Goal: Task Accomplishment & Management: Complete application form

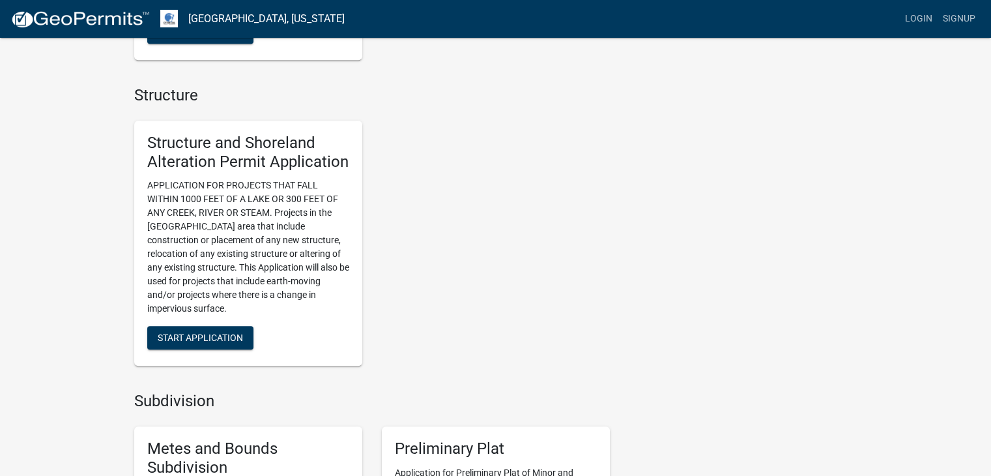
scroll to position [843, 0]
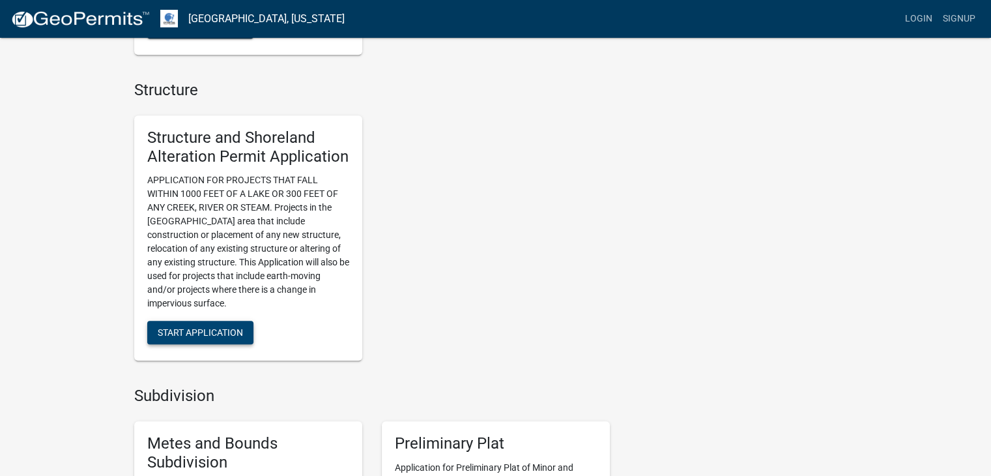
click at [190, 327] on span "Start Application" at bounding box center [200, 332] width 85 height 10
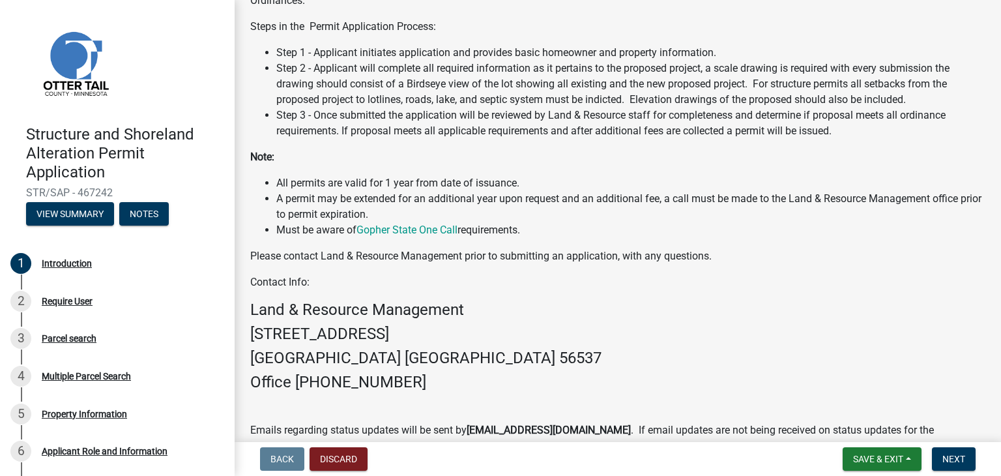
scroll to position [353, 0]
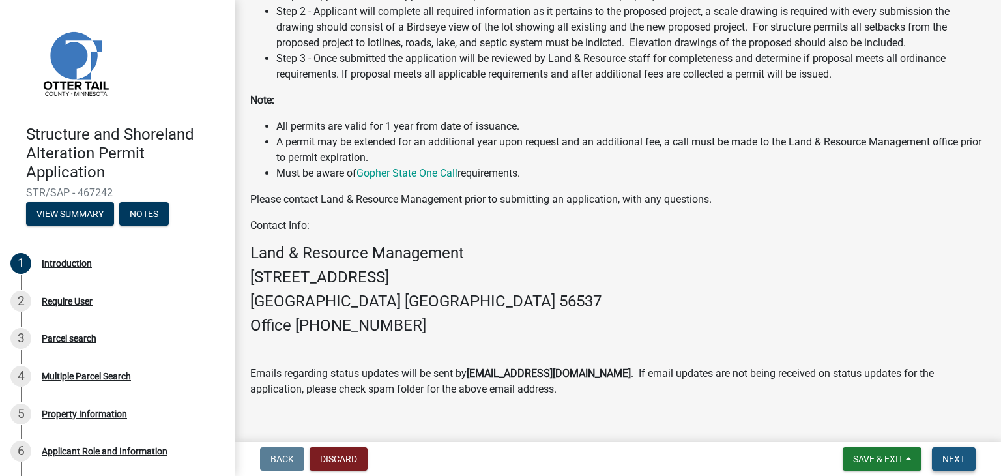
click at [948, 457] on span "Next" at bounding box center [953, 459] width 23 height 10
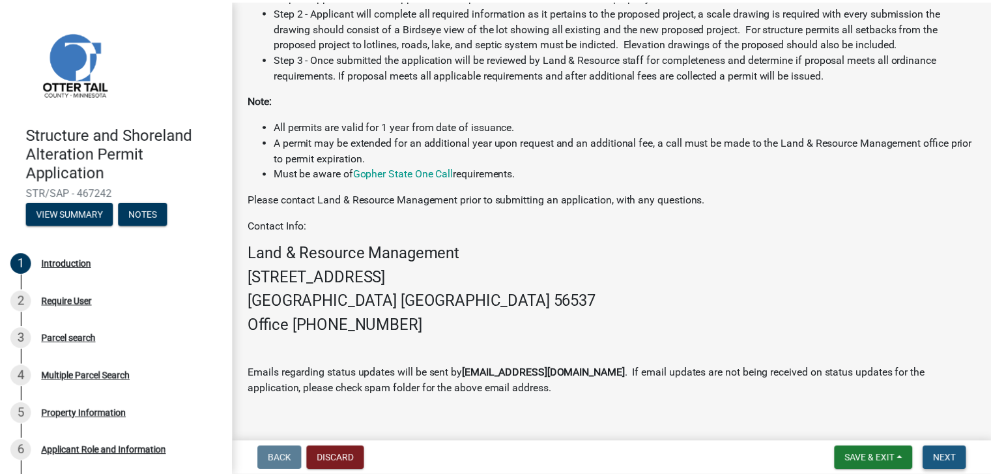
scroll to position [0, 0]
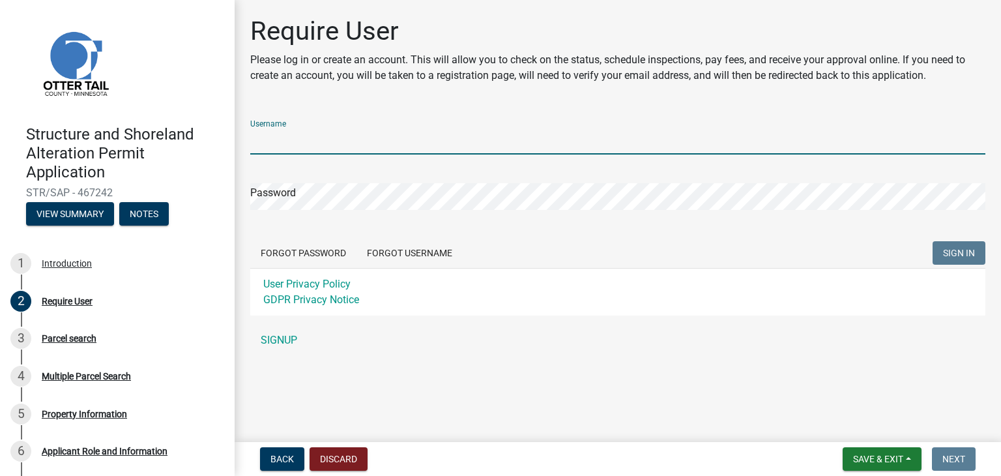
click at [363, 142] on input "Username" at bounding box center [617, 141] width 735 height 27
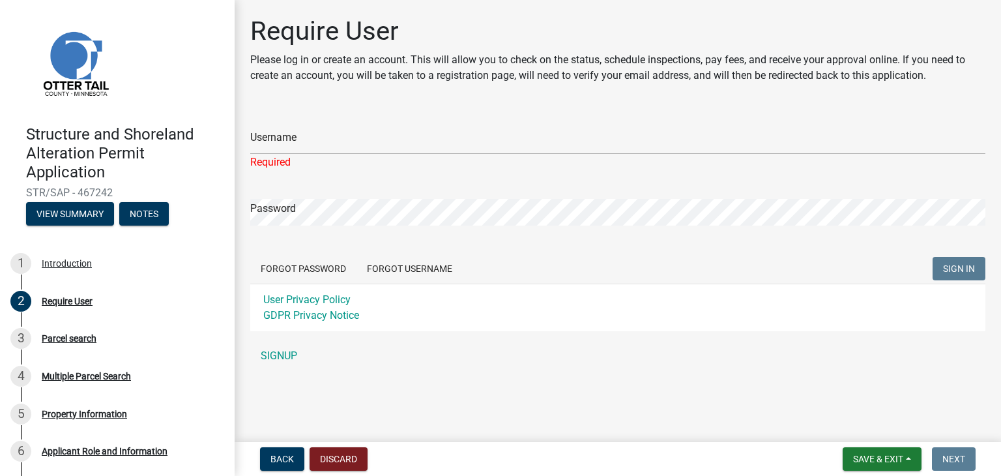
click at [284, 340] on div "Username Required Password Forgot Password Forgot Username SIGN IN User Privacy…" at bounding box center [617, 238] width 735 height 259
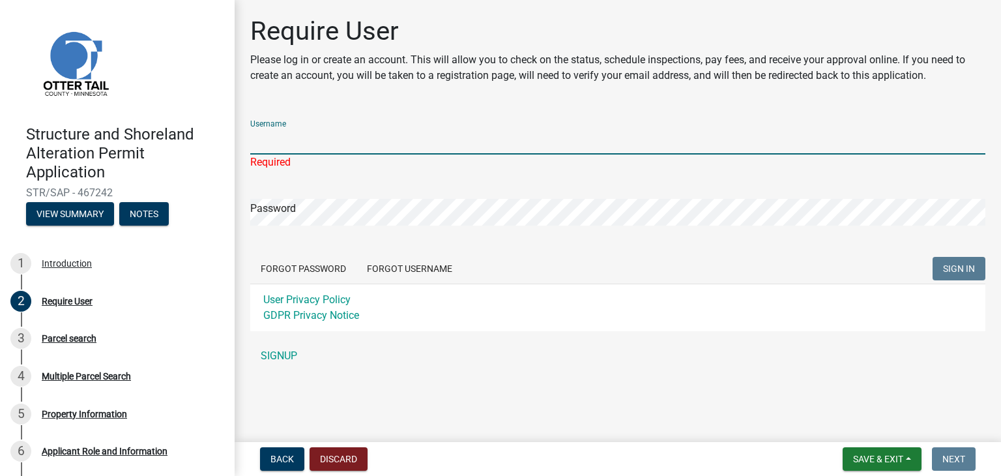
click at [297, 128] on input "Username" at bounding box center [617, 141] width 735 height 27
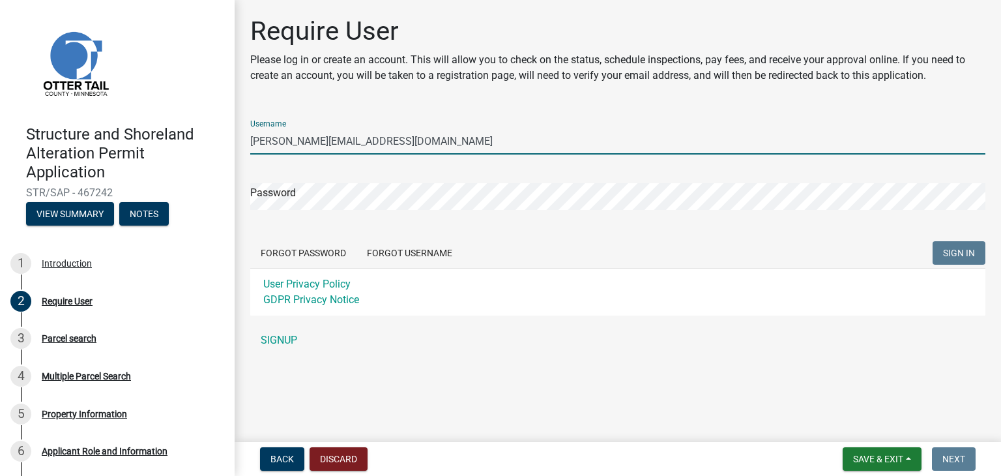
type input "[PERSON_NAME][EMAIL_ADDRESS][DOMAIN_NAME]"
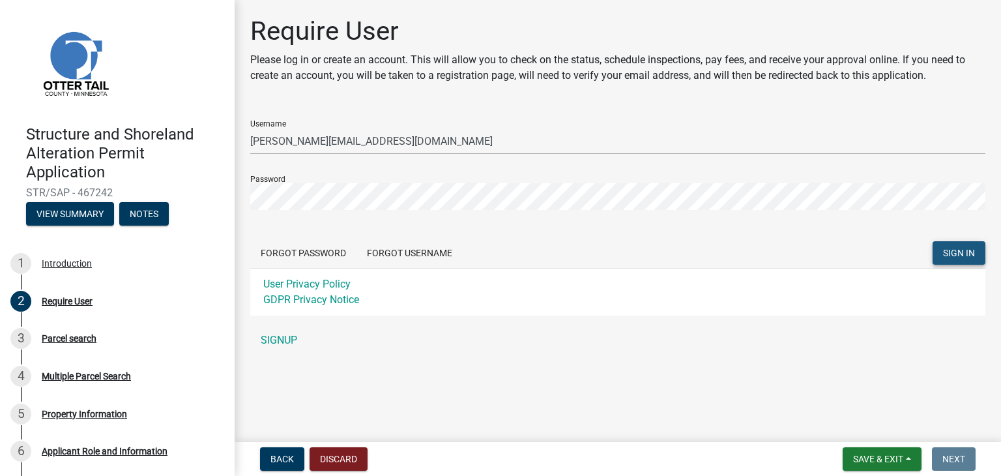
click at [968, 251] on span "SIGN IN" at bounding box center [959, 253] width 32 height 10
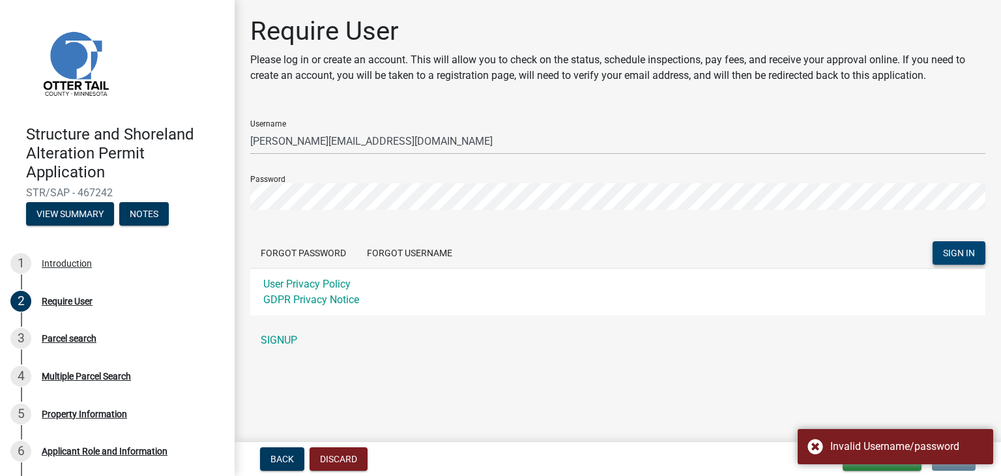
click at [433, 394] on main "Require User Please log in or create an account. This will allow you to check o…" at bounding box center [618, 218] width 766 height 437
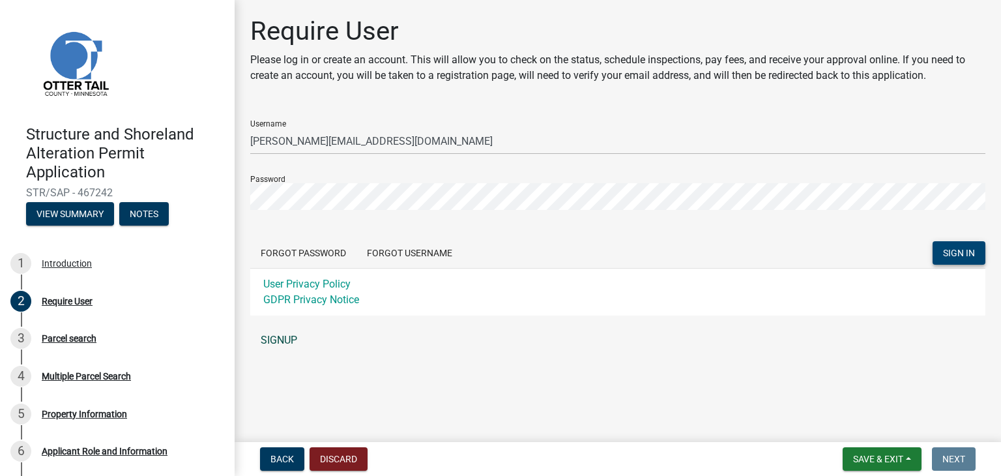
click at [283, 337] on link "SIGNUP" at bounding box center [617, 340] width 735 height 26
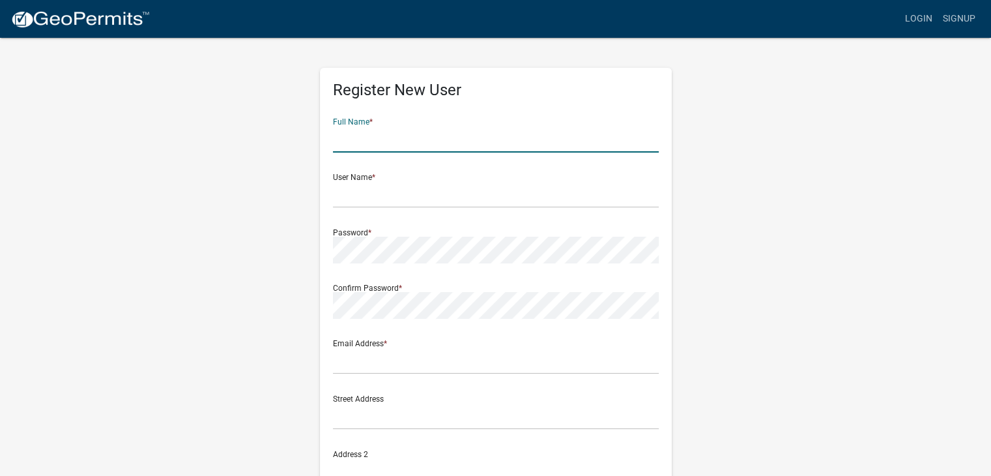
click at [413, 131] on input "text" at bounding box center [496, 139] width 326 height 27
type input "Dan Veskrna"
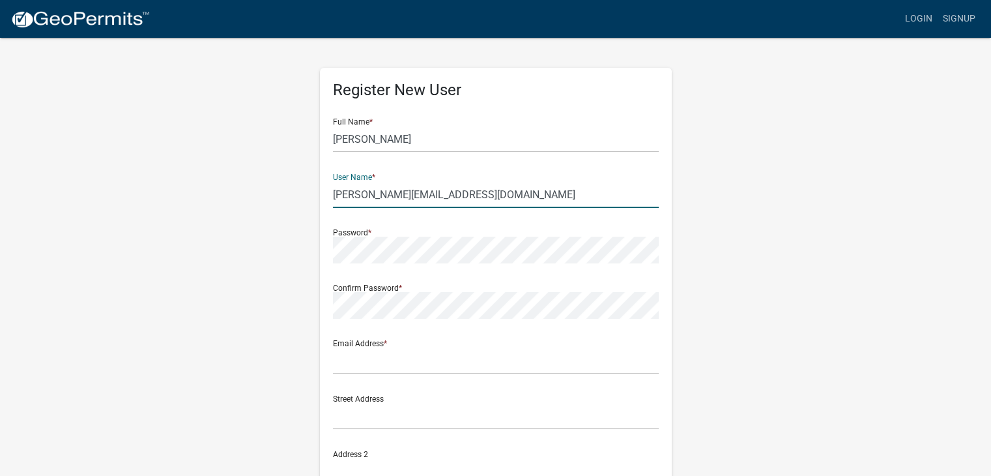
type input "[PERSON_NAME][EMAIL_ADDRESS][DOMAIN_NAME]"
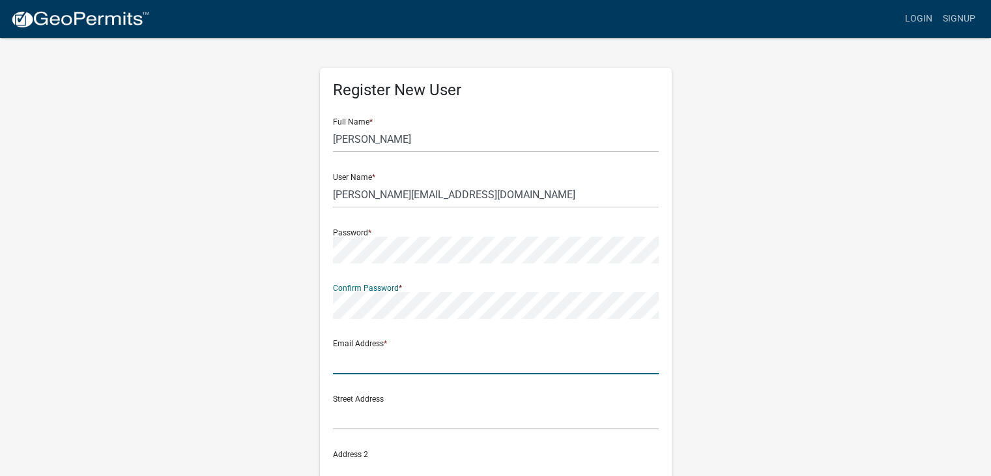
click at [392, 357] on input "text" at bounding box center [496, 360] width 326 height 27
type input "[PERSON_NAME][EMAIL_ADDRESS][DOMAIN_NAME]"
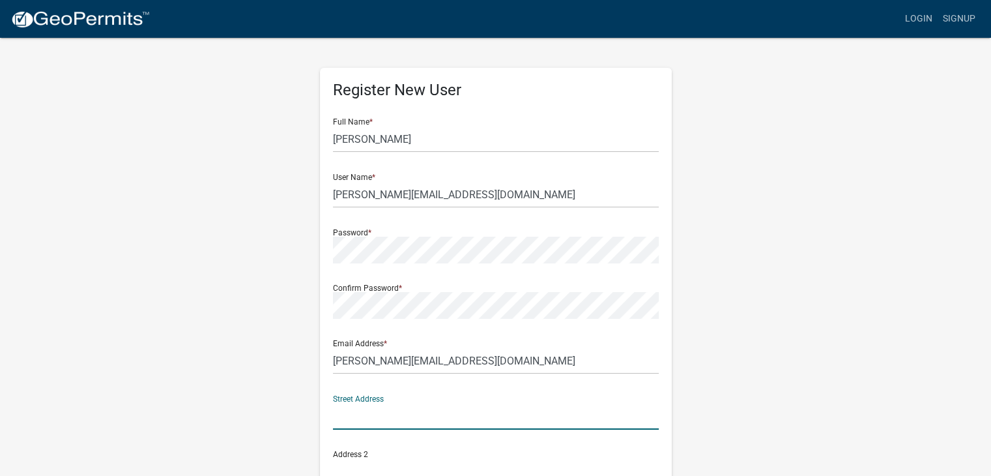
click at [435, 419] on input "text" at bounding box center [496, 416] width 326 height 27
type input "50533 302nd Street"
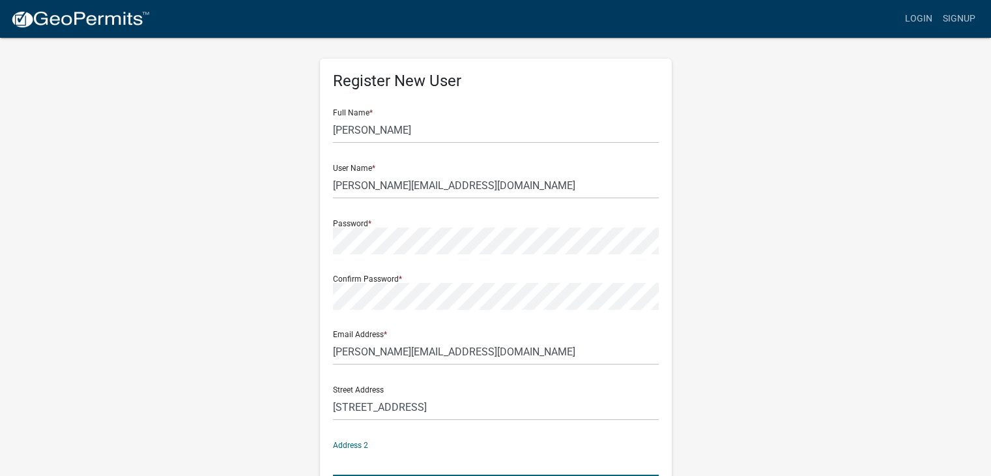
scroll to position [258, 0]
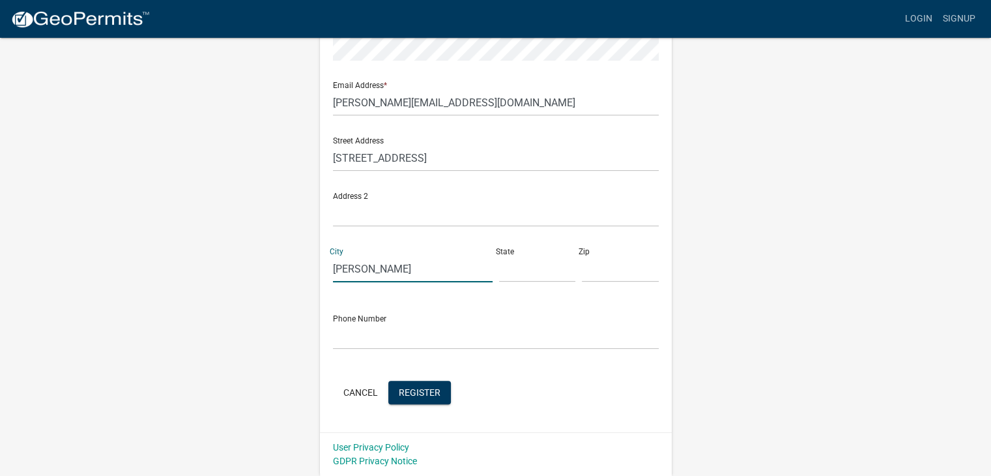
type input "Henning"
type input "MN"
type input "56551"
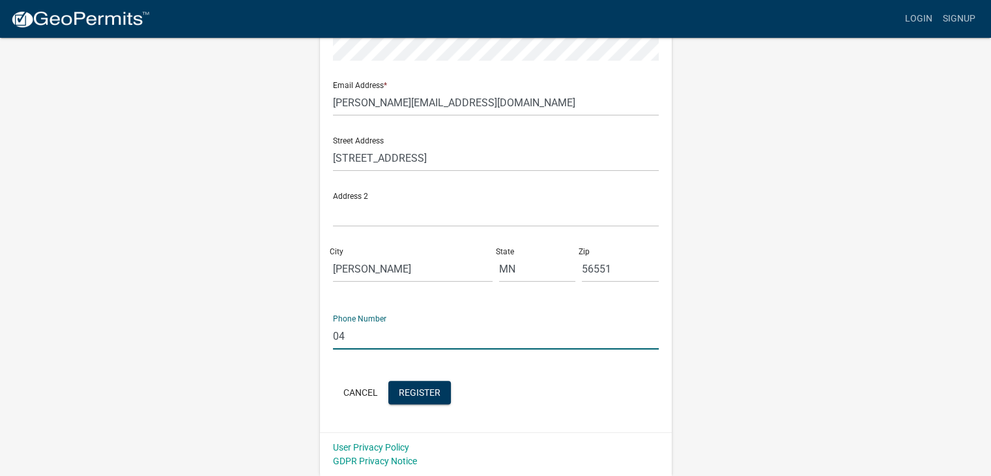
type input "0"
type input "402-427-4706"
click at [422, 392] on span "Register" at bounding box center [420, 391] width 42 height 10
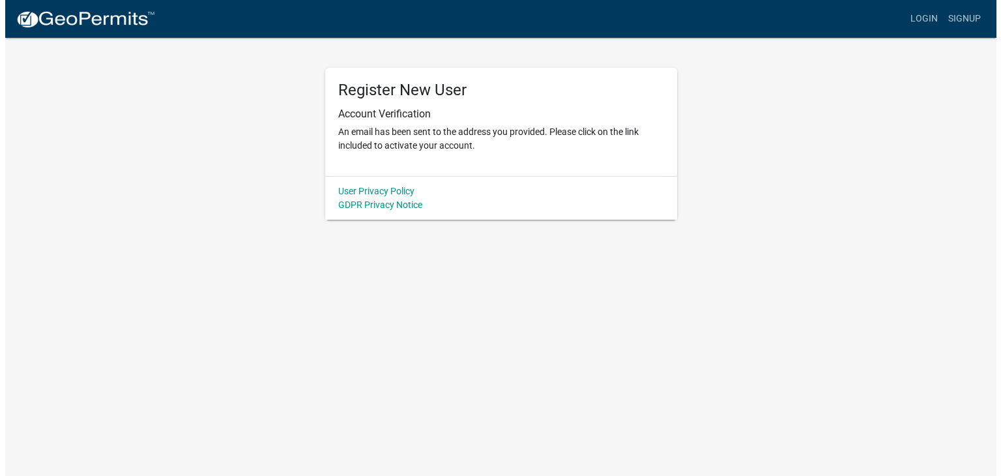
scroll to position [0, 0]
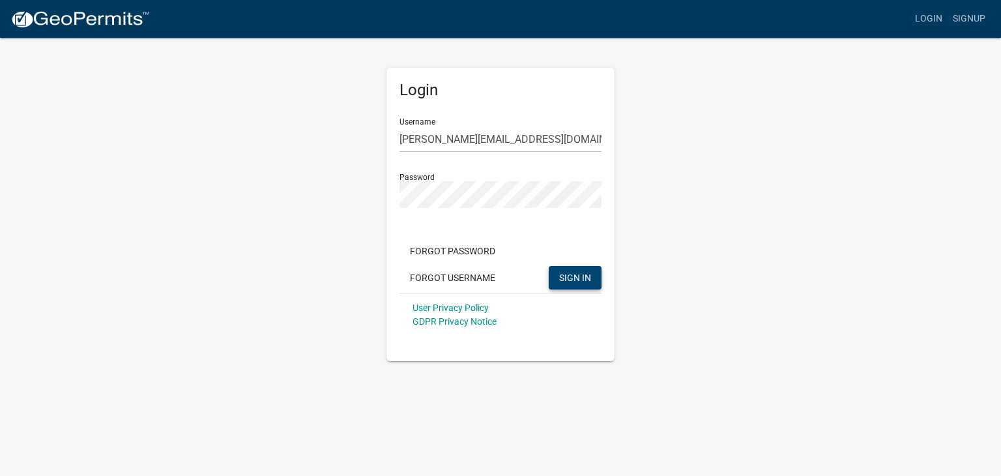
click at [579, 272] on span "SIGN IN" at bounding box center [575, 277] width 32 height 10
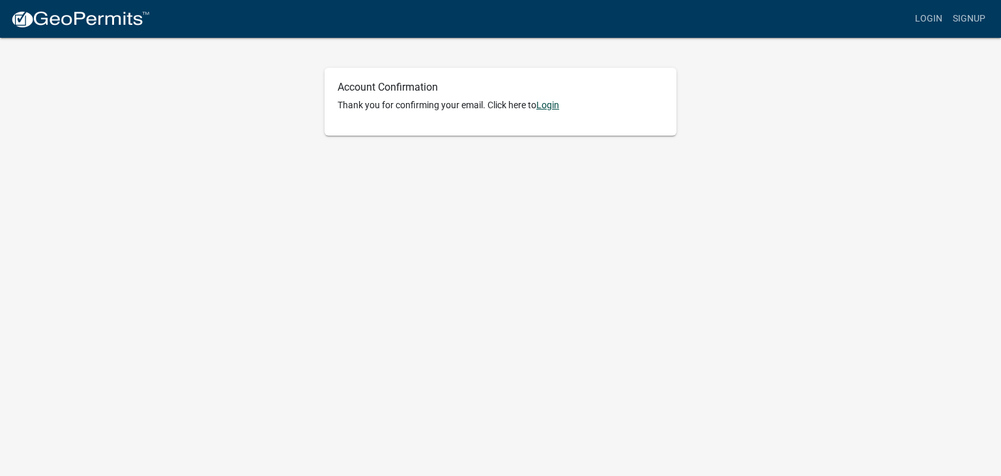
click at [557, 103] on link "Login" at bounding box center [547, 105] width 23 height 10
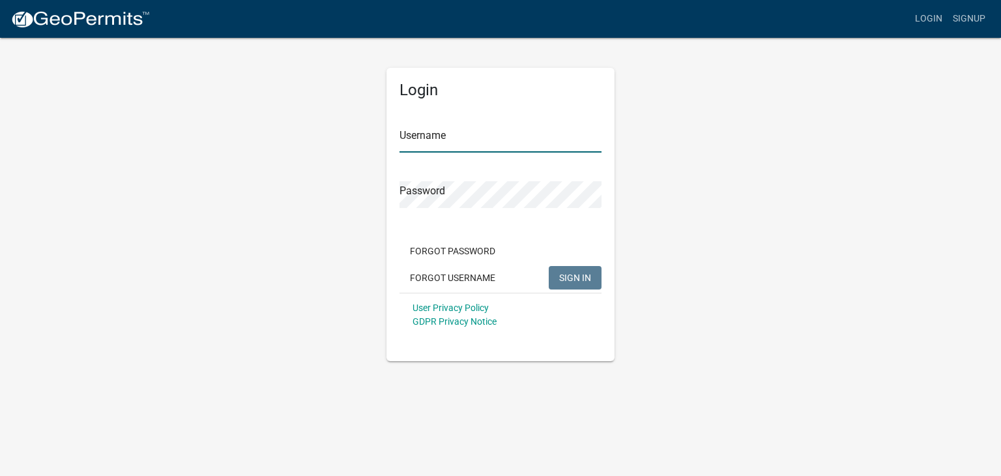
type input "[PERSON_NAME][EMAIL_ADDRESS][DOMAIN_NAME]"
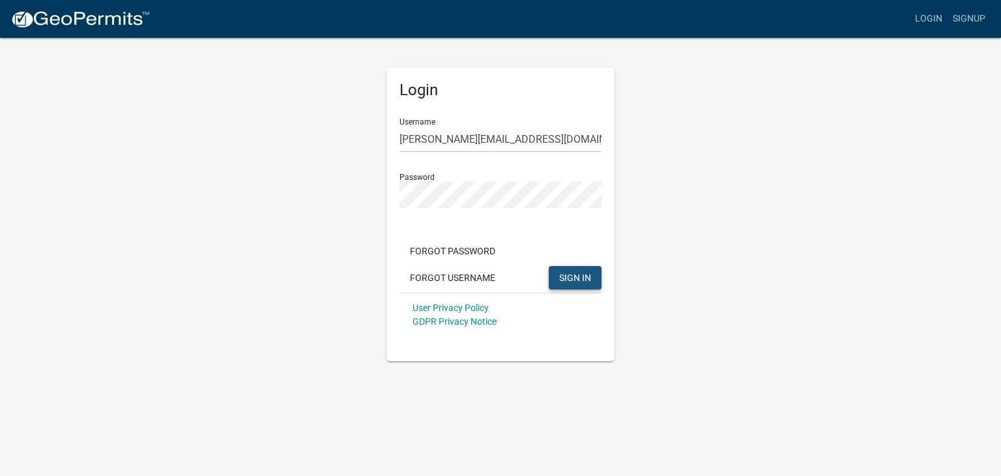
click at [578, 276] on span "SIGN IN" at bounding box center [575, 277] width 32 height 10
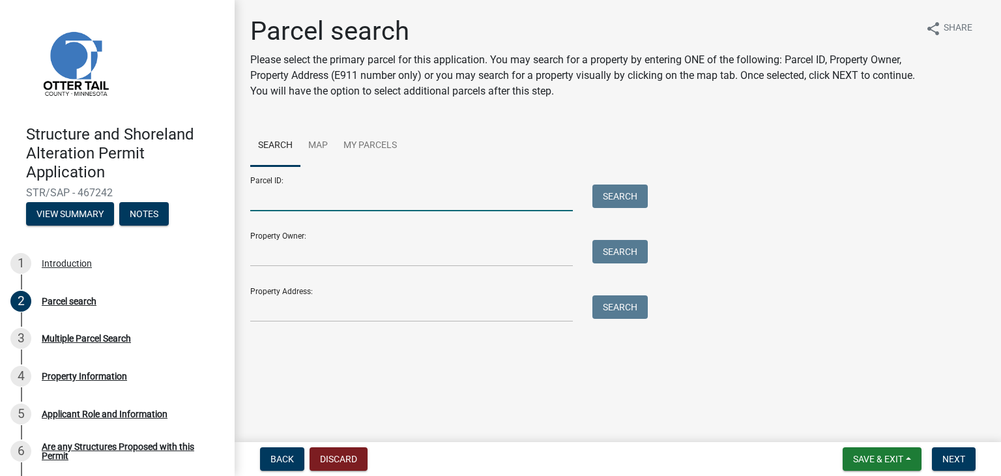
click at [325, 192] on input "Parcel ID:" at bounding box center [411, 197] width 323 height 27
type input "35000990683000"
click at [626, 192] on button "Search" at bounding box center [619, 195] width 55 height 23
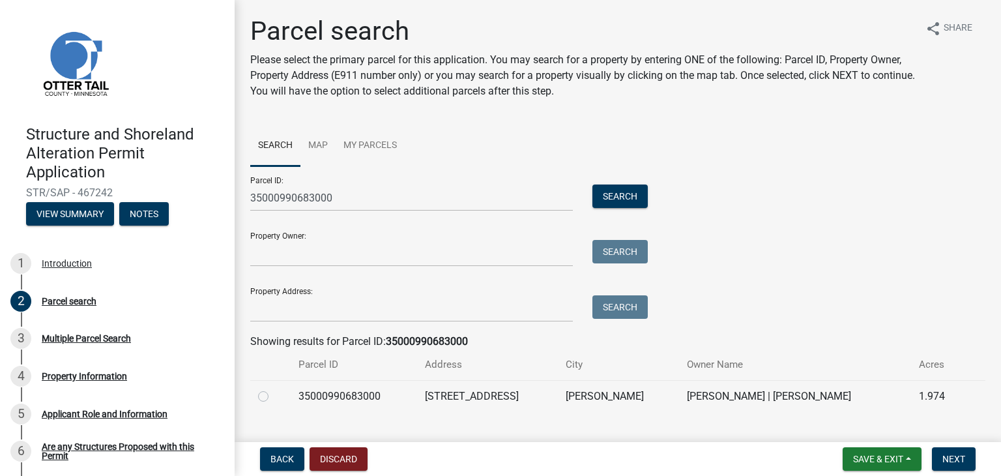
click at [274, 388] on label at bounding box center [274, 388] width 0 height 0
click at [274, 397] on input "radio" at bounding box center [278, 392] width 8 height 8
radio input "true"
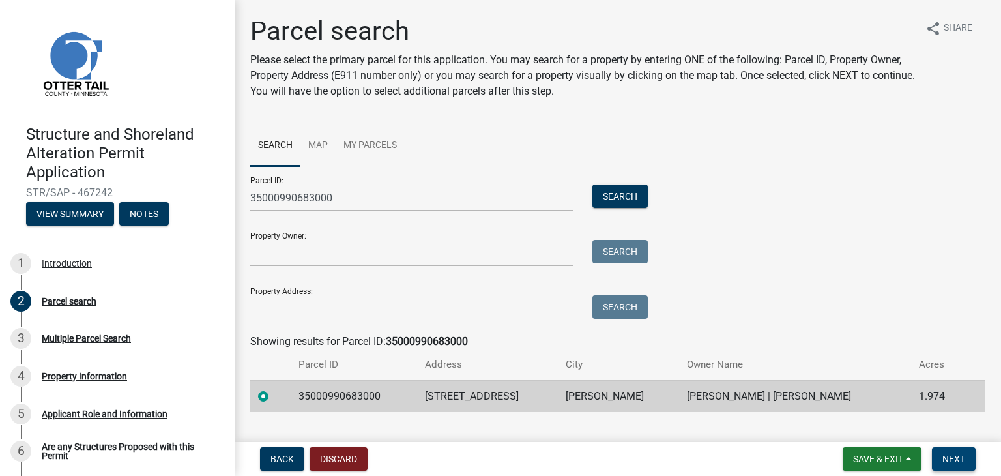
click at [949, 454] on span "Next" at bounding box center [953, 459] width 23 height 10
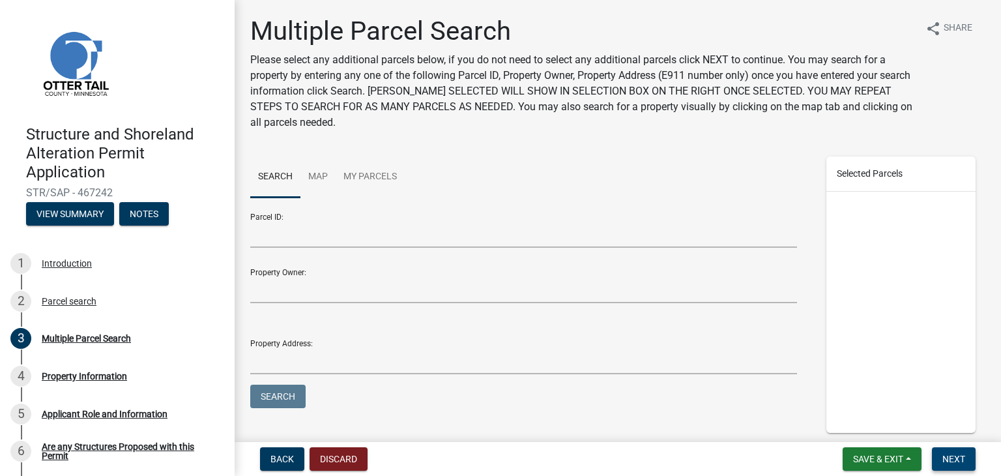
drag, startPoint x: 949, startPoint y: 454, endPoint x: 938, endPoint y: 459, distance: 11.7
click at [938, 459] on button "Next" at bounding box center [954, 458] width 44 height 23
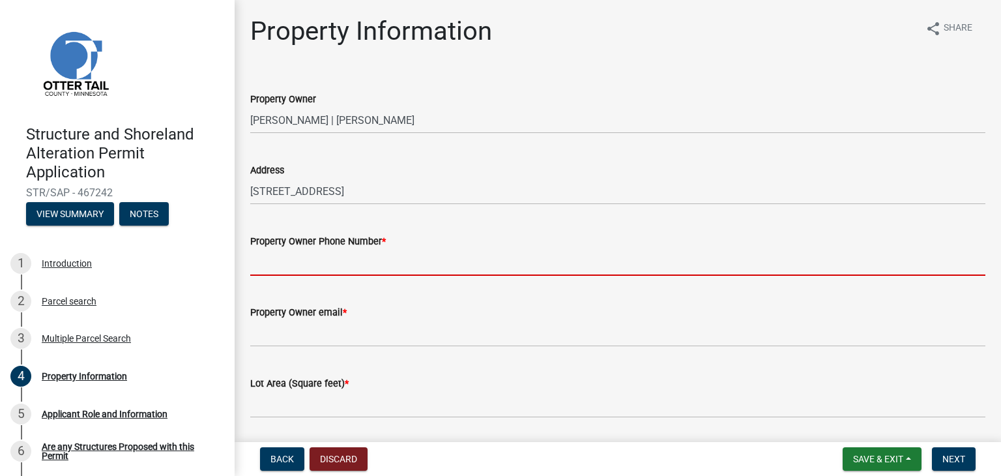
click at [394, 267] on input "Property Owner Phone Number *" at bounding box center [617, 262] width 735 height 27
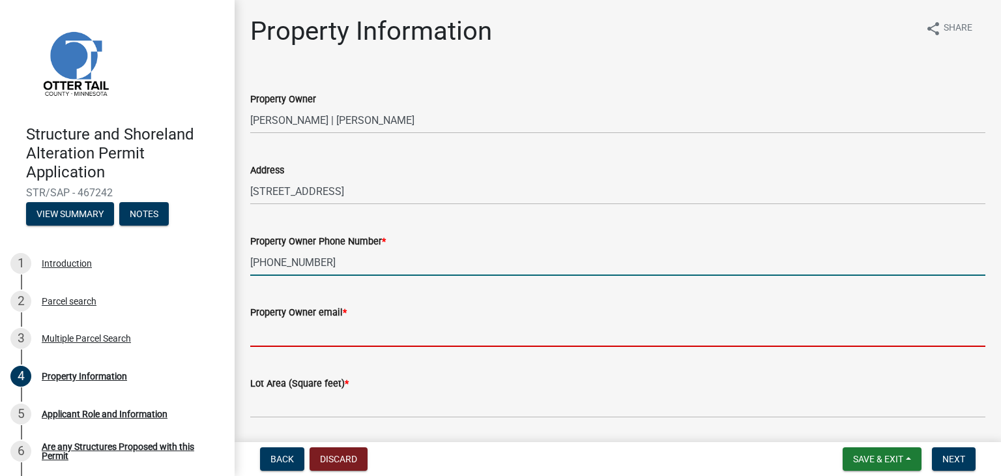
click at [399, 338] on input "Property Owner email *" at bounding box center [617, 333] width 735 height 27
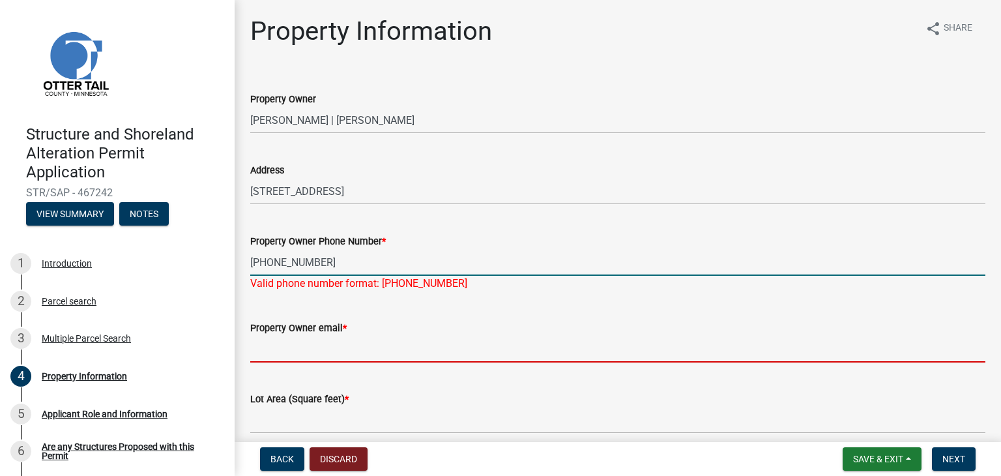
click at [261, 261] on input "40-427-4706" at bounding box center [617, 262] width 735 height 27
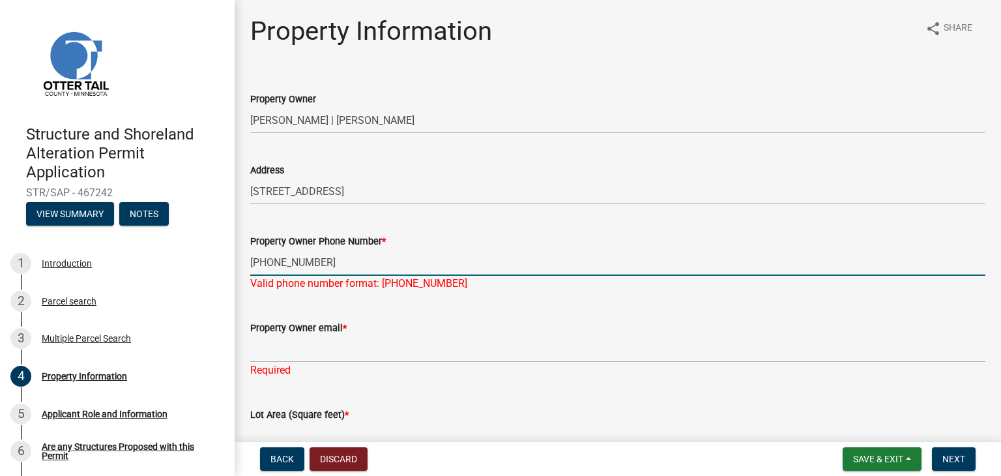
type input "402-427-4706"
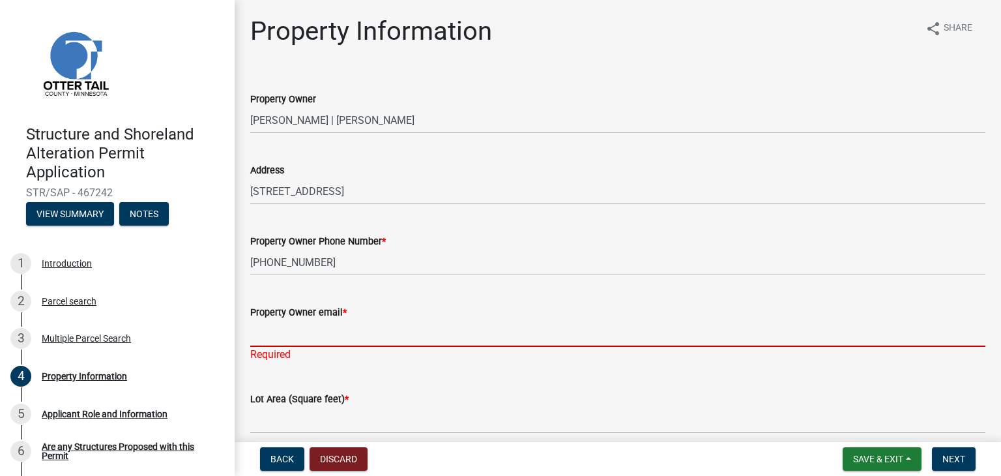
click at [436, 344] on input "Property Owner email *" at bounding box center [617, 333] width 735 height 27
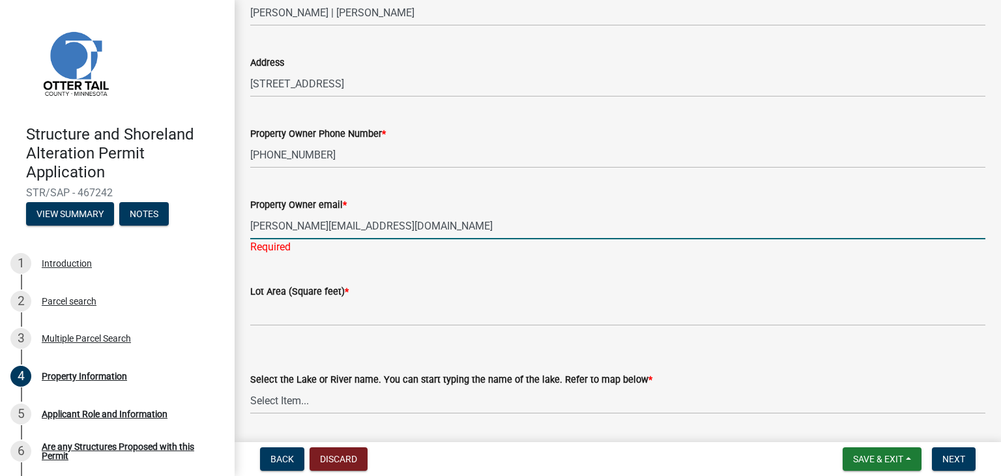
scroll to position [115, 0]
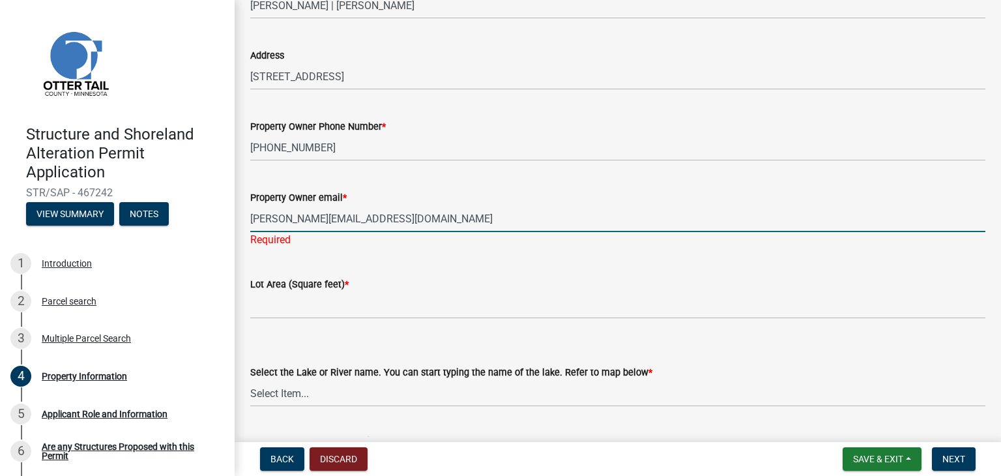
type input "[PERSON_NAME][EMAIL_ADDRESS][DOMAIN_NAME]"
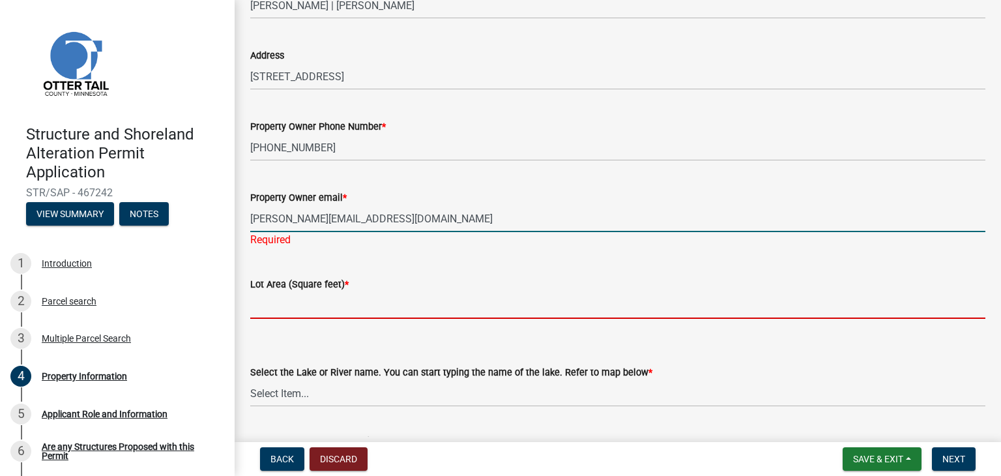
click at [370, 300] on input "text" at bounding box center [617, 305] width 735 height 27
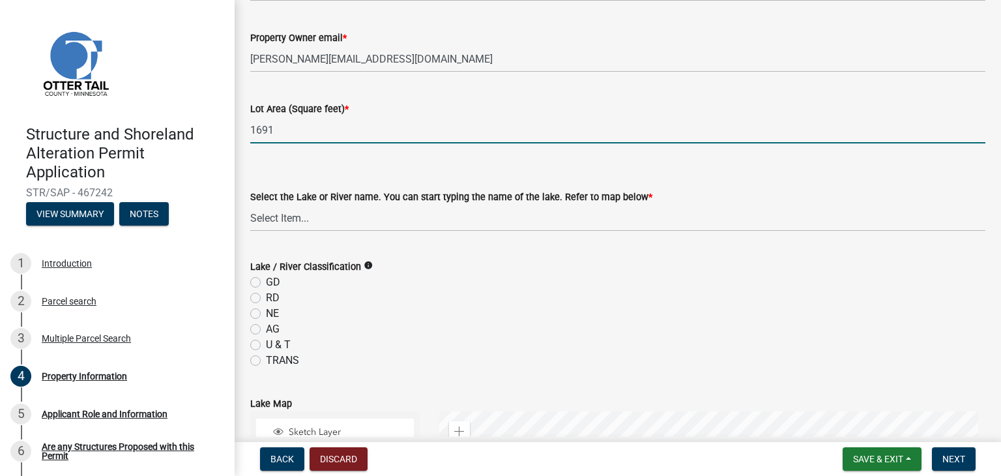
scroll to position [280, 0]
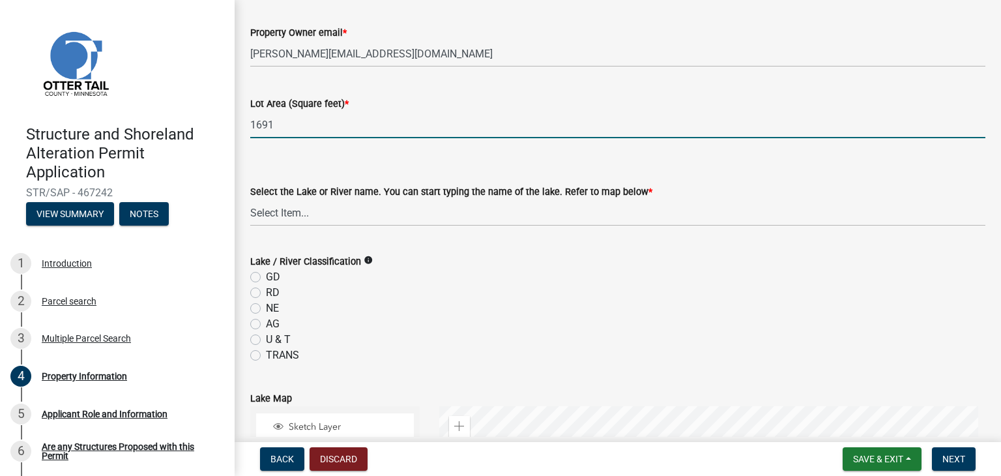
type input "1691"
click at [272, 212] on select "Select Item... None Adley 56-031 Albert 56-118 Alfred 56-600 Alice 56-244 Alice…" at bounding box center [617, 212] width 735 height 27
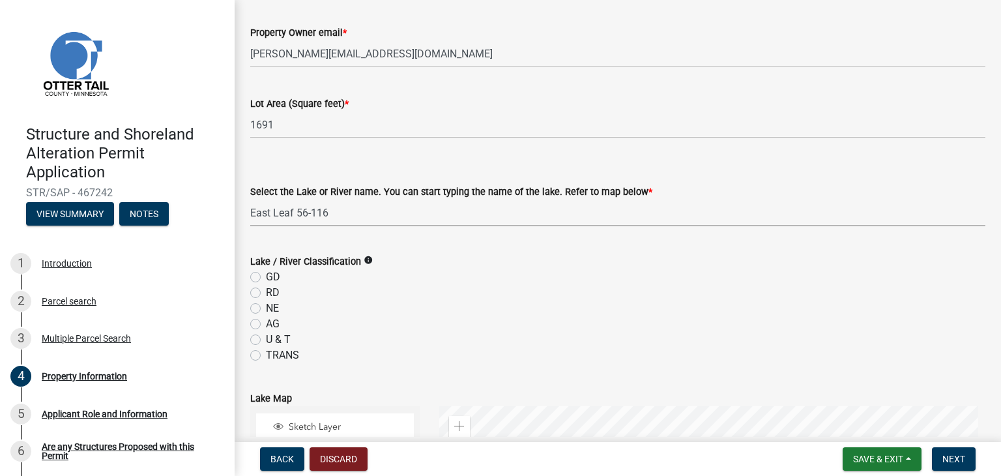
click at [250, 199] on select "Select Item... None Adley 56-031 Albert 56-118 Alfred 56-600 Alice 56-244 Alice…" at bounding box center [617, 212] width 735 height 27
select select "30be7144-c1db-40f2-b333-35001147d61f"
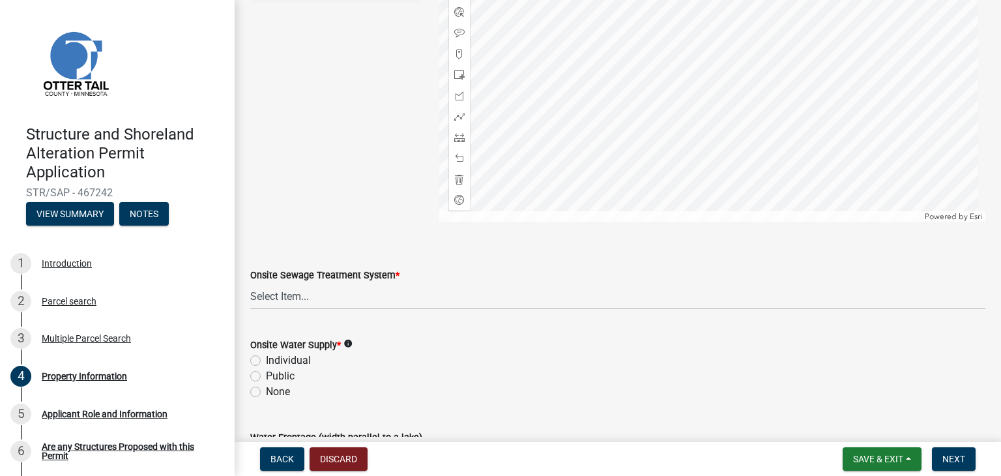
scroll to position [796, 0]
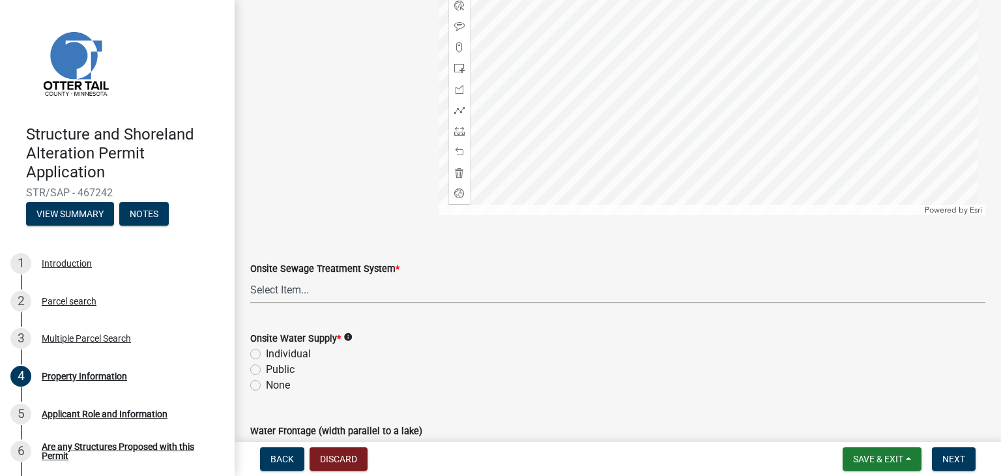
click at [287, 287] on select "Select Item... L&R Certificate of Compliance within 5yrs Compliance Inspection …" at bounding box center [617, 289] width 735 height 27
click at [250, 276] on select "Select Item... L&R Certificate of Compliance within 5yrs Compliance Inspection …" at bounding box center [617, 289] width 735 height 27
select select "9f52d7c9-96dd-4370-b810-ce091165f7c2"
click at [349, 335] on icon "info" at bounding box center [347, 336] width 9 height 9
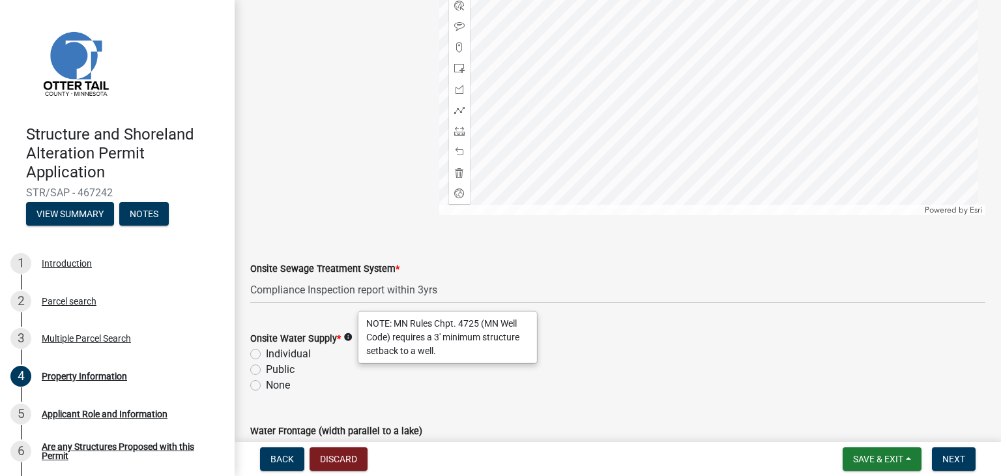
click at [387, 401] on wm-data-entity-input "Onsite Water Supply * info Individual Public None" at bounding box center [617, 360] width 735 height 90
click at [266, 353] on label "Individual" at bounding box center [288, 354] width 45 height 16
click at [266, 353] on input "Individual" at bounding box center [270, 350] width 8 height 8
radio input "true"
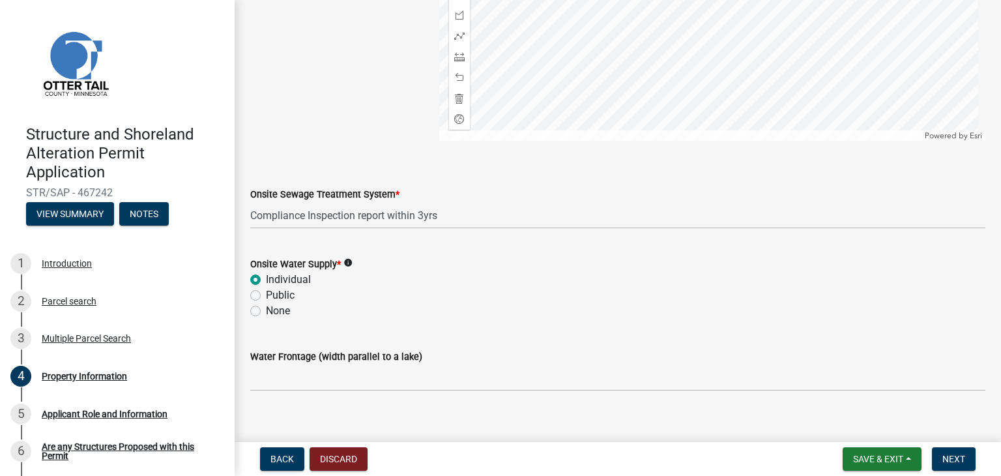
scroll to position [886, 0]
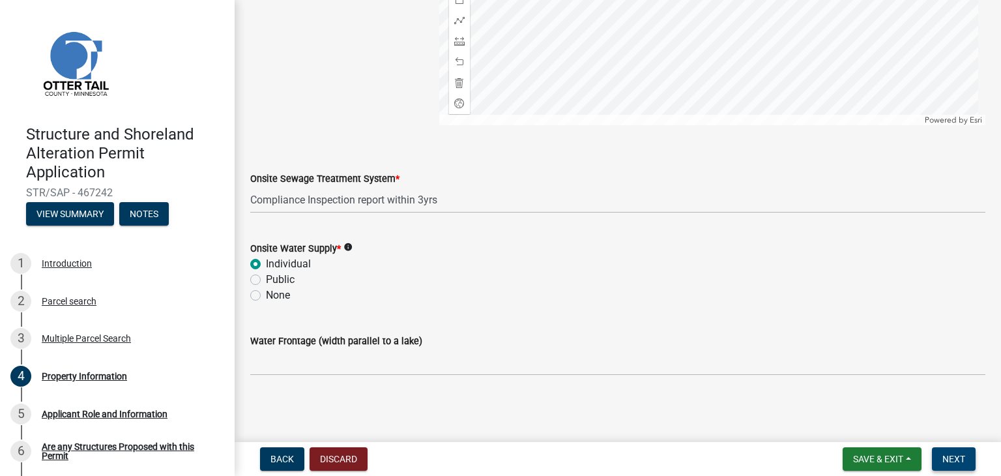
click at [961, 459] on span "Next" at bounding box center [953, 459] width 23 height 10
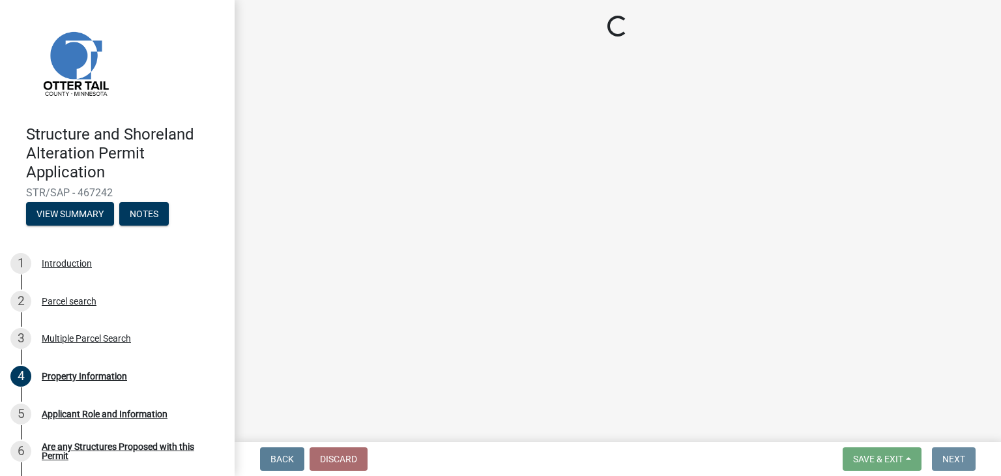
scroll to position [0, 0]
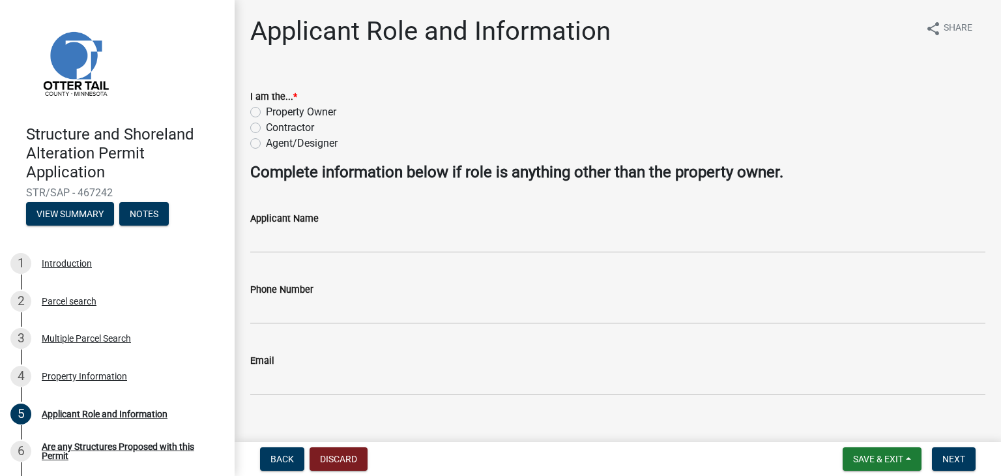
click at [266, 109] on label "Property Owner" at bounding box center [301, 112] width 70 height 16
click at [266, 109] on input "Property Owner" at bounding box center [270, 108] width 8 height 8
radio input "true"
click at [951, 459] on span "Next" at bounding box center [953, 459] width 23 height 10
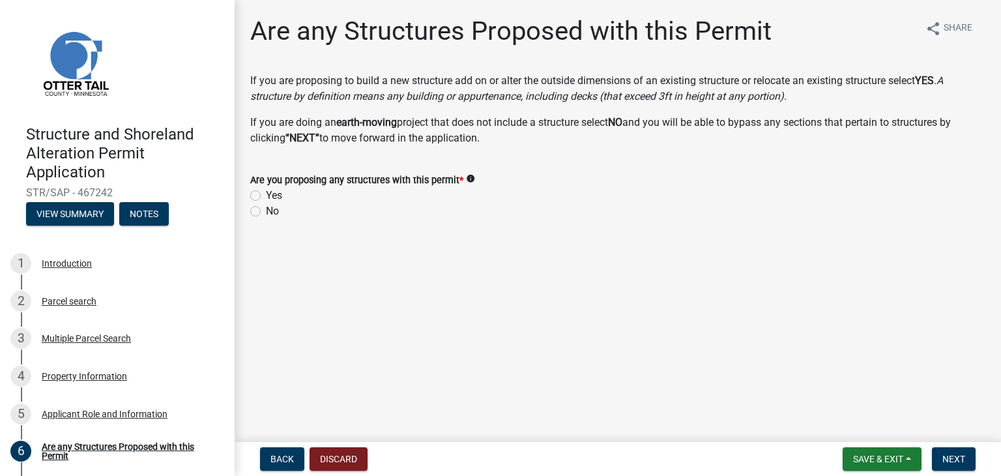
click at [266, 191] on label "Yes" at bounding box center [274, 196] width 16 height 16
click at [266, 191] on input "Yes" at bounding box center [270, 192] width 8 height 8
radio input "true"
click at [957, 459] on span "Next" at bounding box center [953, 459] width 23 height 10
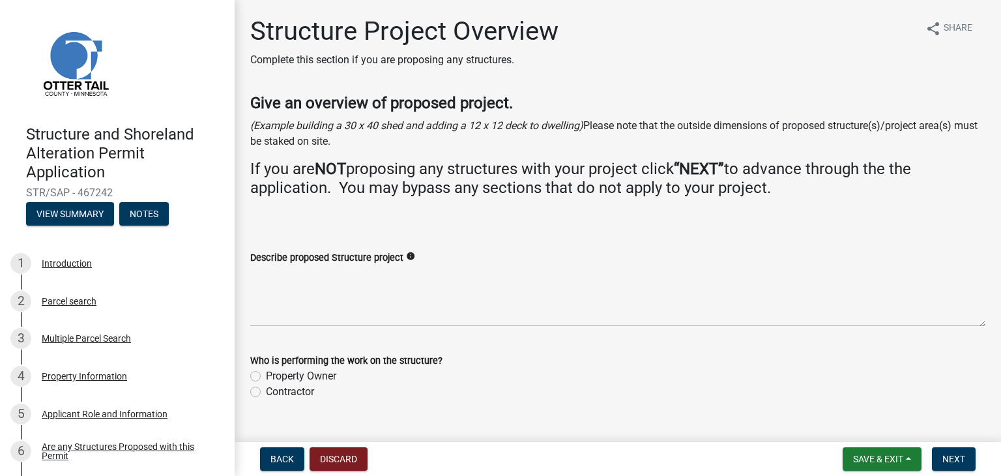
click at [408, 255] on icon "info" at bounding box center [410, 256] width 9 height 9
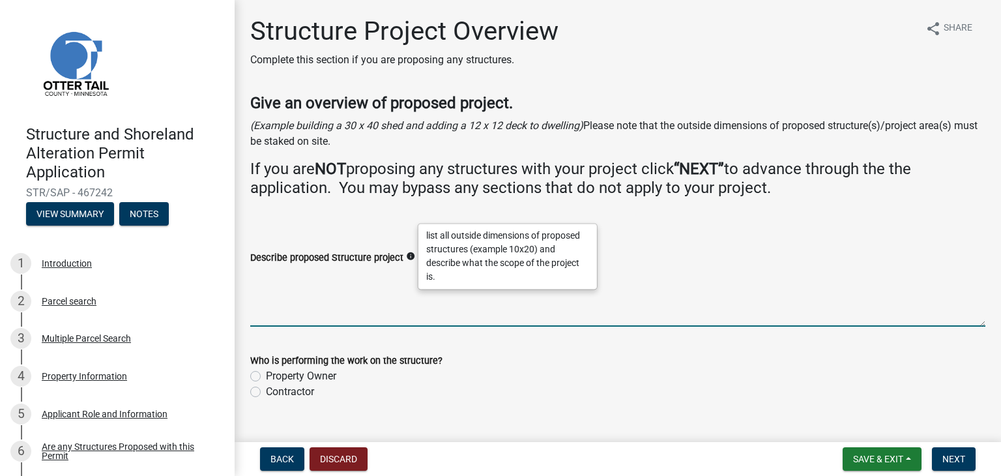
click at [259, 283] on textarea "Describe proposed Structure project" at bounding box center [617, 295] width 735 height 61
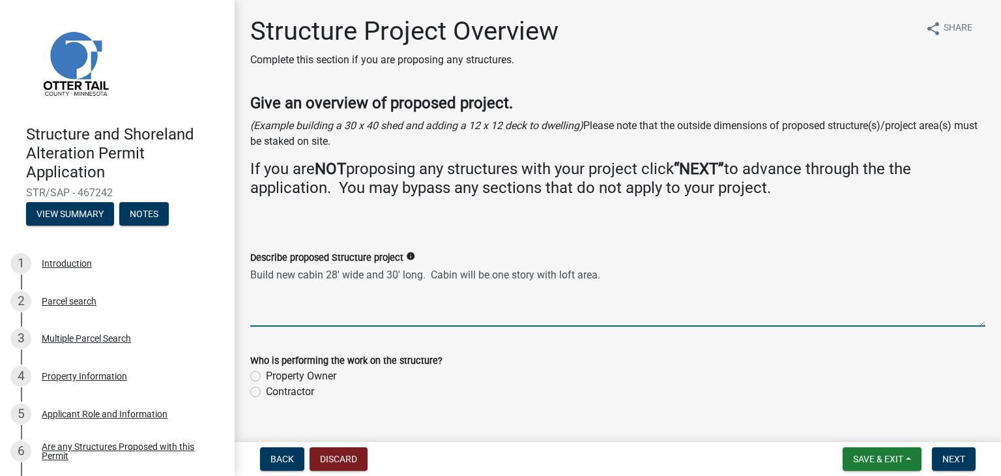
drag, startPoint x: 446, startPoint y: 277, endPoint x: 619, endPoint y: 225, distance: 180.8
click at [619, 225] on wm-data-entity-input-list "Give an overview of proposed project. (Example building a 30 x 40 shed and addi…" at bounding box center [617, 252] width 735 height 317
click at [421, 277] on textarea "Build new cabin 28' wide and 30' long. Cabin will be one story with loft area." at bounding box center [617, 295] width 735 height 61
click at [773, 280] on textarea "Build new cabin 28' wide and 30' long as looking from the lake to the cabin. Ca…" at bounding box center [617, 295] width 735 height 61
type textarea "Build new cabin 28' wide and 30' long as looking from the lake to the cabin. Ca…"
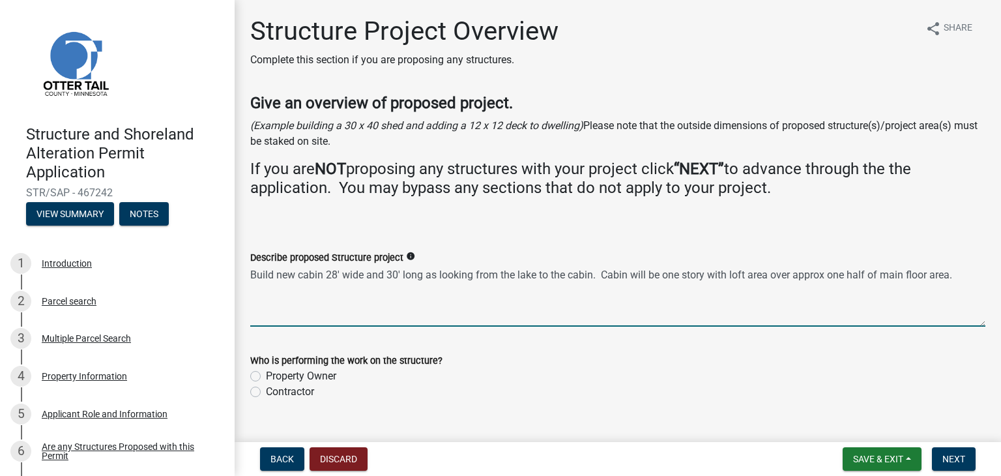
click at [266, 392] on label "Contractor" at bounding box center [290, 392] width 48 height 16
click at [266, 392] on input "Contractor" at bounding box center [270, 388] width 8 height 8
radio input "true"
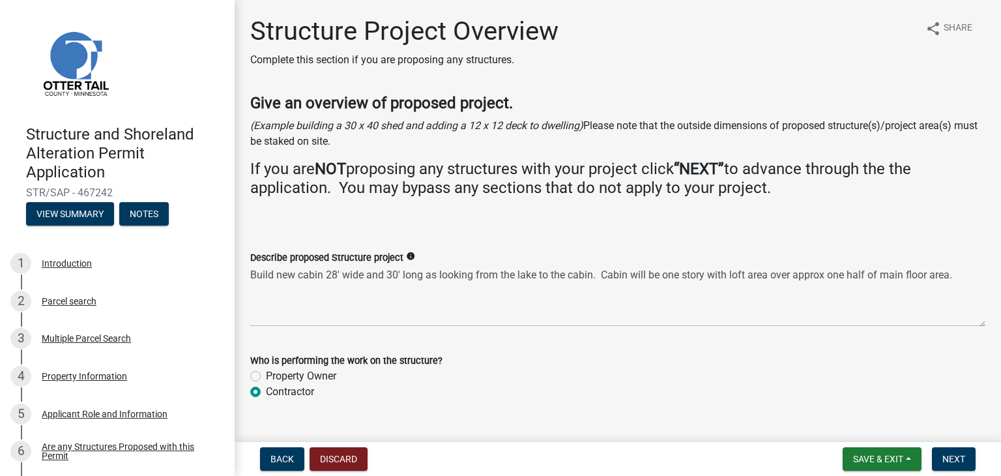
scroll to position [26, 0]
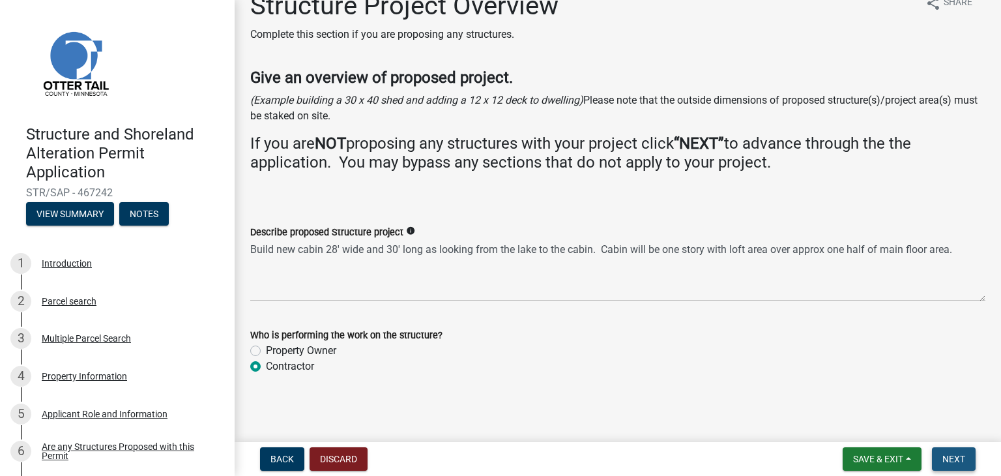
click at [954, 456] on span "Next" at bounding box center [953, 459] width 23 height 10
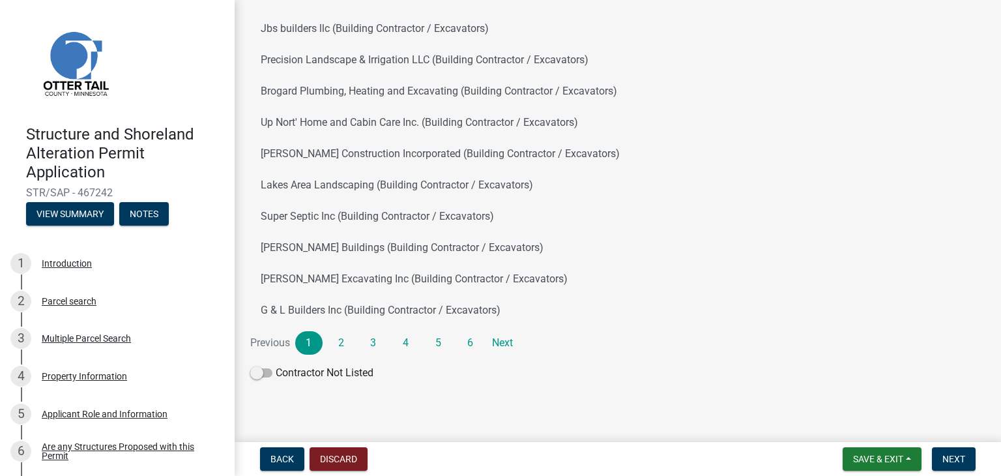
scroll to position [0, 0]
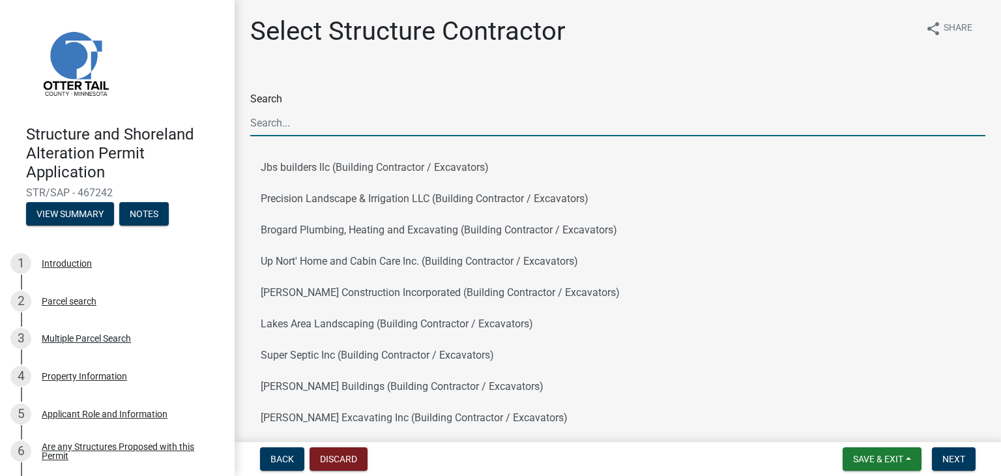
click at [268, 120] on input "Search" at bounding box center [617, 122] width 735 height 27
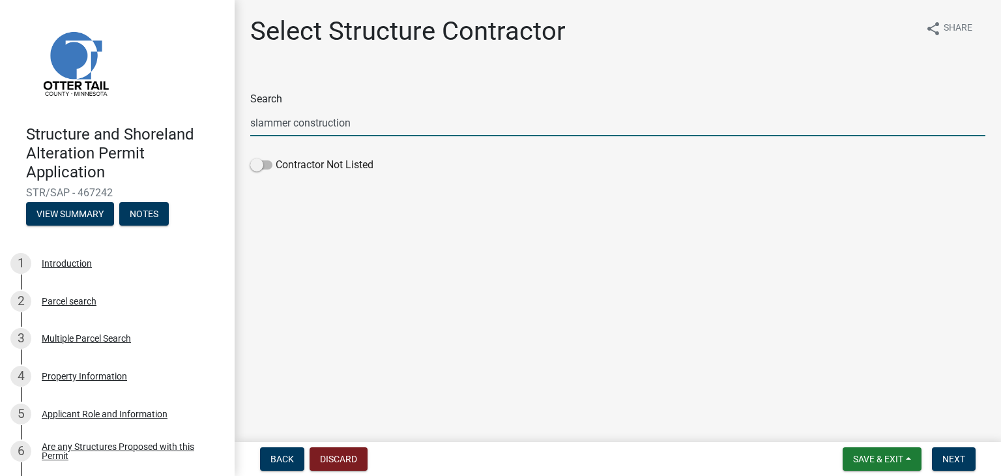
click at [253, 122] on input "slammer construction" at bounding box center [617, 122] width 735 height 27
click at [300, 122] on input "Slammer construction" at bounding box center [617, 122] width 735 height 27
type input "Slammer Construction"
click at [268, 168] on span at bounding box center [261, 164] width 22 height 9
click at [276, 157] on input "Contractor Not Listed" at bounding box center [276, 157] width 0 height 0
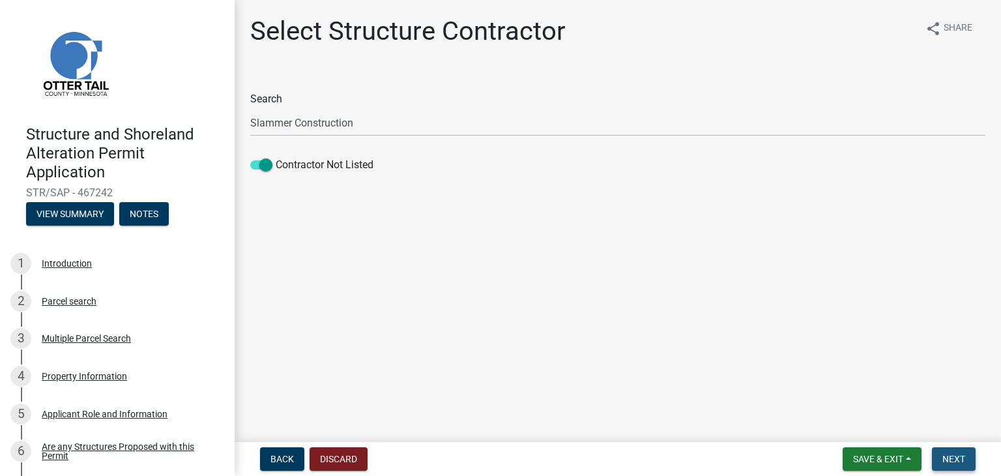
click at [958, 460] on span "Next" at bounding box center [953, 459] width 23 height 10
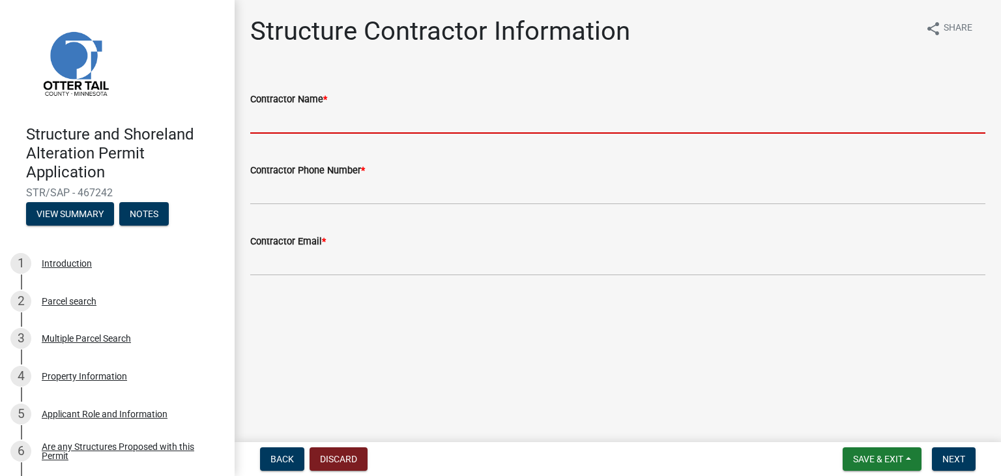
click at [469, 121] on input "Contractor Name *" at bounding box center [617, 120] width 735 height 27
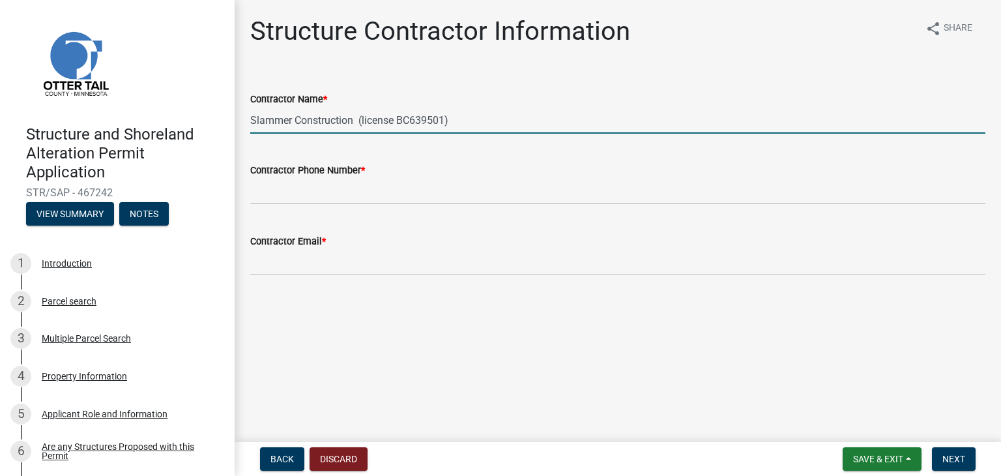
type input "Slammer Construction (license BC639501)"
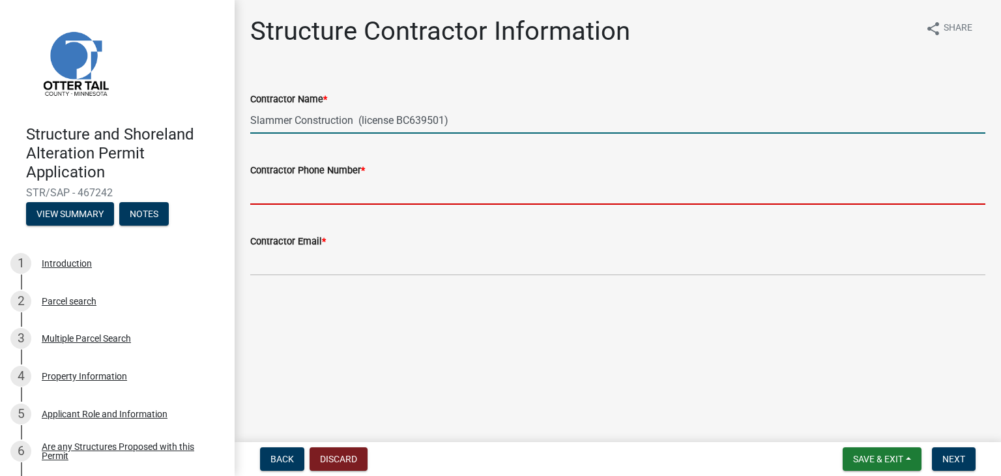
click at [339, 188] on input "Contractor Phone Number *" at bounding box center [617, 191] width 735 height 27
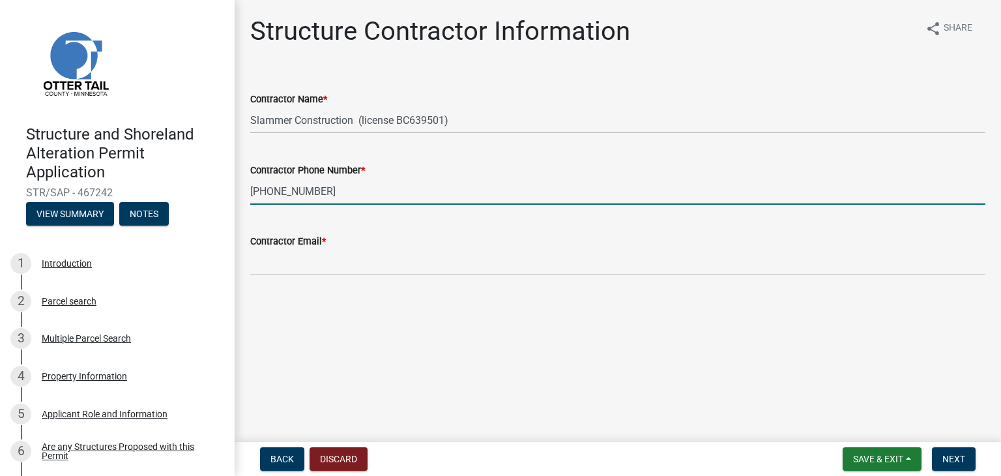
type input "218-371-1839"
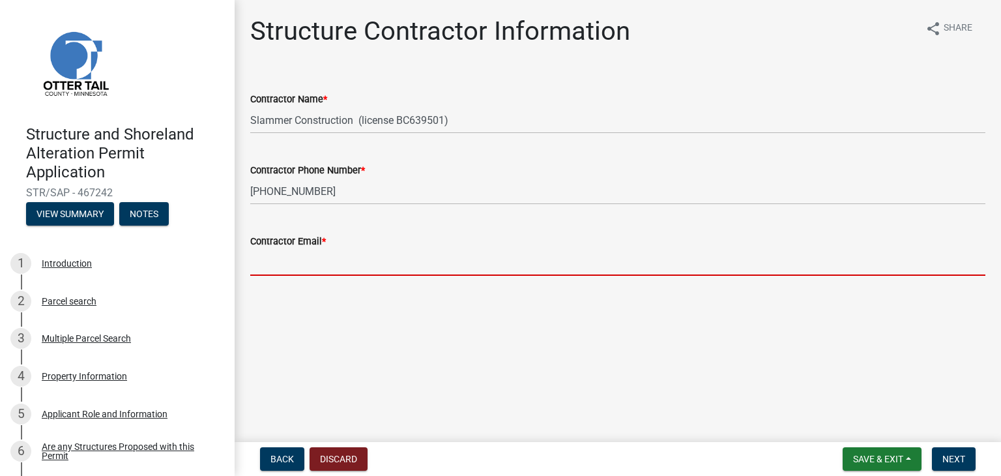
click at [326, 255] on input "Contractor Email *" at bounding box center [617, 262] width 735 height 27
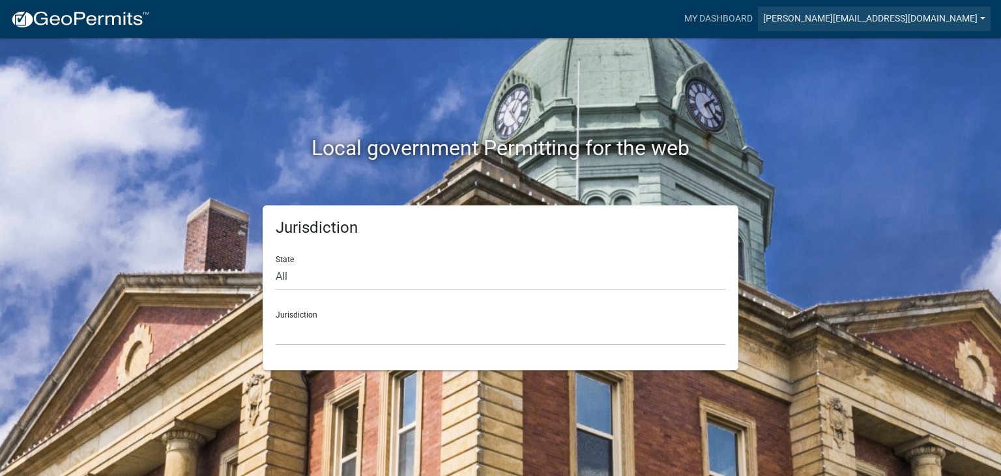
click at [909, 18] on link "[PERSON_NAME][EMAIL_ADDRESS][DOMAIN_NAME]" at bounding box center [874, 19] width 233 height 25
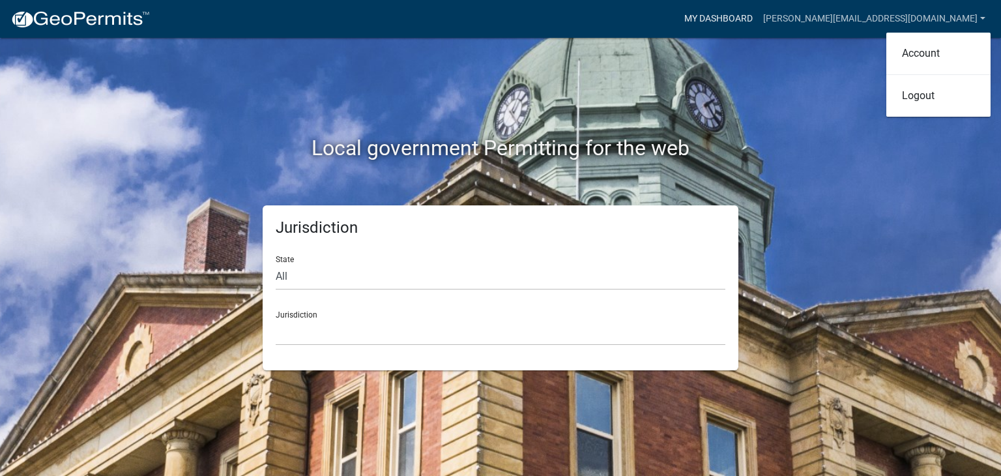
click at [758, 16] on link "My Dashboard" at bounding box center [718, 19] width 79 height 25
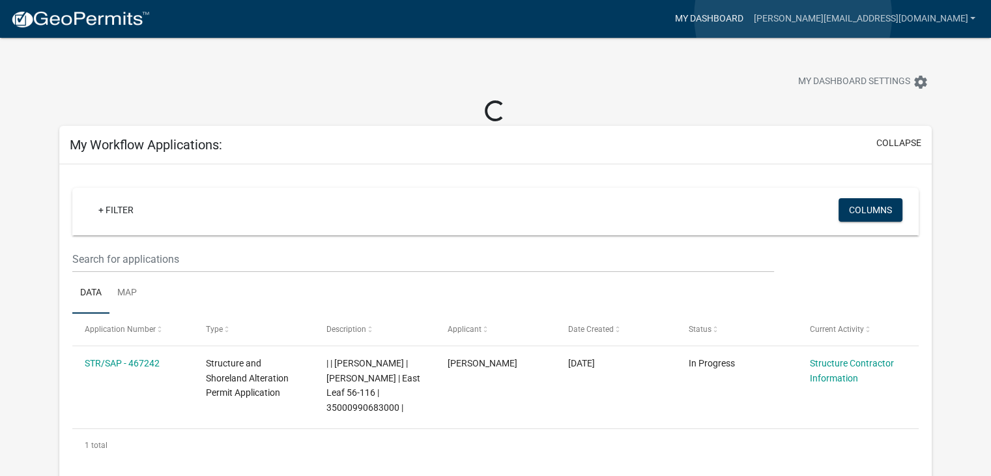
click at [748, 16] on link "My Dashboard" at bounding box center [708, 19] width 79 height 25
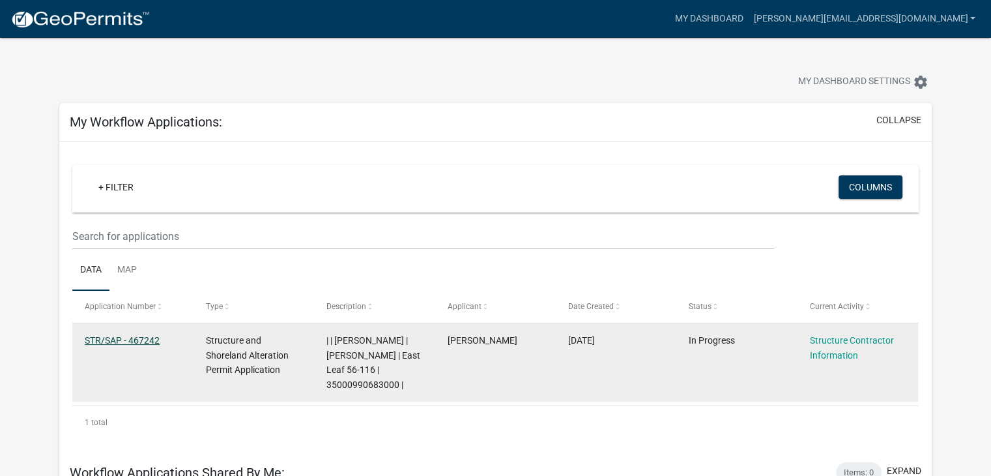
click at [127, 338] on link "STR/SAP - 467242" at bounding box center [122, 340] width 75 height 10
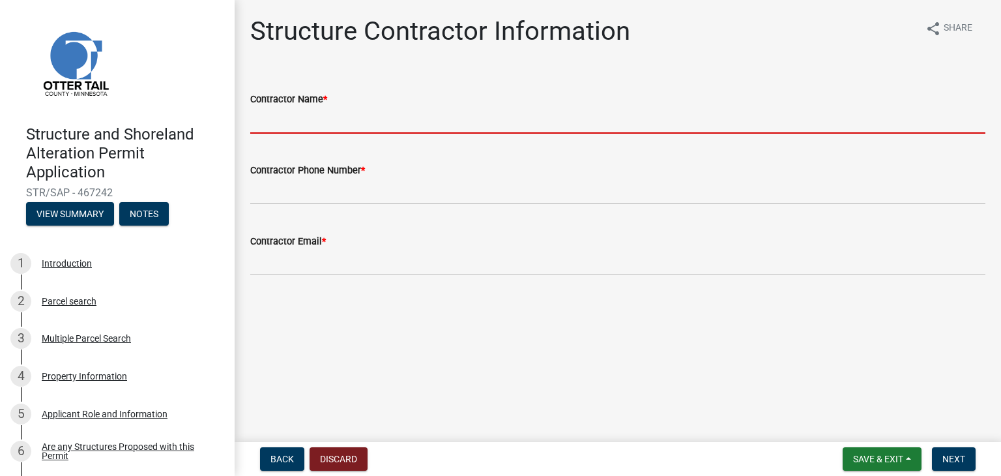
click at [327, 131] on input "Contractor Name *" at bounding box center [617, 120] width 735 height 27
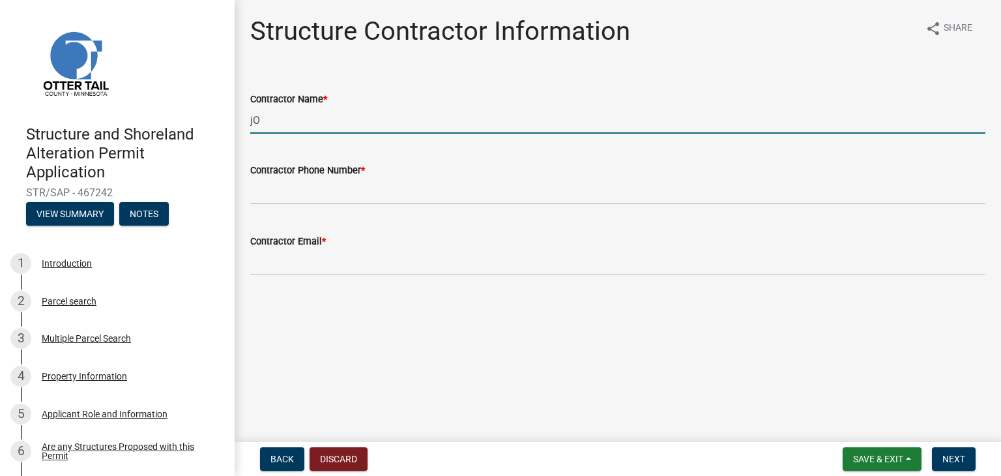
type input "j"
type input "Josh Seelhammer"
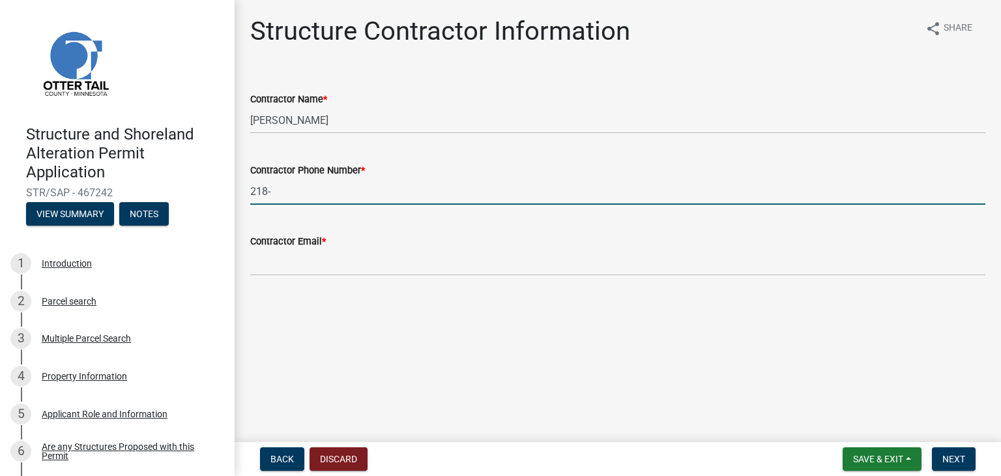
type input "218-"
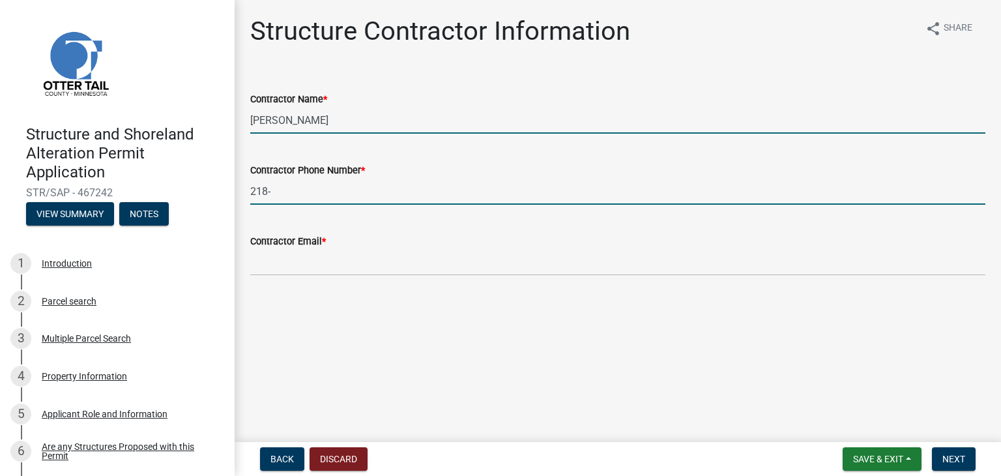
click at [352, 113] on input "Josh Seelhammer" at bounding box center [617, 120] width 735 height 27
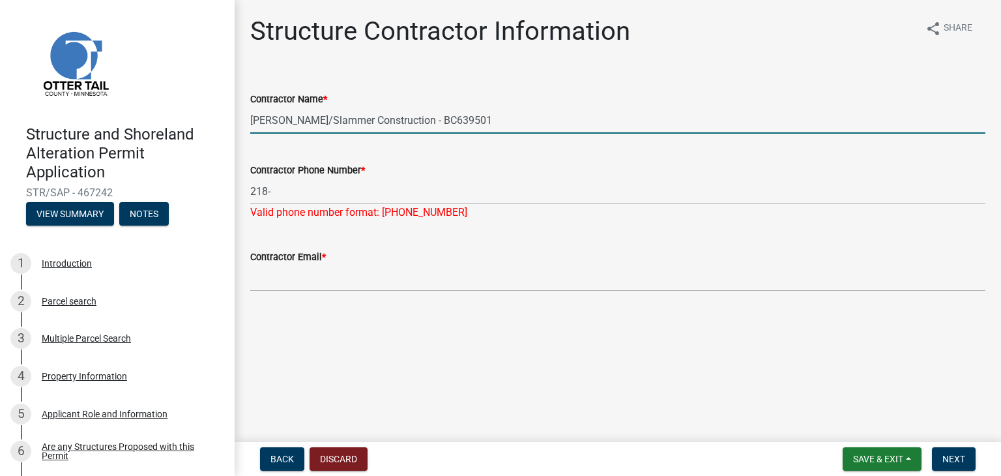
type input "Josh Seelhammer/Slammer Construction - BC639501"
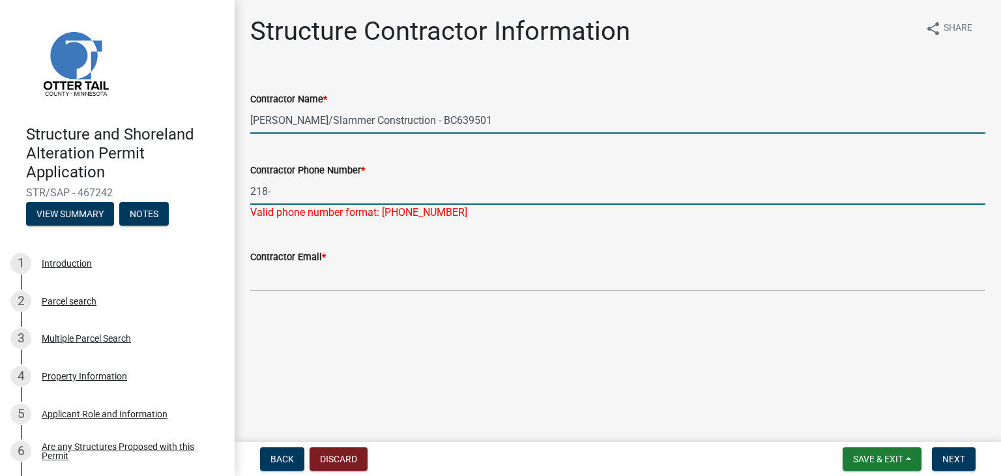
click at [300, 201] on input "218-" at bounding box center [617, 191] width 735 height 27
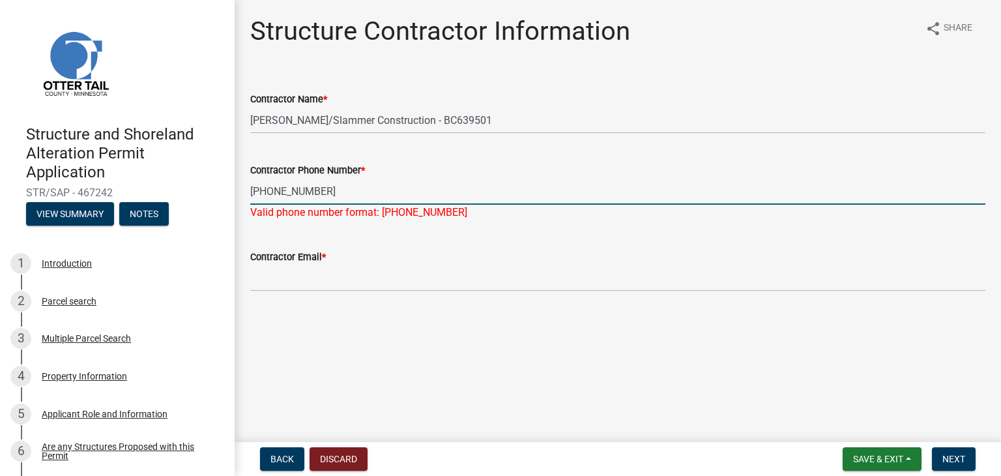
type input "218-371-1839"
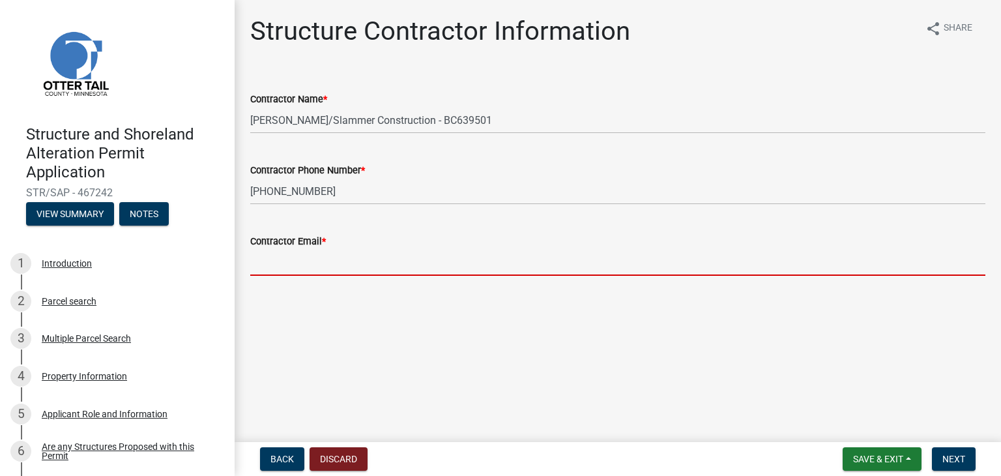
click at [283, 283] on wm-data-entity-input "Contractor Email *" at bounding box center [617, 250] width 735 height 71
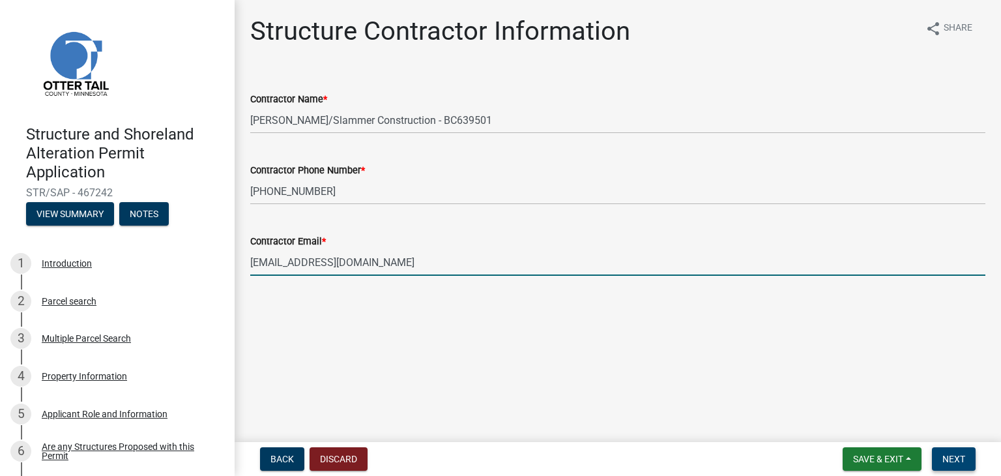
type input "joshjseelhammer@gmail.com"
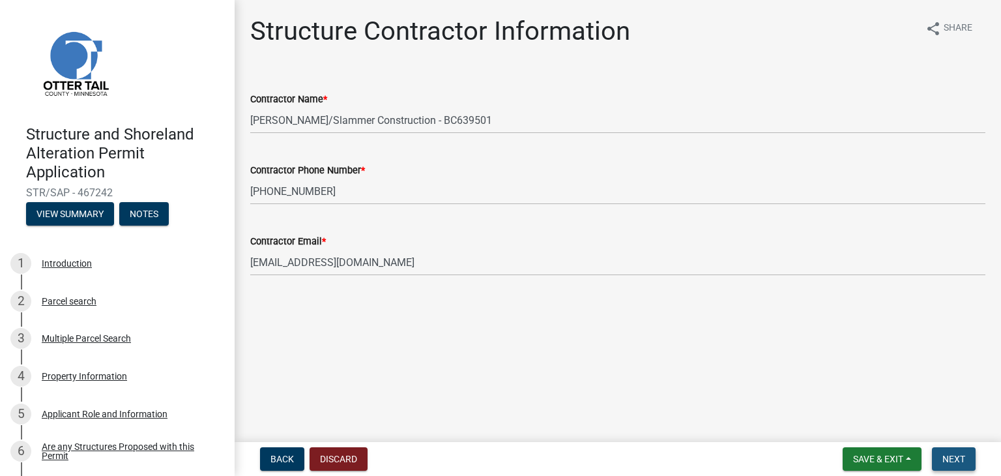
click at [957, 459] on span "Next" at bounding box center [953, 459] width 23 height 10
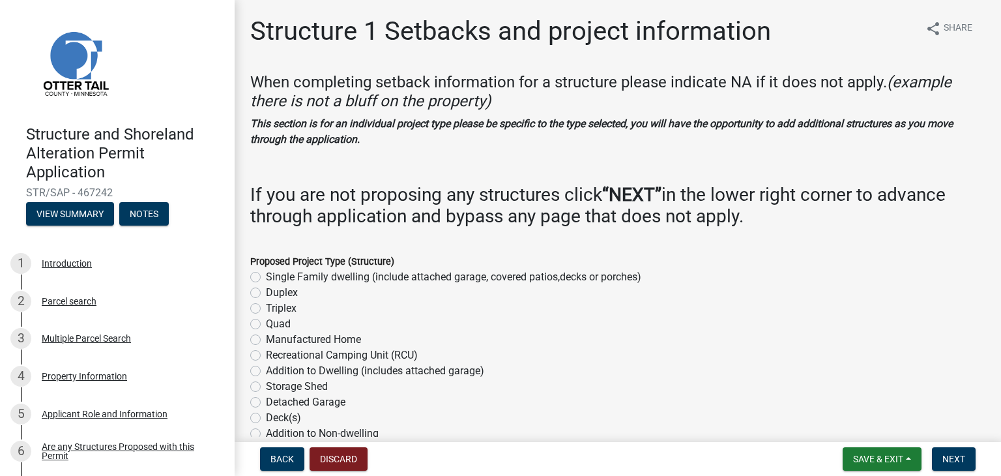
click at [266, 276] on label "Single Family dwelling (include attached garage, covered patios,decks or porche…" at bounding box center [453, 277] width 375 height 16
click at [266, 276] on input "Single Family dwelling (include attached garage, covered patios,decks or porche…" at bounding box center [270, 273] width 8 height 8
radio input "true"
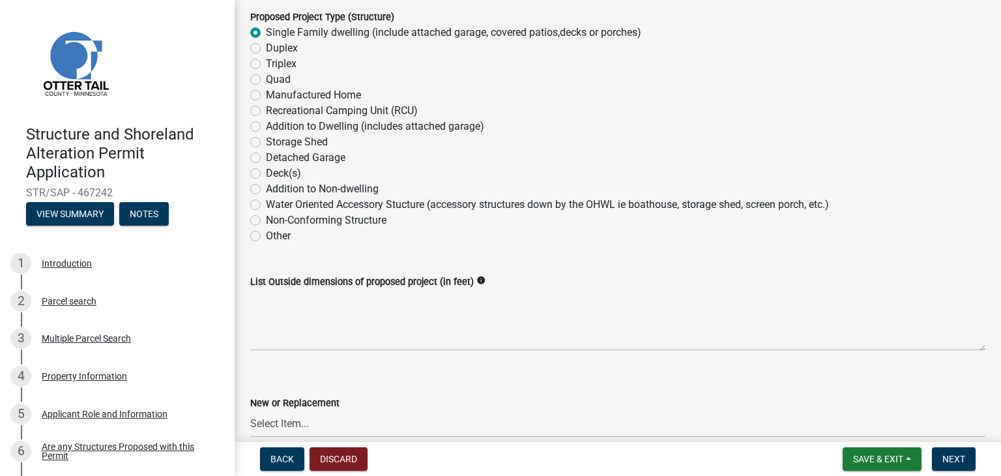
scroll to position [271, 0]
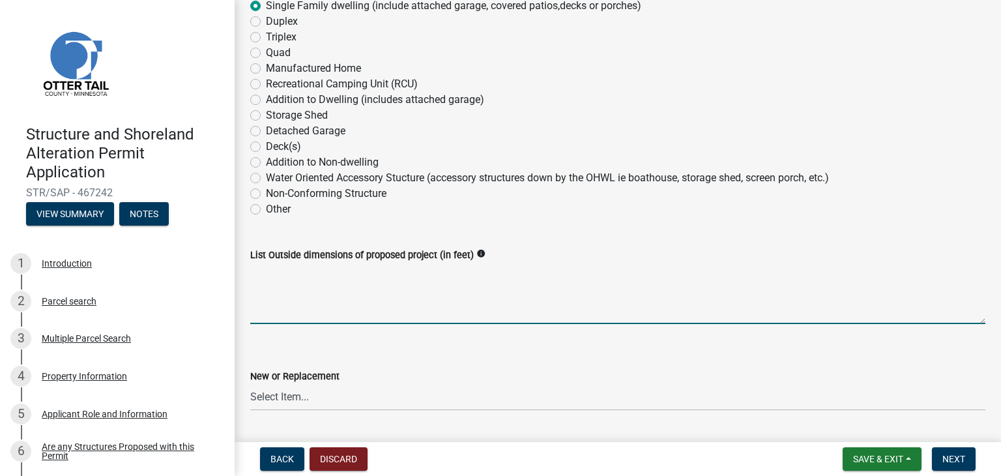
click at [276, 287] on textarea "List Outside dimensions of proposed project (in feet)" at bounding box center [617, 293] width 735 height 61
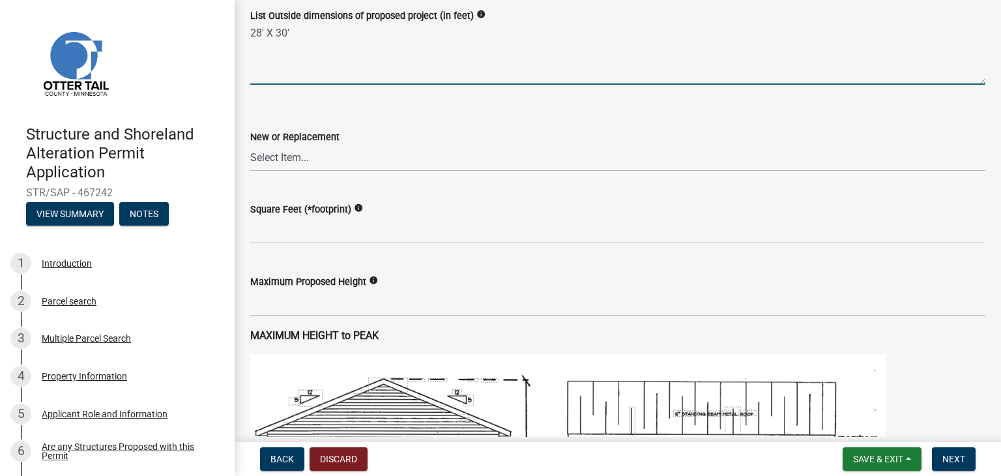
scroll to position [528, 0]
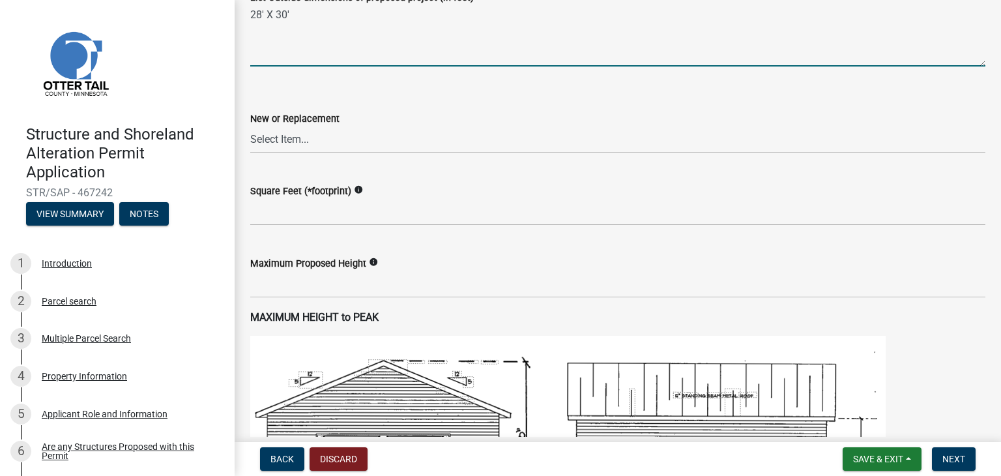
type textarea "28' X 30'"
click at [288, 139] on select "Select Item... New Replacement" at bounding box center [617, 139] width 735 height 27
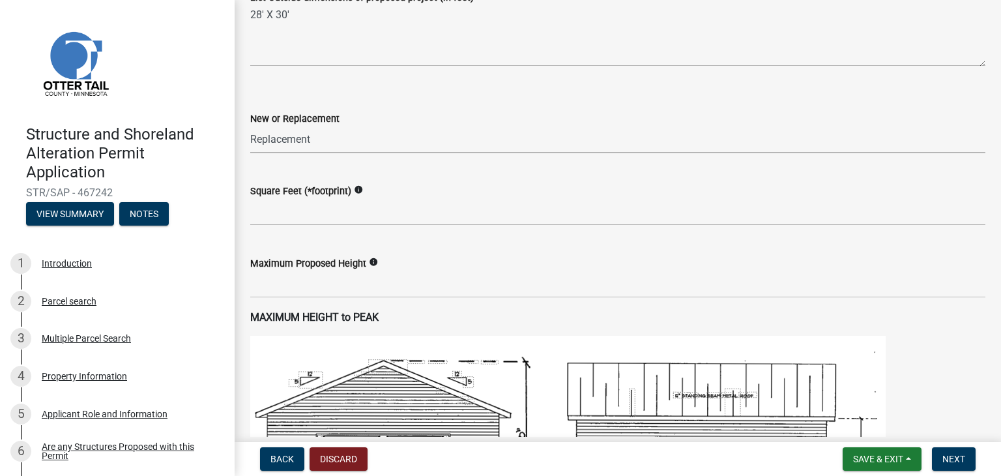
click at [250, 126] on select "Select Item... New Replacement" at bounding box center [617, 139] width 735 height 27
select select "a3cc236c-43aa-406a-8353-e0398d57c407"
click at [357, 191] on icon "info" at bounding box center [358, 189] width 9 height 9
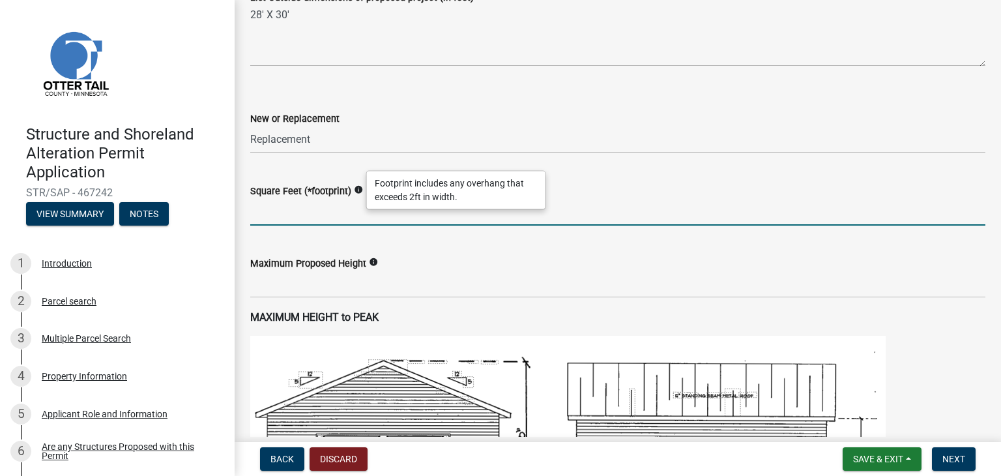
click at [326, 213] on input "text" at bounding box center [617, 212] width 735 height 27
type input "840"
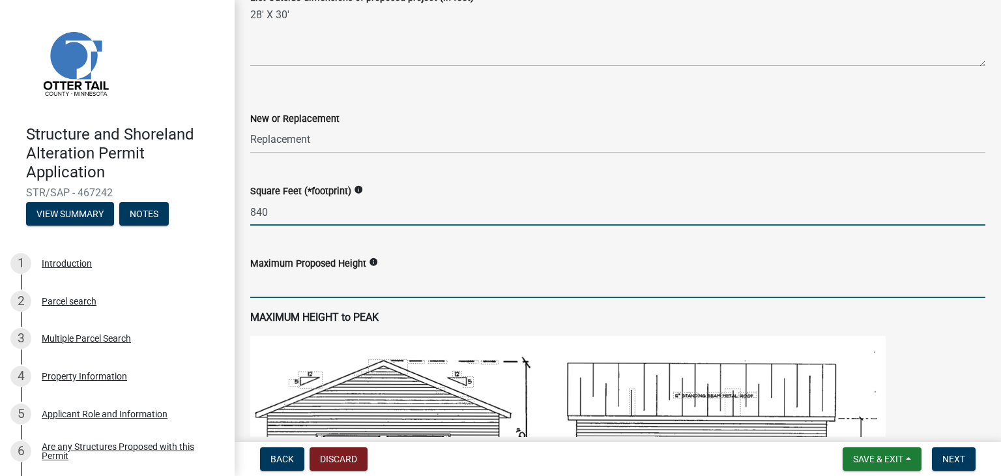
click at [317, 285] on input "text" at bounding box center [617, 284] width 735 height 27
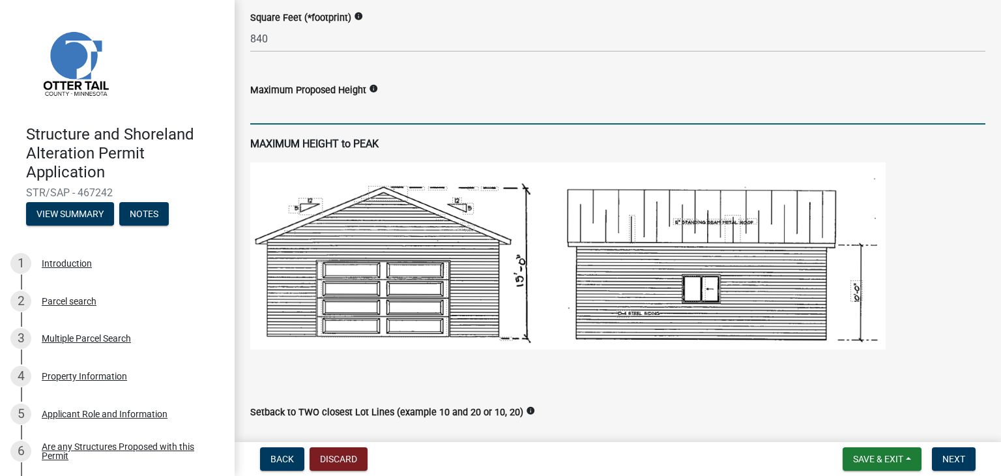
scroll to position [734, 0]
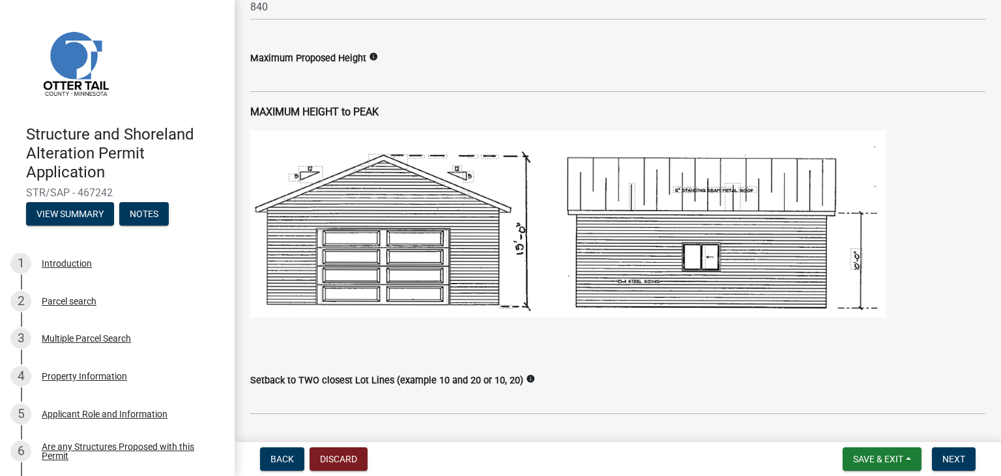
click at [373, 55] on icon "info" at bounding box center [373, 56] width 9 height 9
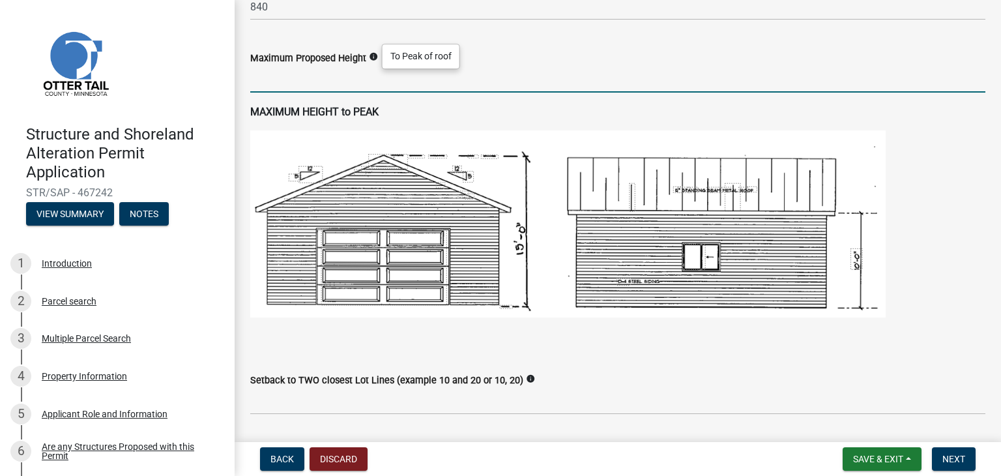
click at [317, 78] on input "text" at bounding box center [617, 79] width 735 height 27
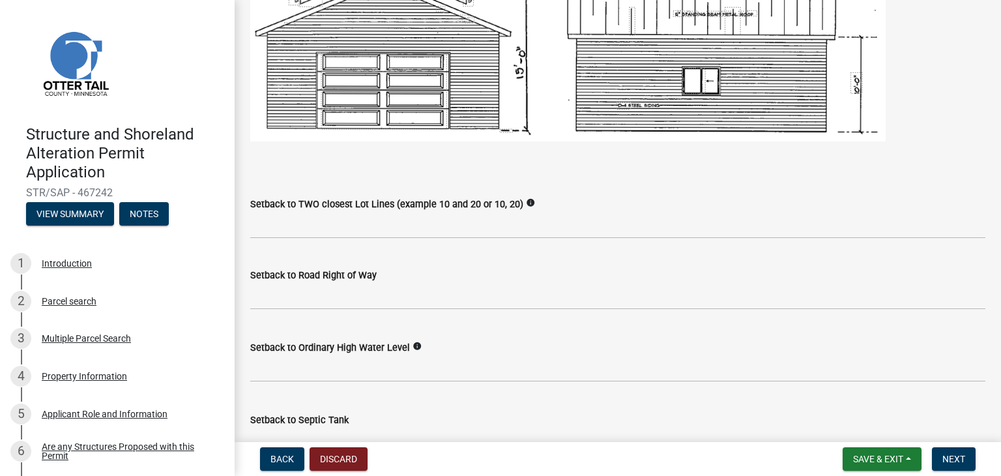
scroll to position [907, 0]
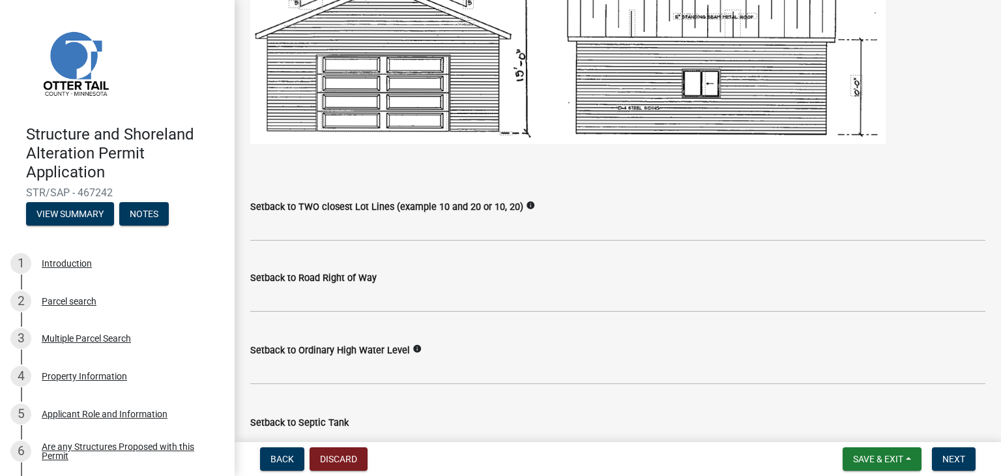
click at [526, 205] on icon "info" at bounding box center [530, 205] width 9 height 9
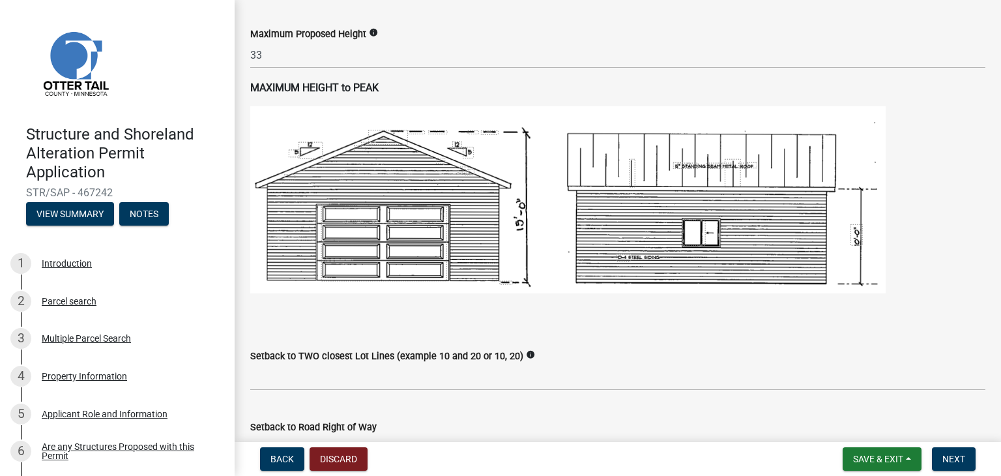
scroll to position [734, 0]
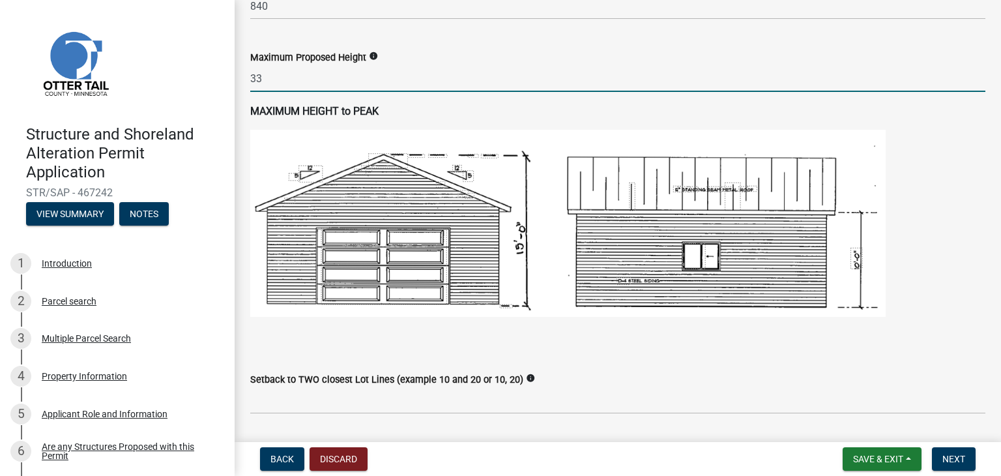
click at [258, 81] on input "33" at bounding box center [617, 78] width 735 height 27
click at [265, 77] on input "23" at bounding box center [617, 78] width 735 height 27
type input "23"
click at [882, 456] on span "Save & Exit" at bounding box center [878, 459] width 50 height 10
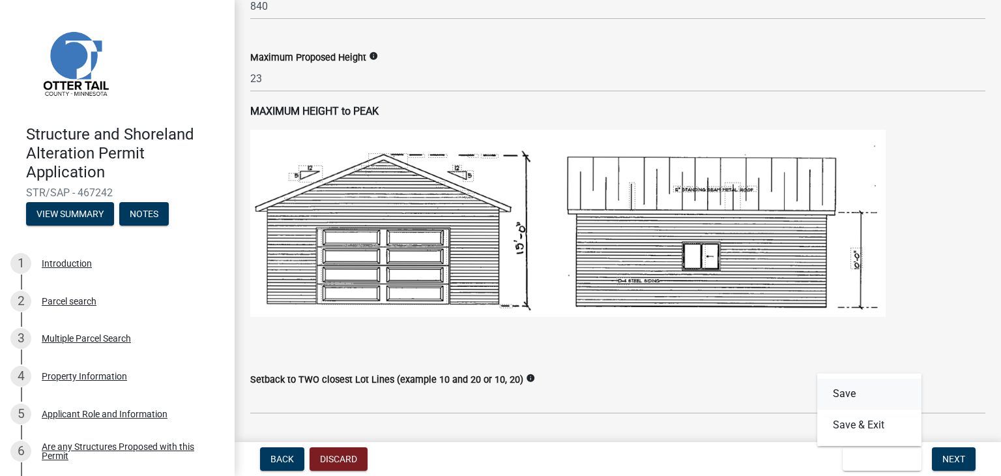
click at [854, 395] on button "Save" at bounding box center [869, 393] width 104 height 31
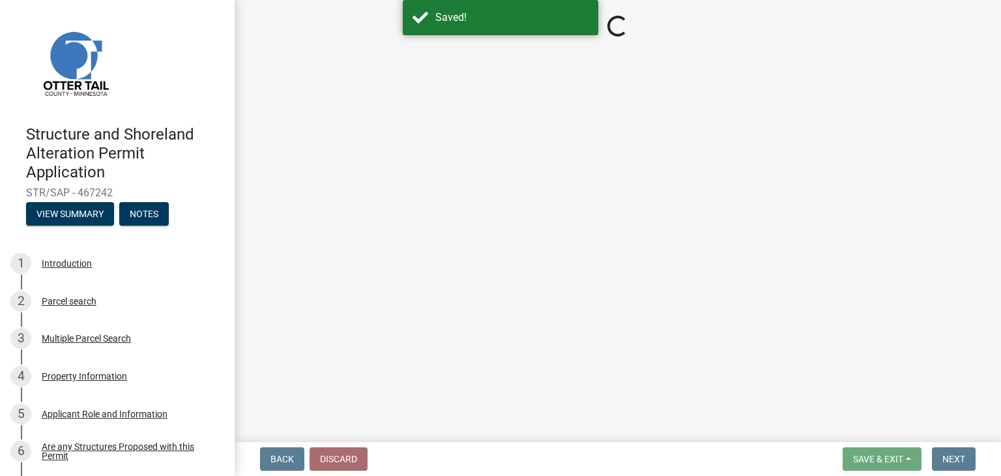
select select "a3cc236c-43aa-406a-8353-e0398d57c407"
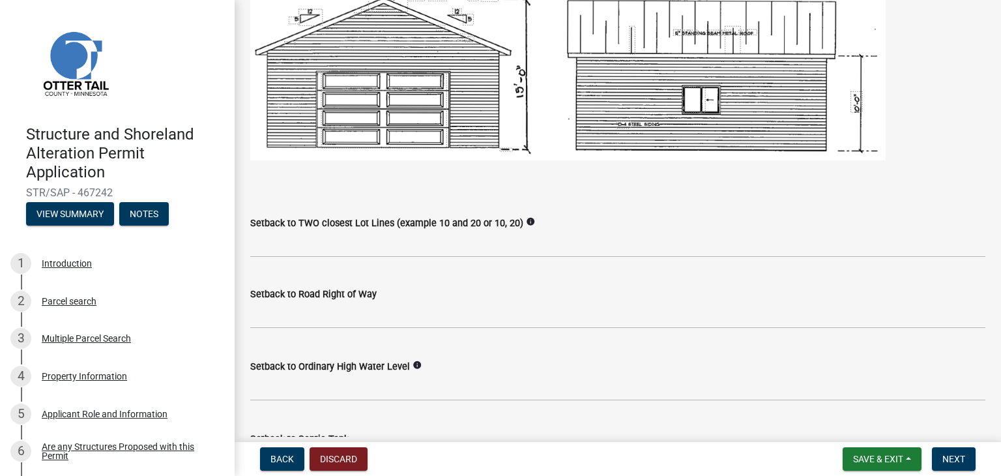
scroll to position [914, 0]
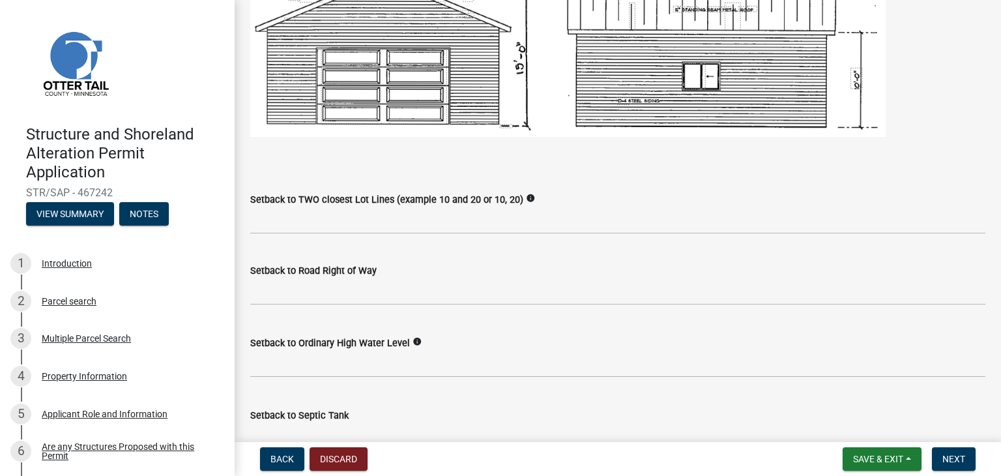
click at [526, 198] on icon "info" at bounding box center [530, 198] width 9 height 9
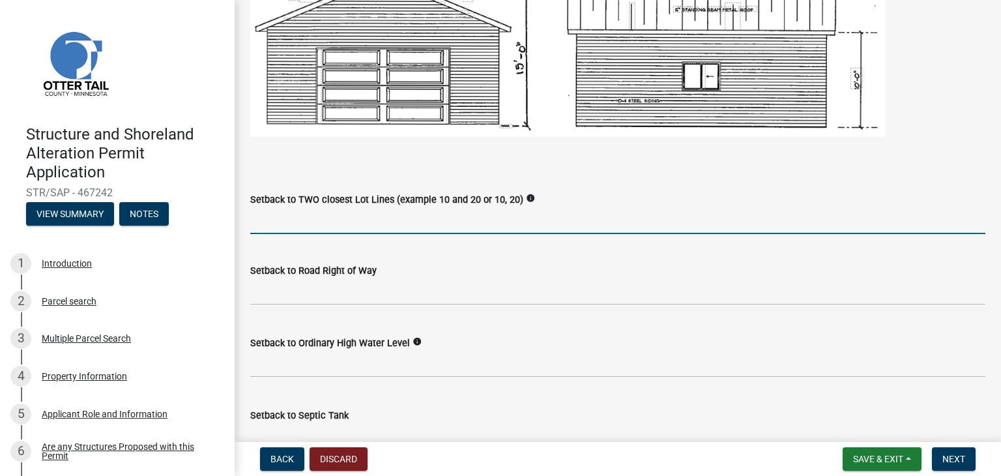
click at [334, 225] on input "Setback to TWO closest Lot Lines (example 10 and 20 or 10, 20)" at bounding box center [617, 220] width 735 height 27
type input "2"
type input "18, 30"
click at [412, 341] on icon "info" at bounding box center [416, 341] width 9 height 9
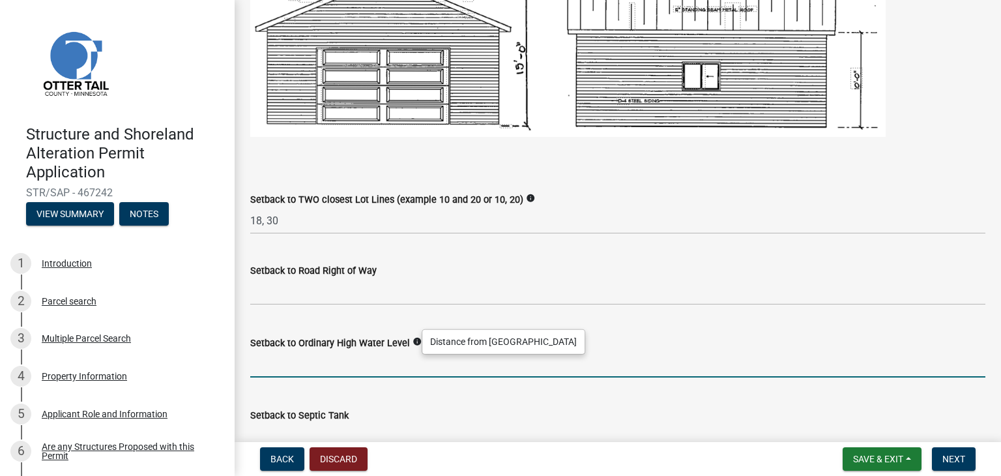
click at [324, 366] on input "text" at bounding box center [617, 364] width 735 height 27
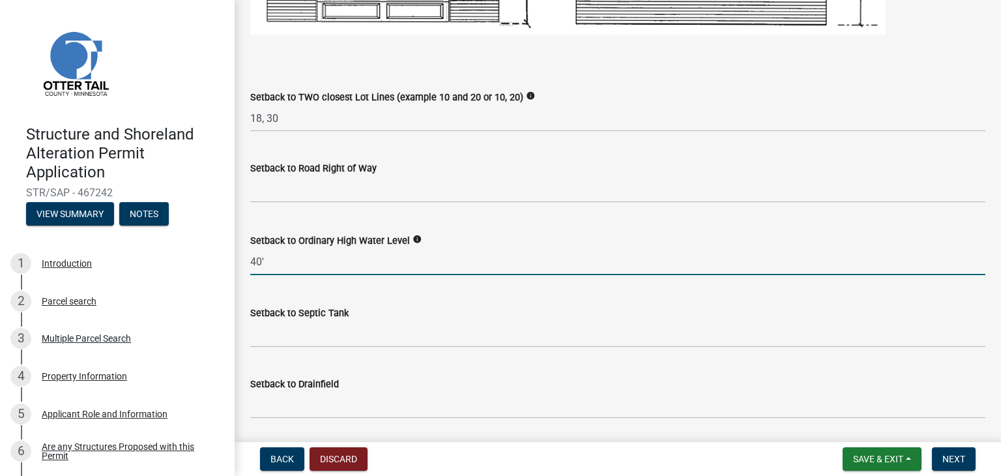
scroll to position [1019, 0]
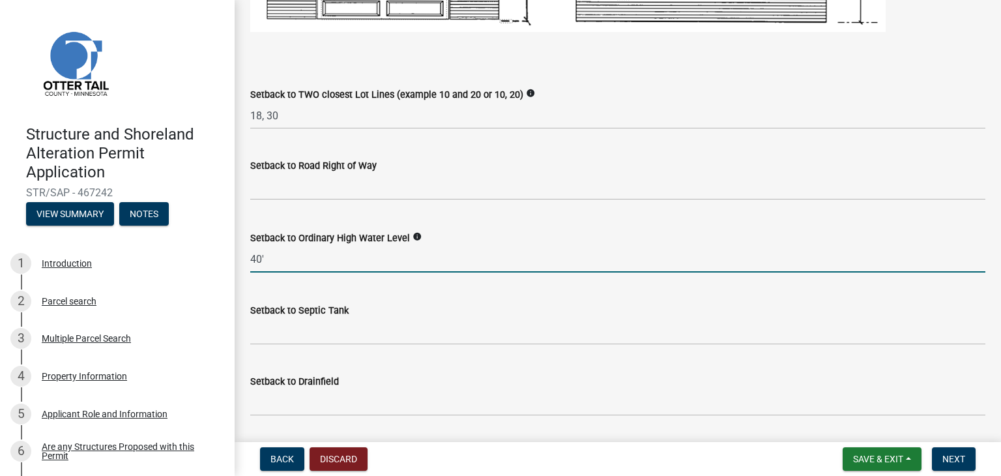
type input "40"
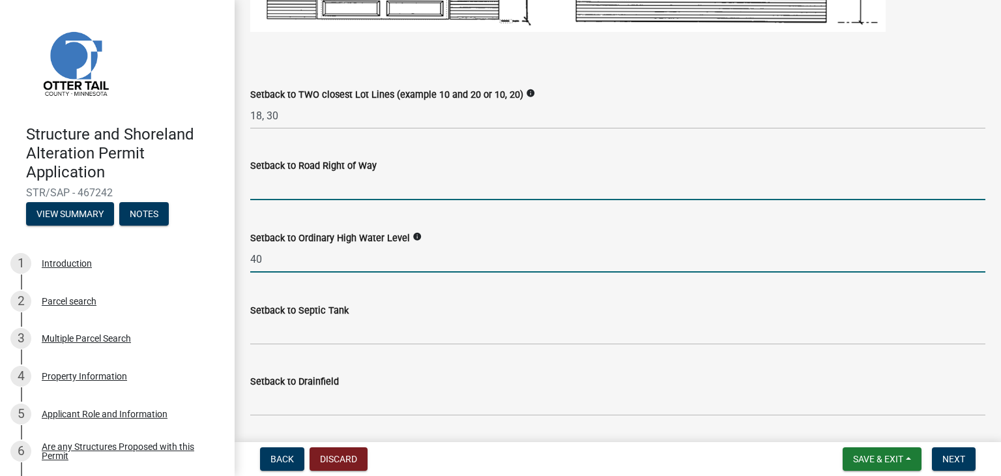
click at [289, 191] on input "text" at bounding box center [617, 186] width 735 height 27
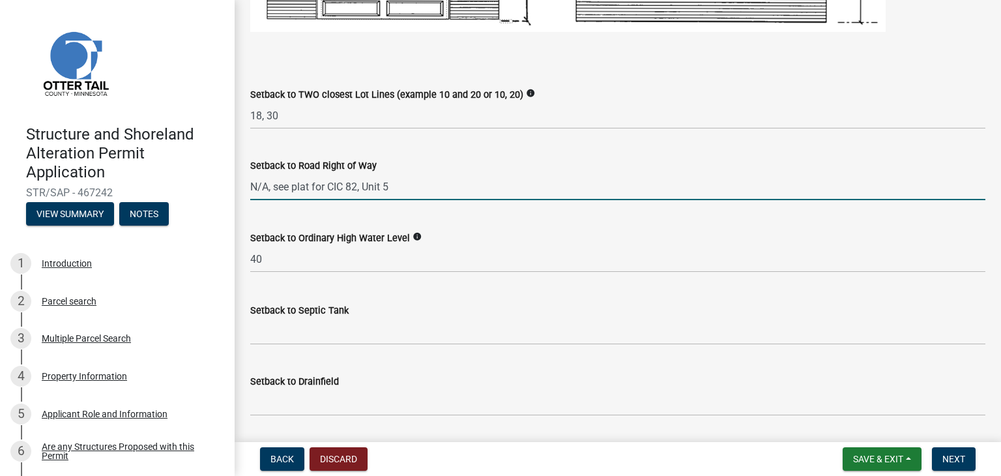
click at [270, 188] on input "N/A, see plat for CIC 82, Unit 5" at bounding box center [617, 186] width 735 height 27
type input "8"
type input "0"
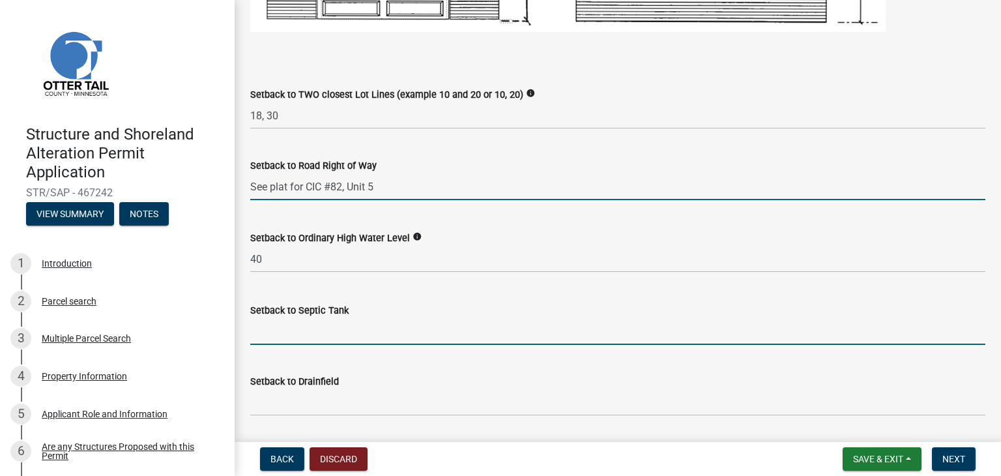
type input "825"
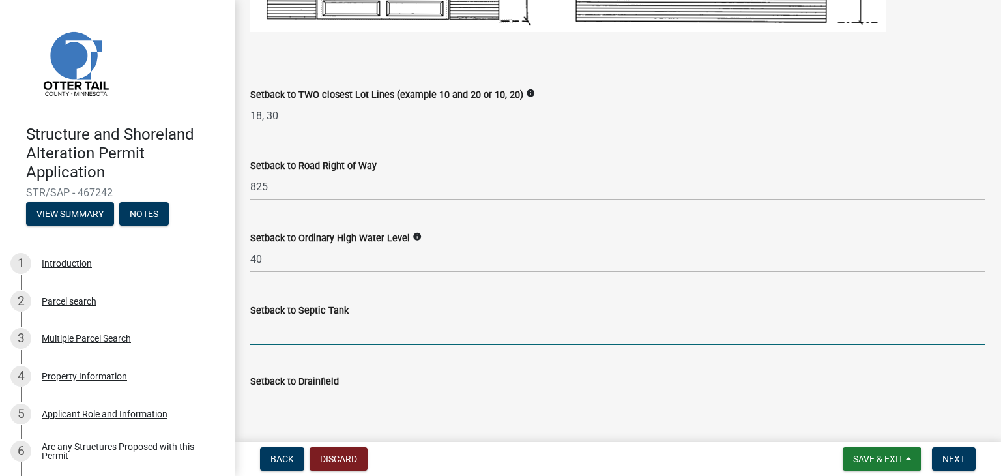
click at [276, 337] on input "Setback to Septic Tank" at bounding box center [617, 331] width 735 height 27
type input "f"
type input "See Septic compliance inspection report"
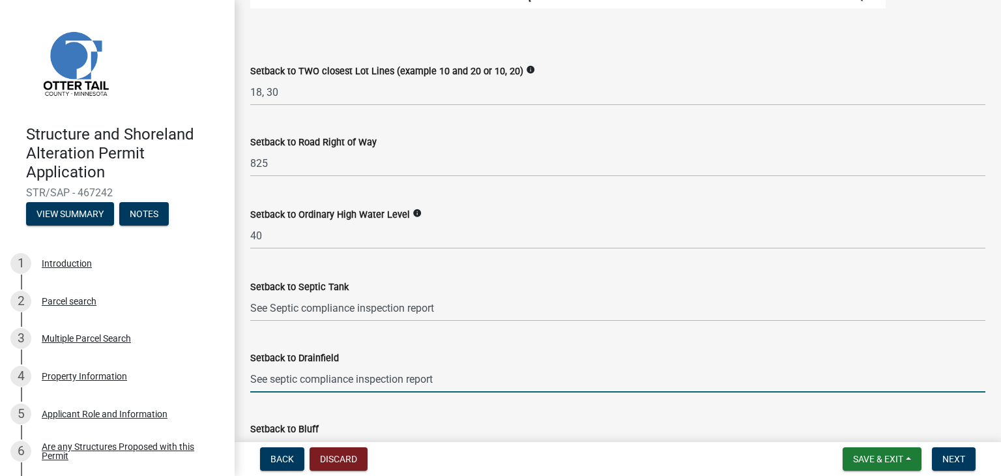
scroll to position [1013, 0]
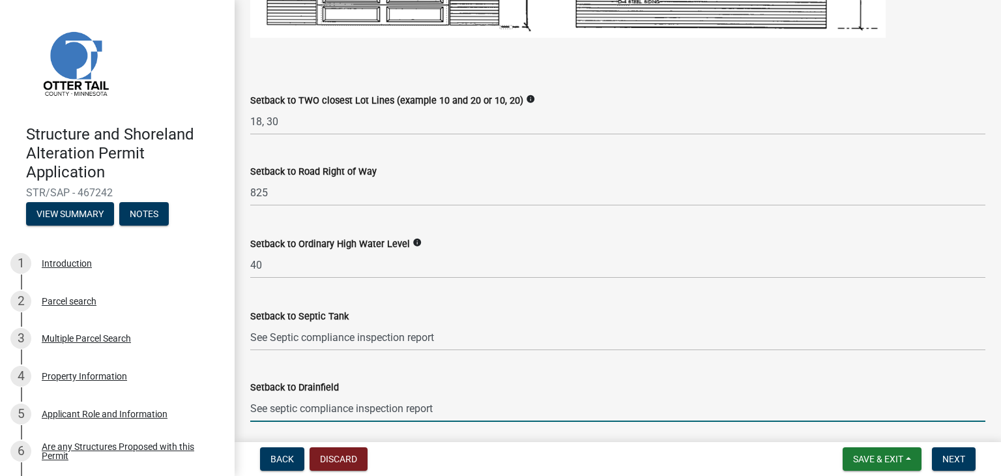
type input "See septic compliance inspection report"
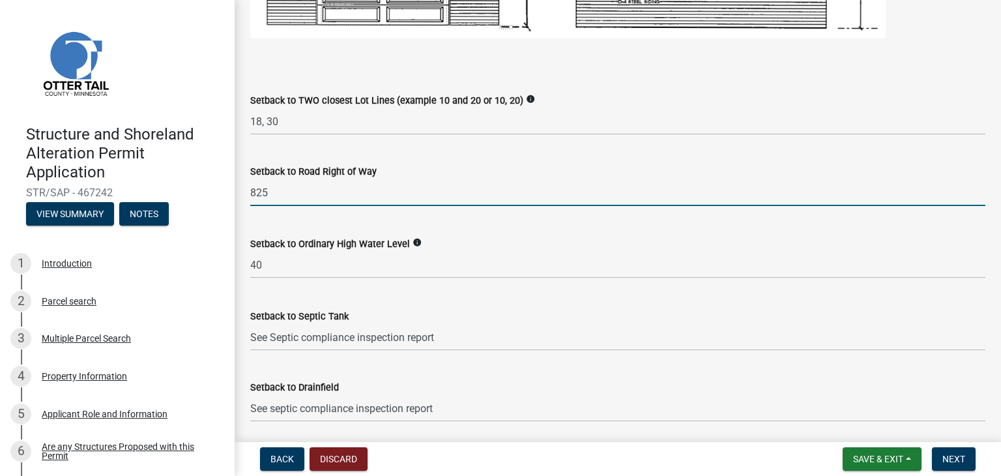
drag, startPoint x: 280, startPoint y: 197, endPoint x: 235, endPoint y: 194, distance: 45.7
click at [235, 194] on div "Structure 1 Setbacks and project information share Share When completing setbac…" at bounding box center [618, 17] width 766 height 2030
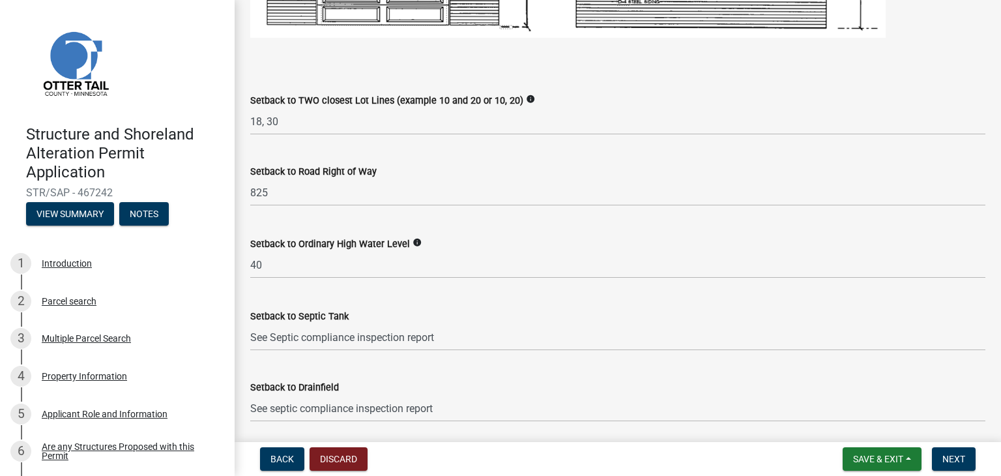
click at [501, 316] on div "Setback to Septic Tank" at bounding box center [617, 316] width 735 height 16
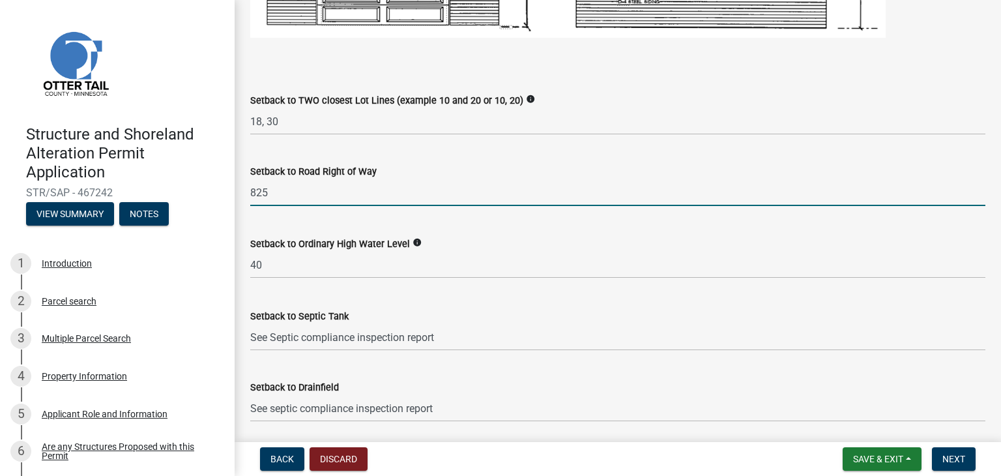
drag, startPoint x: 292, startPoint y: 191, endPoint x: 239, endPoint y: 194, distance: 52.8
click at [239, 194] on div "Structure 1 Setbacks and project information share Share When completing setbac…" at bounding box center [618, 17] width 766 height 2030
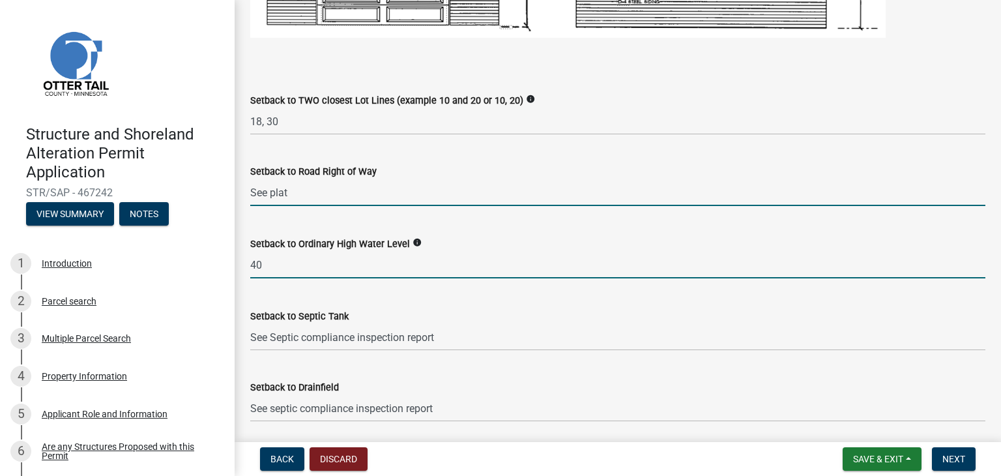
type input "0"
click at [491, 253] on input "40" at bounding box center [617, 265] width 735 height 27
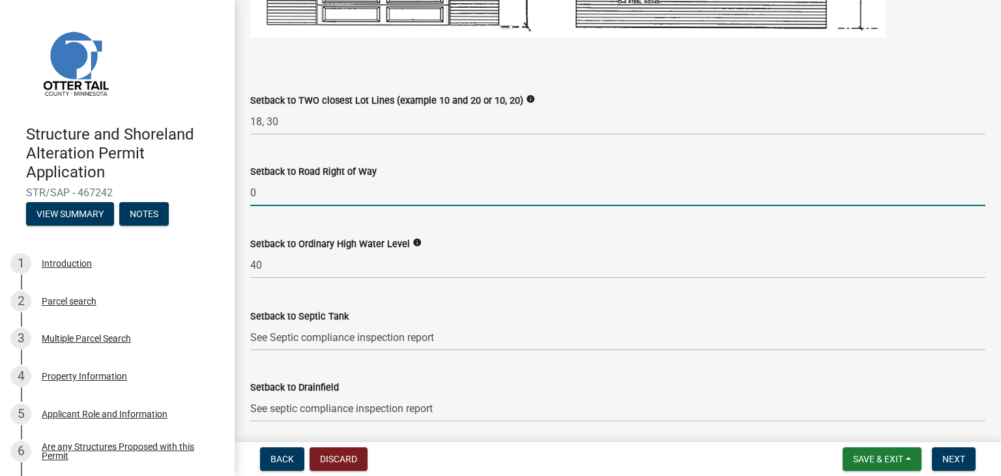
click at [354, 190] on input "0" at bounding box center [617, 192] width 735 height 27
type input "0"
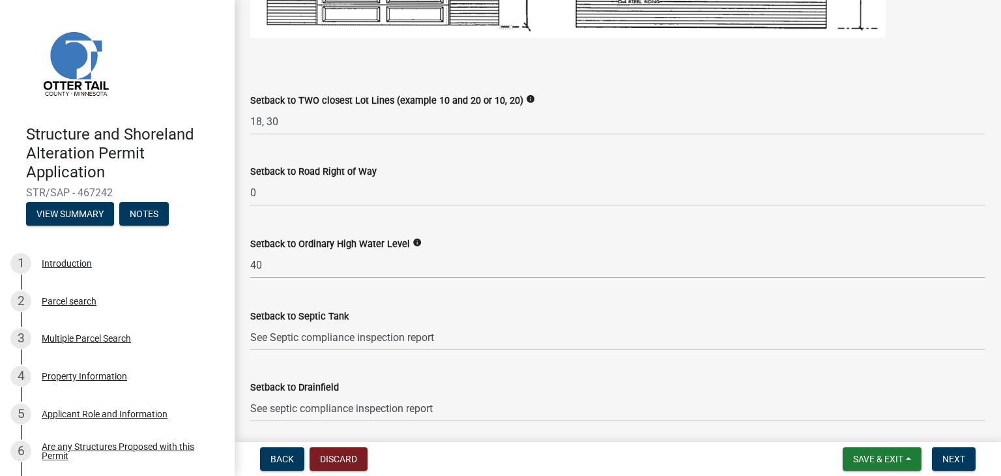
click at [472, 240] on div "Setback to Ordinary High Water Level info" at bounding box center [617, 244] width 735 height 16
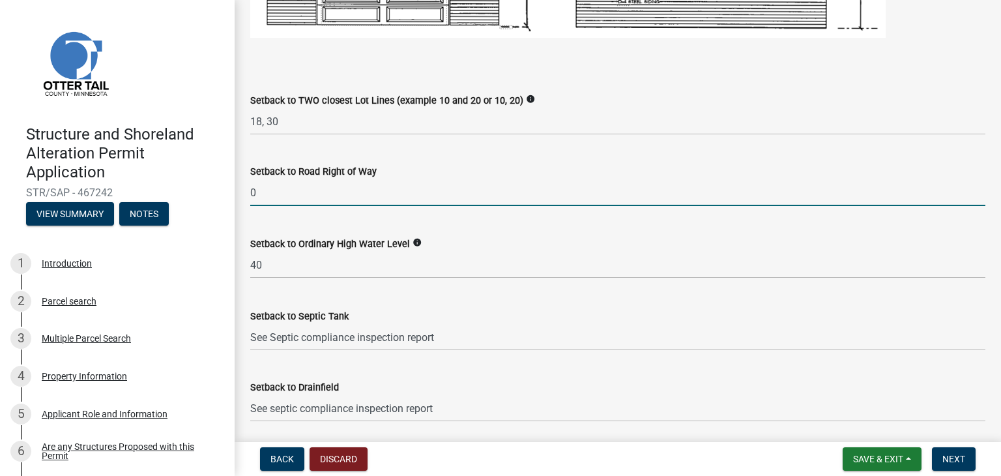
click at [287, 191] on input "0" at bounding box center [617, 192] width 735 height 27
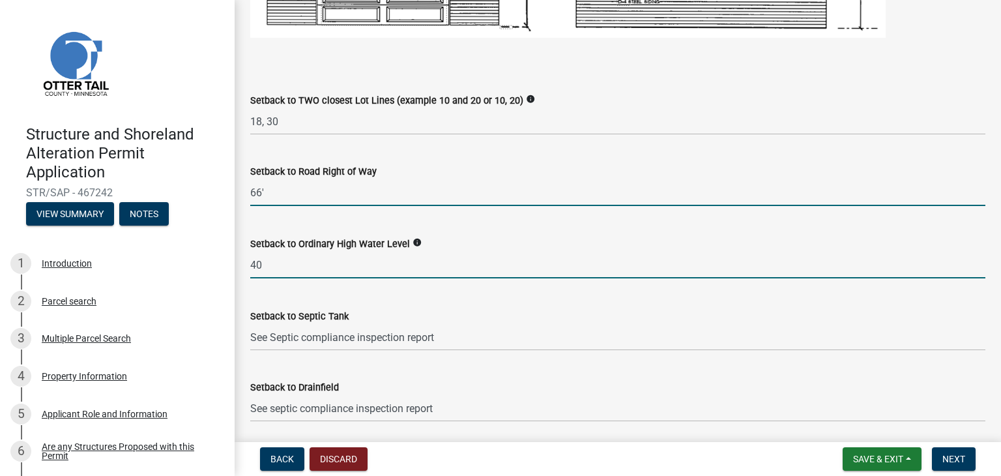
type input "66"
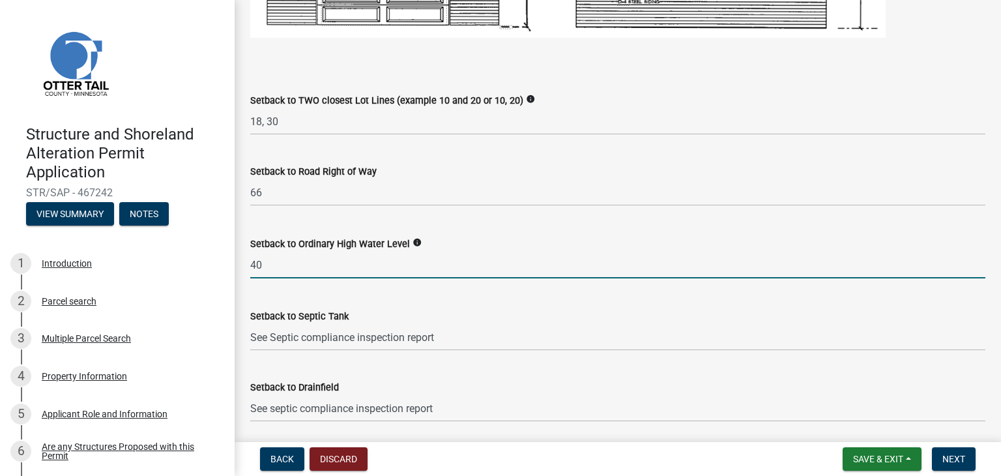
click at [298, 272] on input "40" at bounding box center [617, 265] width 735 height 27
type input "40"
click at [484, 300] on div "Setback to Septic Tank See Septic compliance inspection report" at bounding box center [617, 320] width 735 height 61
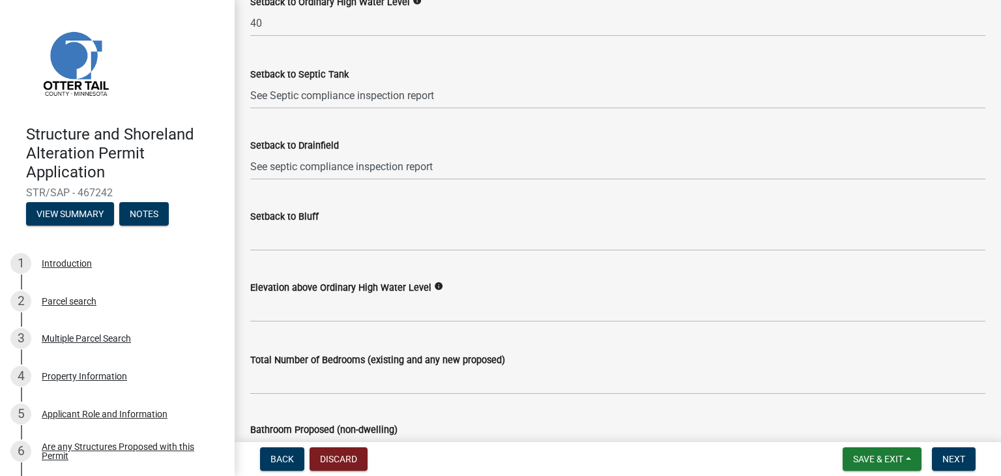
scroll to position [1252, 0]
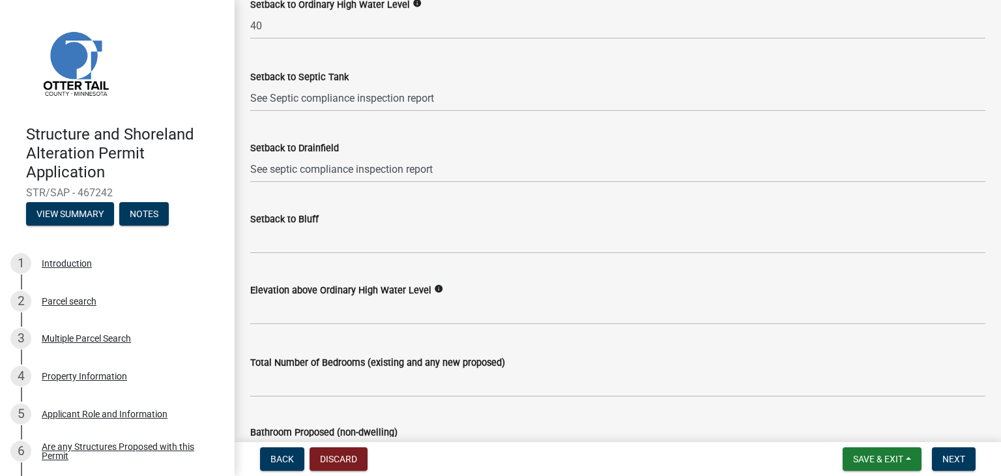
click at [434, 289] on icon "info" at bounding box center [438, 288] width 9 height 9
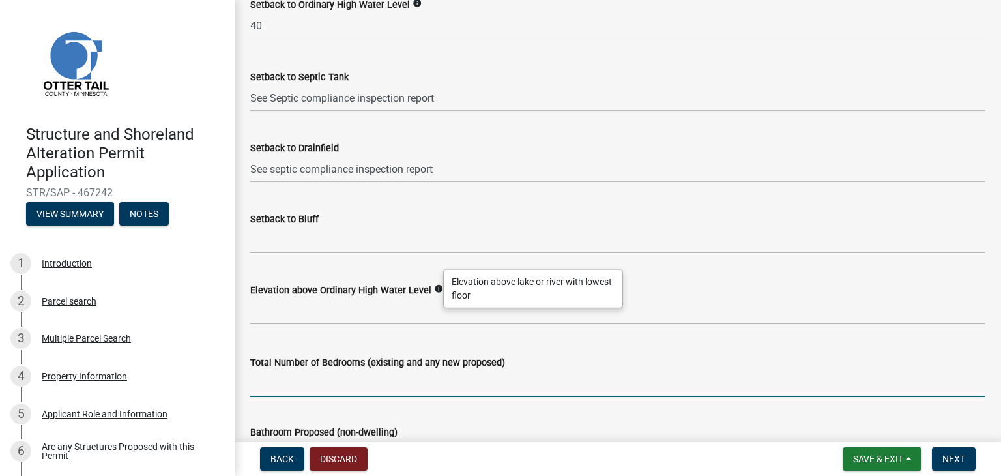
click at [491, 382] on input "text" at bounding box center [617, 383] width 735 height 27
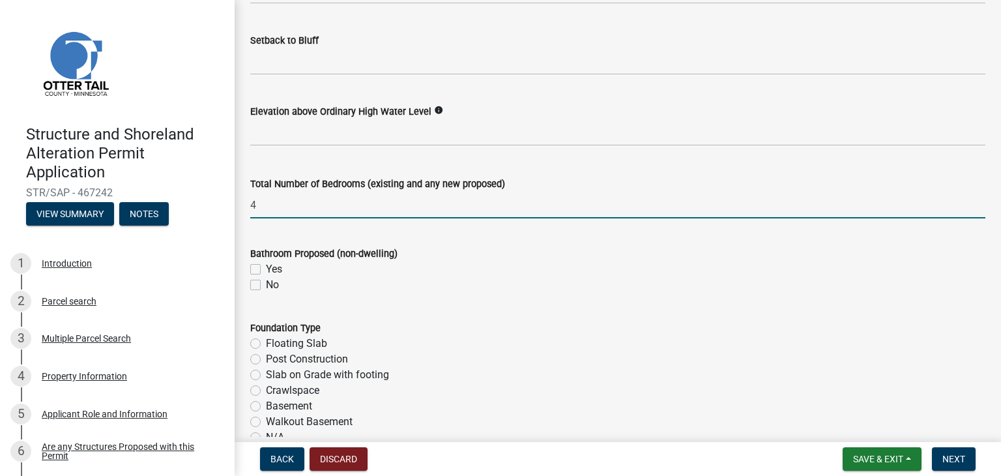
scroll to position [1454, 0]
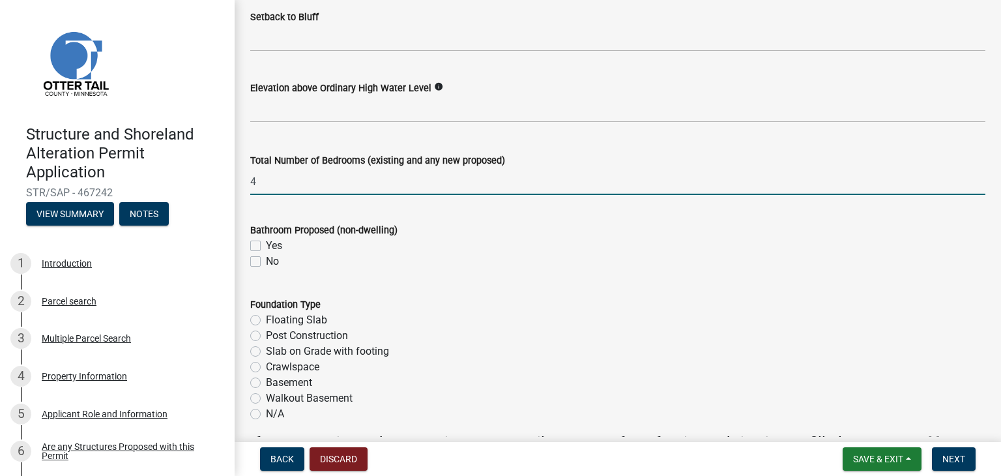
type input "4"
click at [266, 351] on label "Slab on Grade with footing" at bounding box center [327, 351] width 123 height 16
click at [266, 351] on input "Slab on Grade with footing" at bounding box center [270, 347] width 8 height 8
radio input "true"
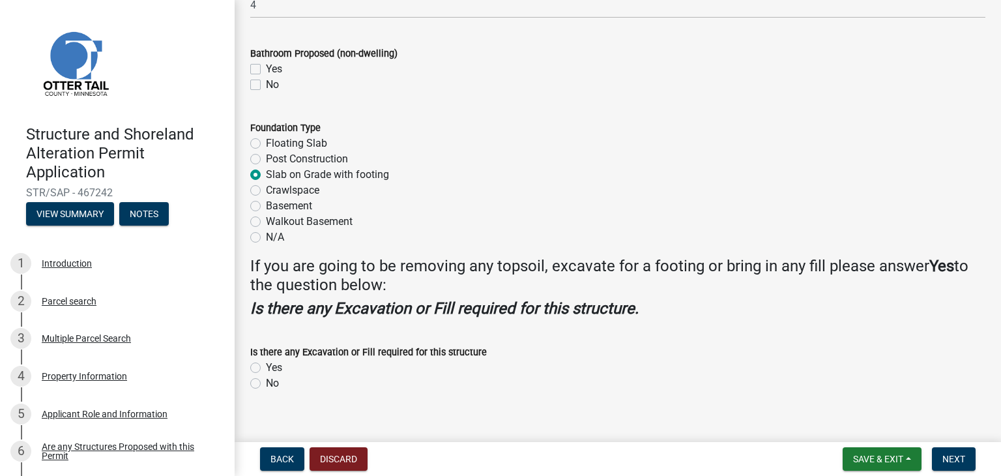
scroll to position [1648, 0]
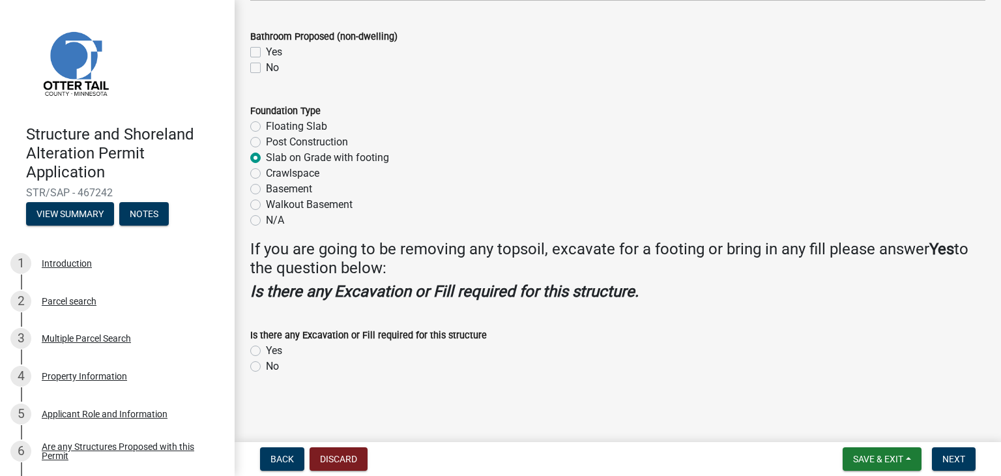
click at [266, 351] on label "Yes" at bounding box center [274, 351] width 16 height 16
click at [266, 351] on input "Yes" at bounding box center [270, 347] width 8 height 8
radio input "true"
click at [953, 460] on span "Next" at bounding box center [953, 459] width 23 height 10
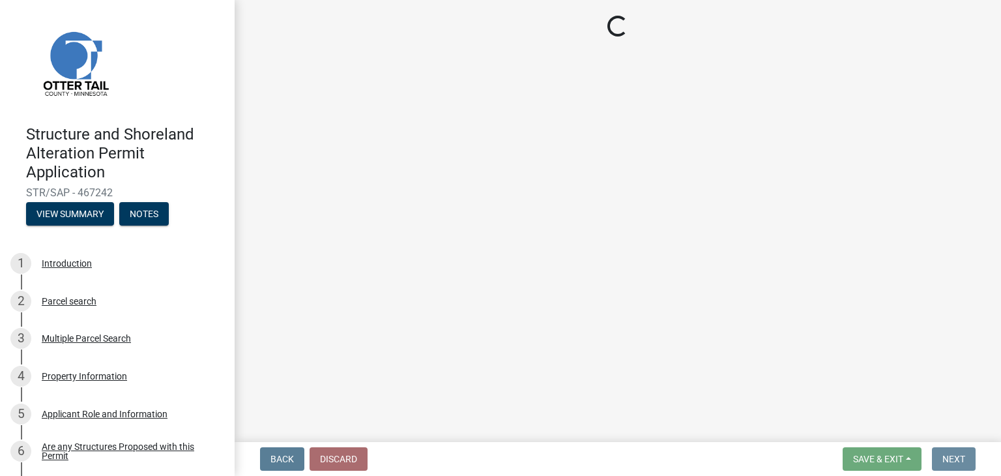
scroll to position [0, 0]
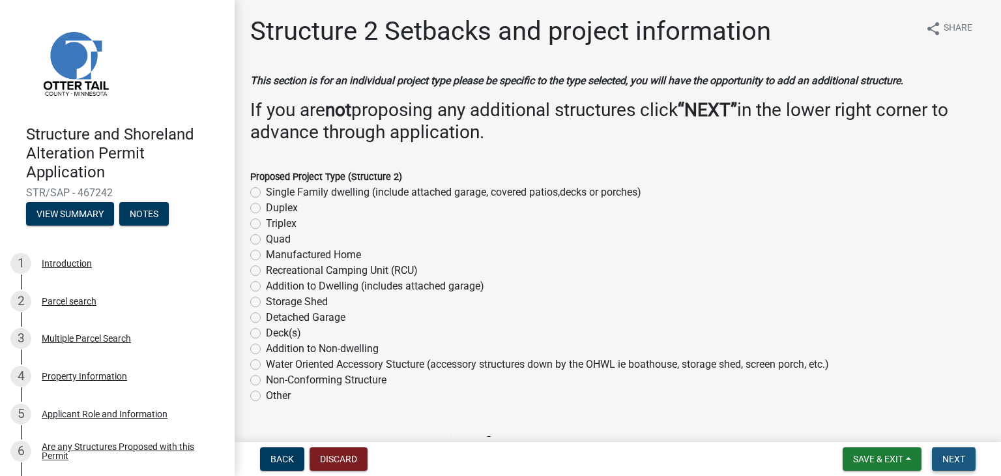
click at [959, 454] on span "Next" at bounding box center [953, 459] width 23 height 10
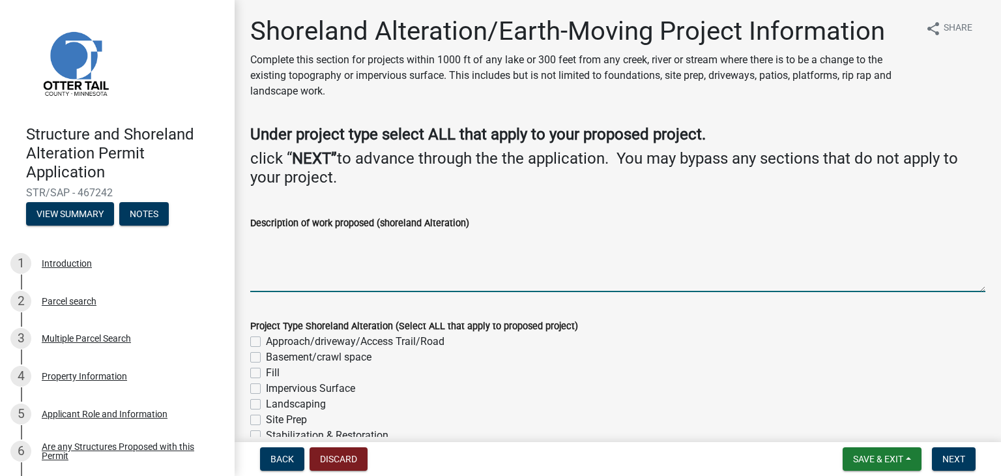
click at [331, 243] on textarea "Description of work proposed (shoreland Alteration)" at bounding box center [617, 261] width 735 height 61
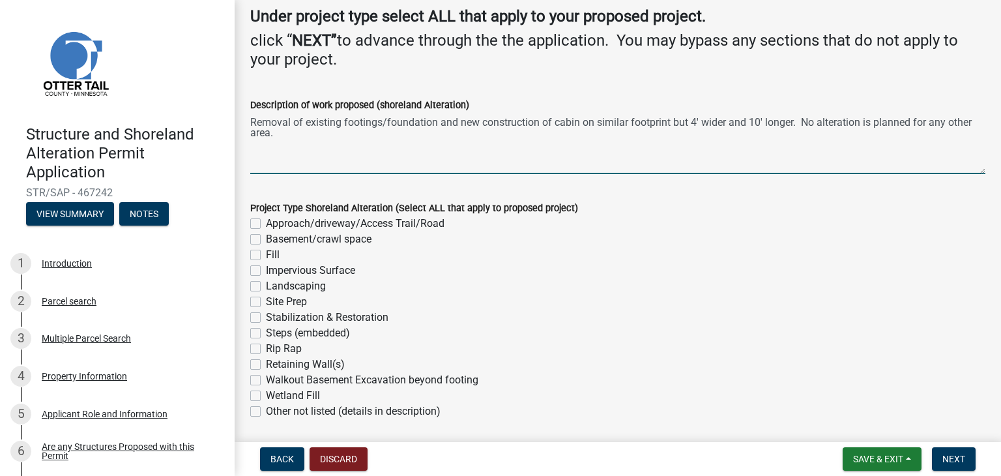
scroll to position [124, 0]
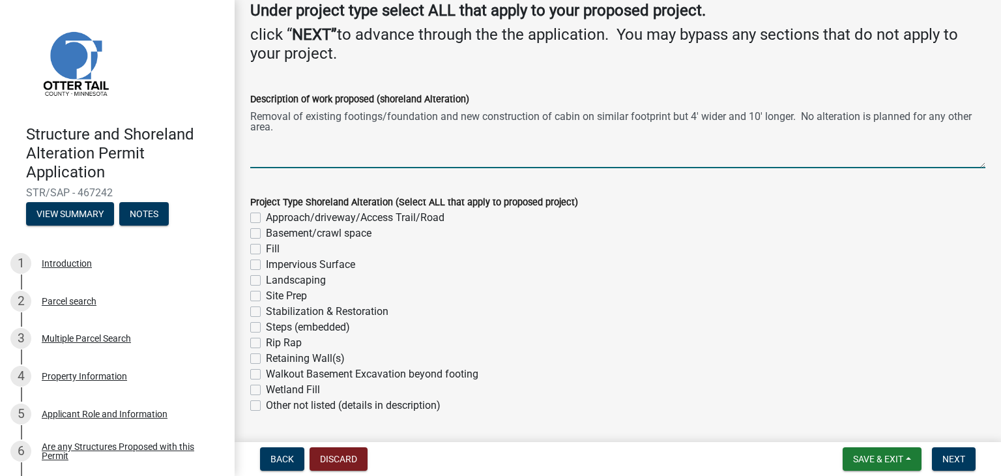
type textarea "Removal of existing footings/foundation and new construction of cabin on simila…"
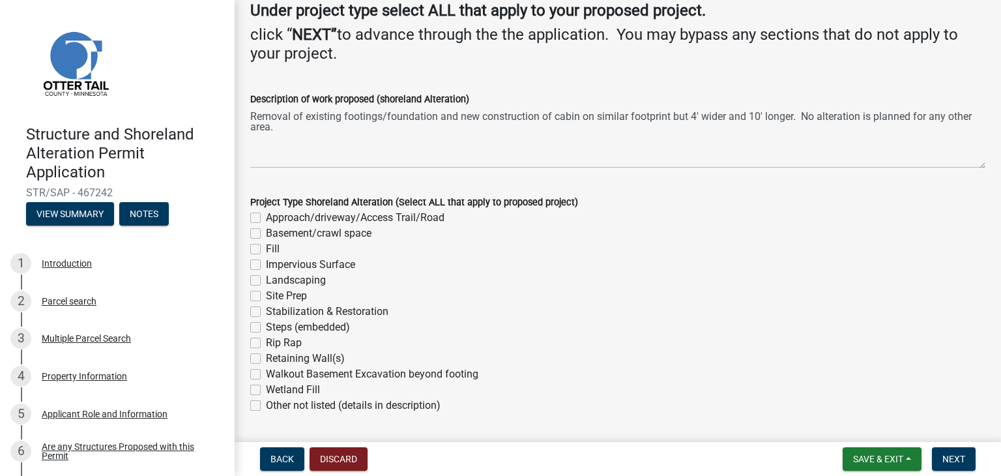
click at [266, 251] on label "Fill" at bounding box center [273, 249] width 14 height 16
click at [266, 250] on input "Fill" at bounding box center [270, 245] width 8 height 8
checkbox input "true"
checkbox input "false"
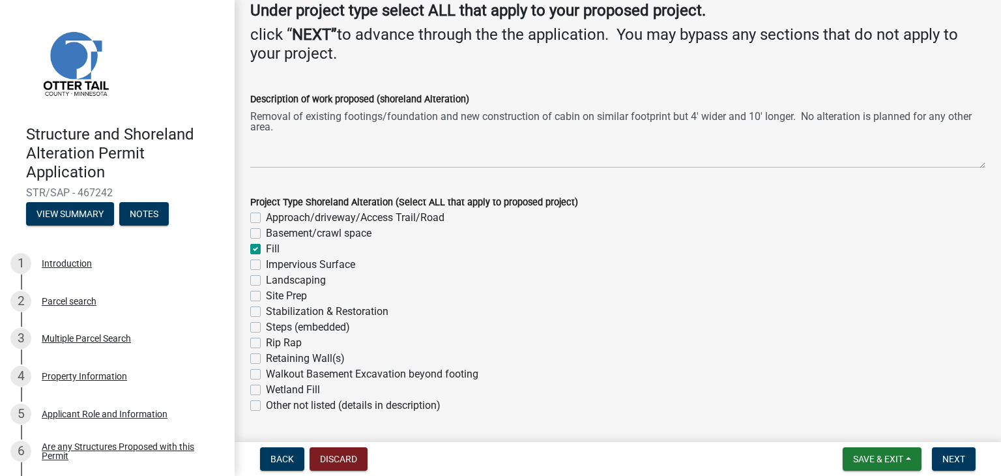
checkbox input "true"
checkbox input "false"
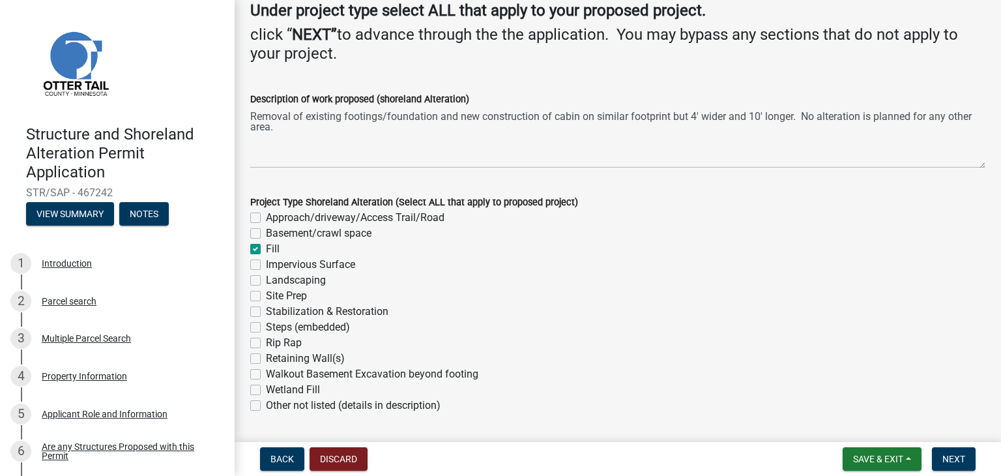
checkbox input "false"
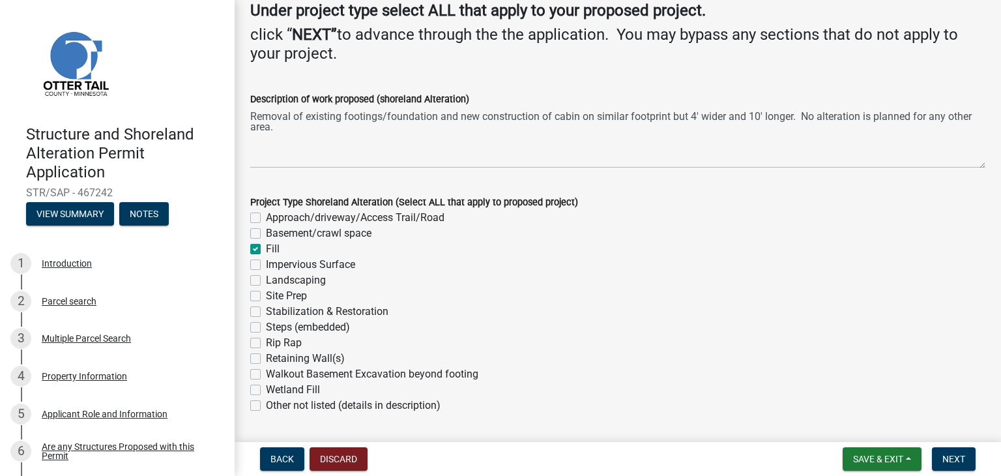
checkbox input "false"
click at [266, 296] on label "Site Prep" at bounding box center [286, 296] width 41 height 16
click at [266, 296] on input "Site Prep" at bounding box center [270, 292] width 8 height 8
checkbox input "true"
checkbox input "false"
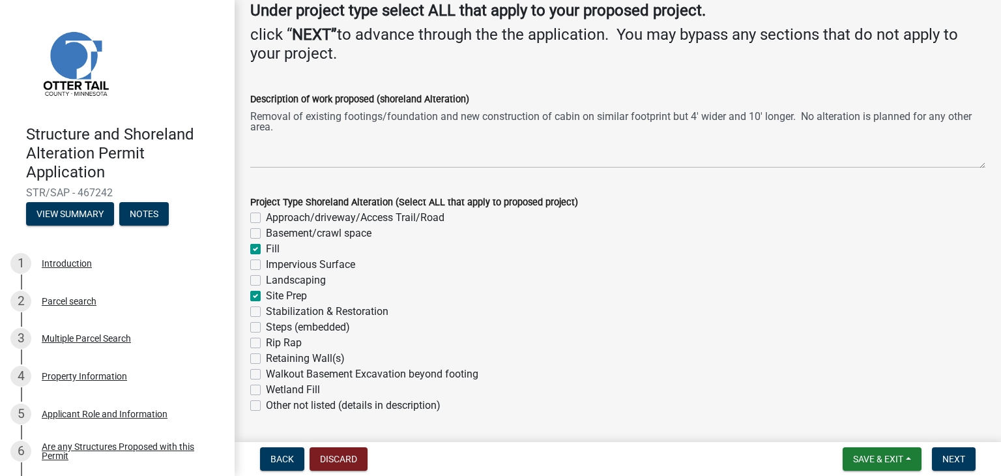
checkbox input "false"
checkbox input "true"
checkbox input "false"
checkbox input "true"
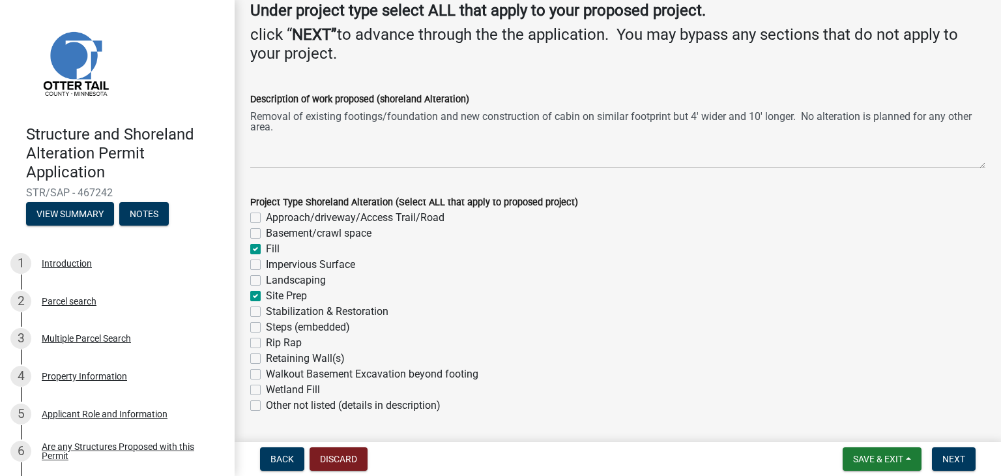
checkbox input "false"
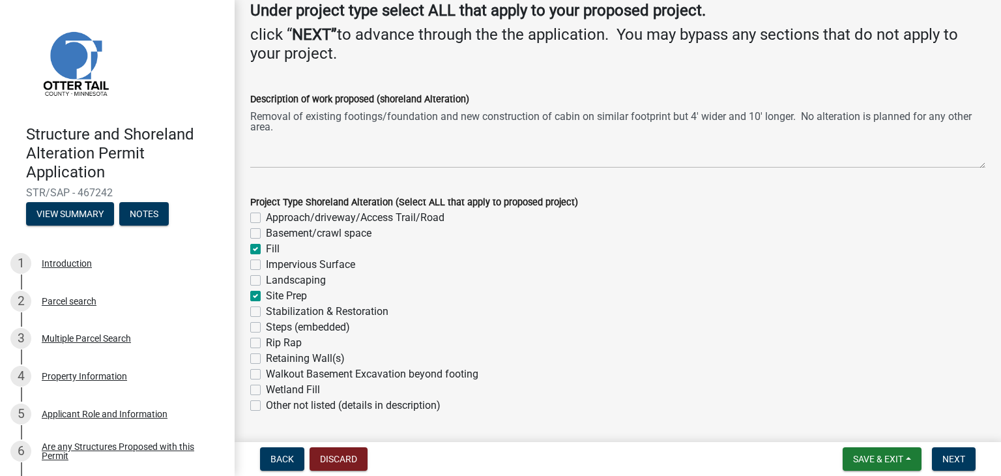
checkbox input "false"
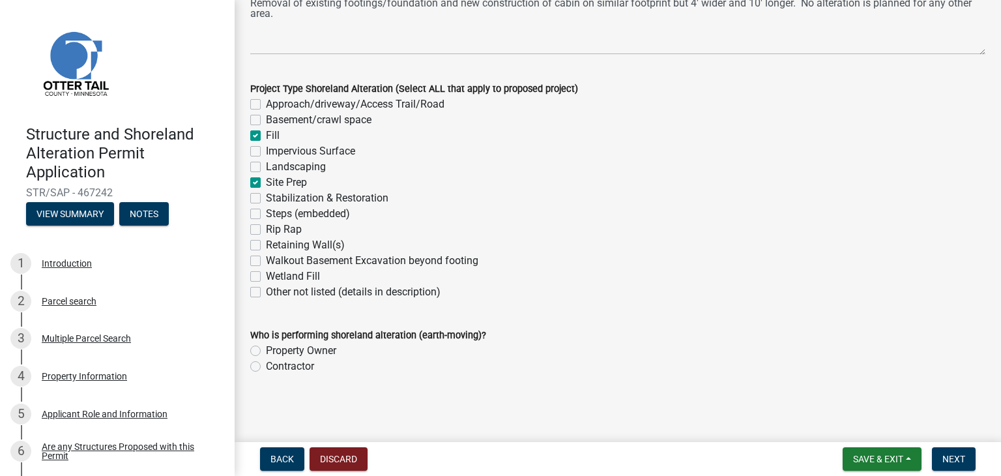
scroll to position [237, 0]
click at [266, 368] on label "Contractor" at bounding box center [290, 366] width 48 height 16
click at [266, 367] on input "Contractor" at bounding box center [270, 362] width 8 height 8
radio input "true"
click at [958, 459] on span "Next" at bounding box center [953, 459] width 23 height 10
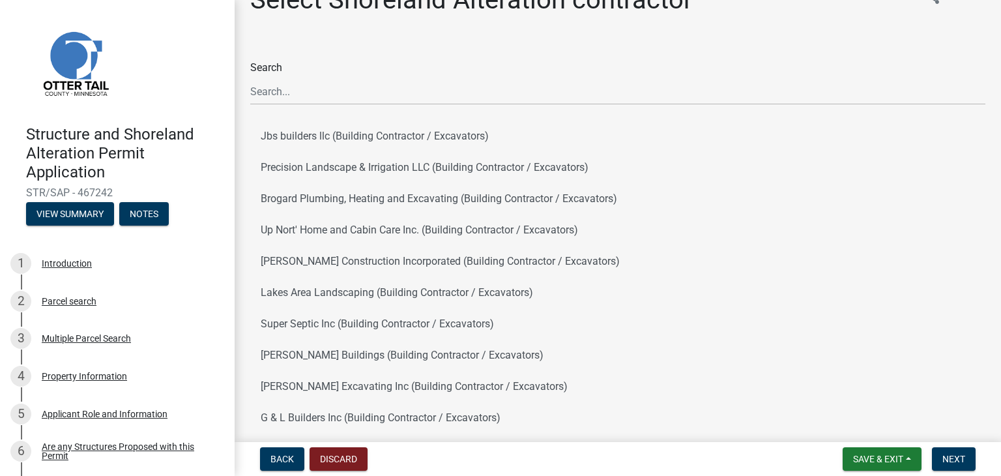
scroll to position [0, 0]
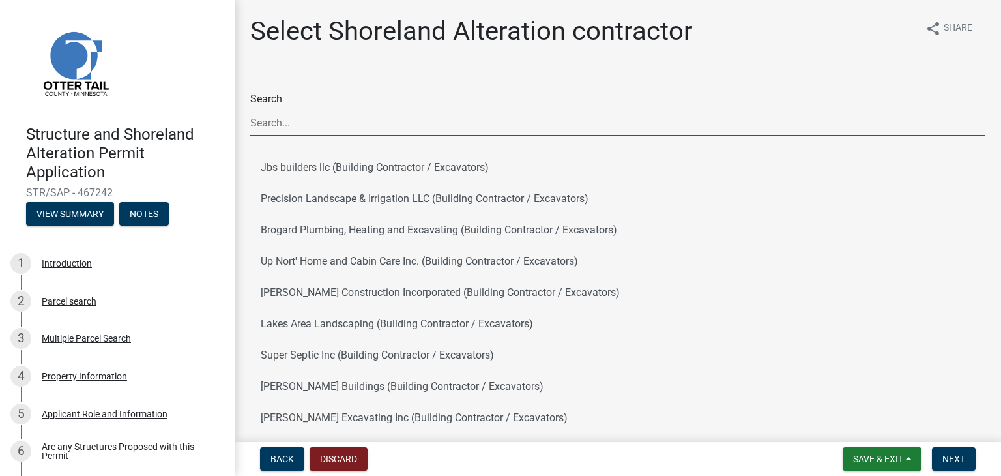
click at [288, 119] on input "Search" at bounding box center [617, 122] width 735 height 27
type input "Slammer Construction"
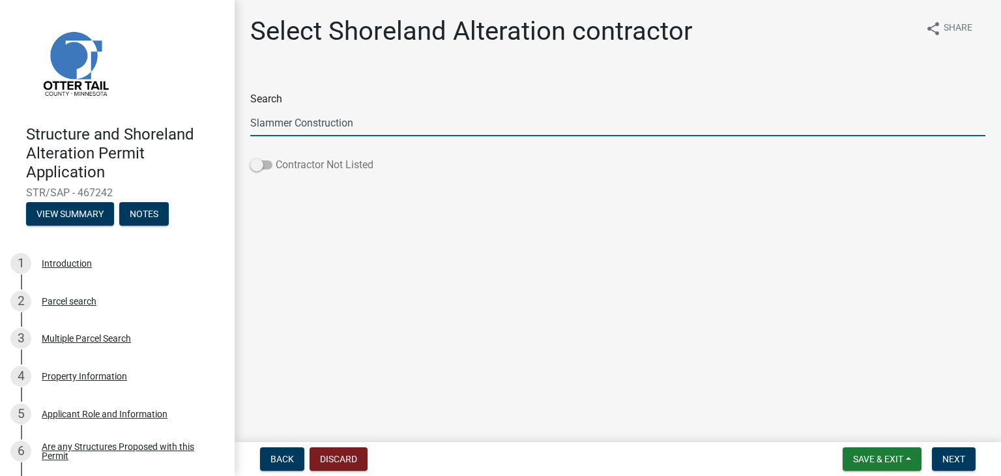
click at [262, 164] on span at bounding box center [261, 164] width 22 height 9
click at [276, 157] on input "Contractor Not Listed" at bounding box center [276, 157] width 0 height 0
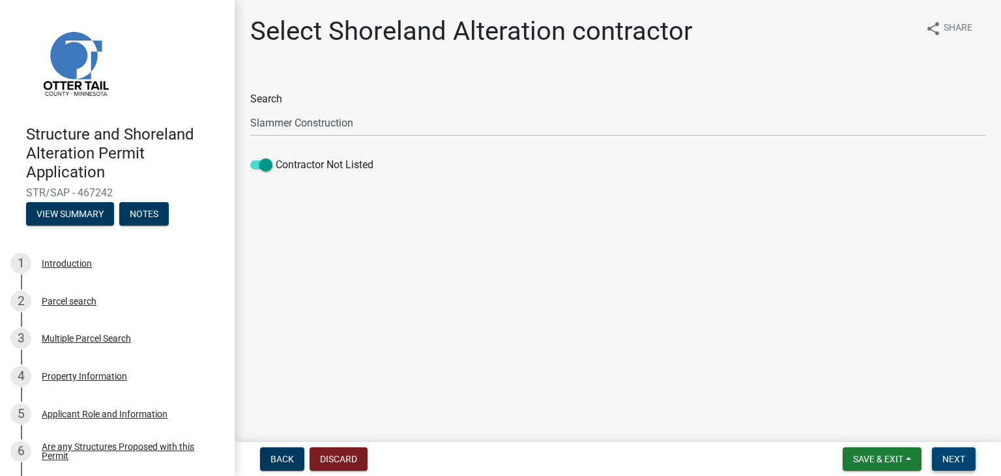
click at [962, 462] on span "Next" at bounding box center [953, 459] width 23 height 10
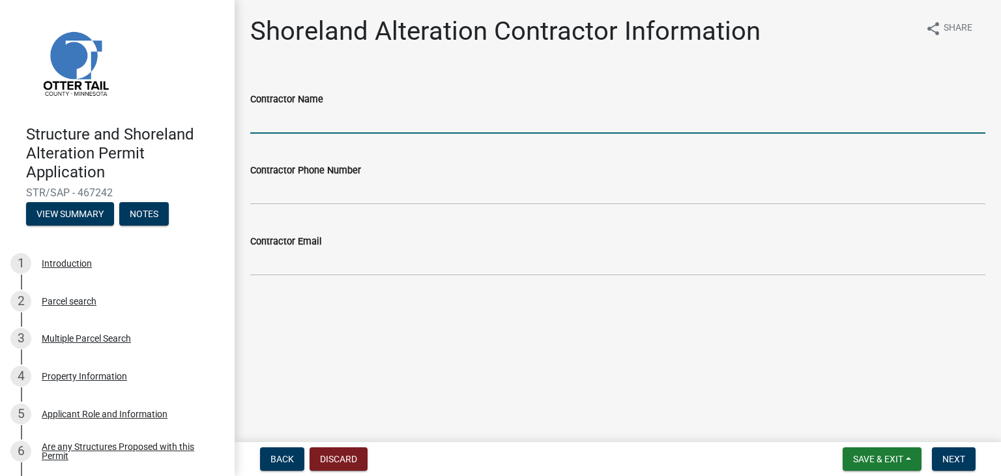
click at [388, 113] on input "Contractor Name" at bounding box center [617, 120] width 735 height 27
type input "Josh Seelhammer/Slammer Construction - BC639501"
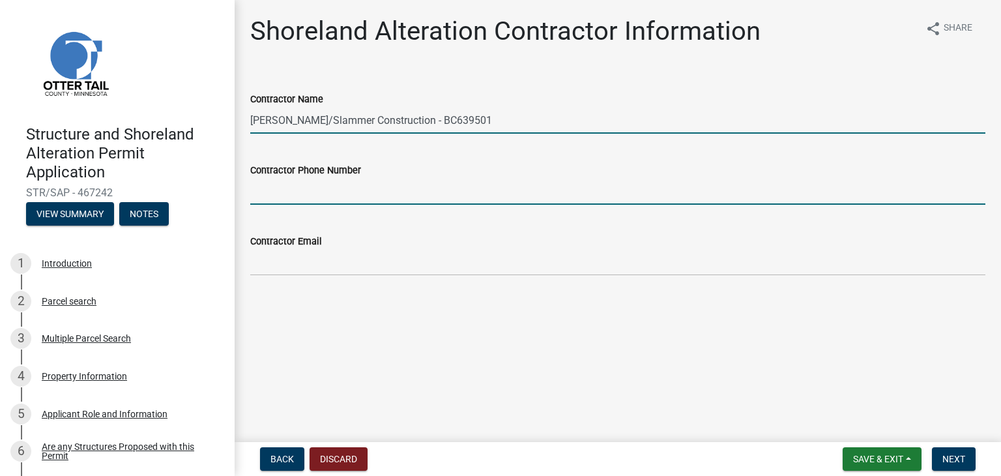
click at [326, 187] on input "Contractor Phone Number" at bounding box center [617, 191] width 735 height 27
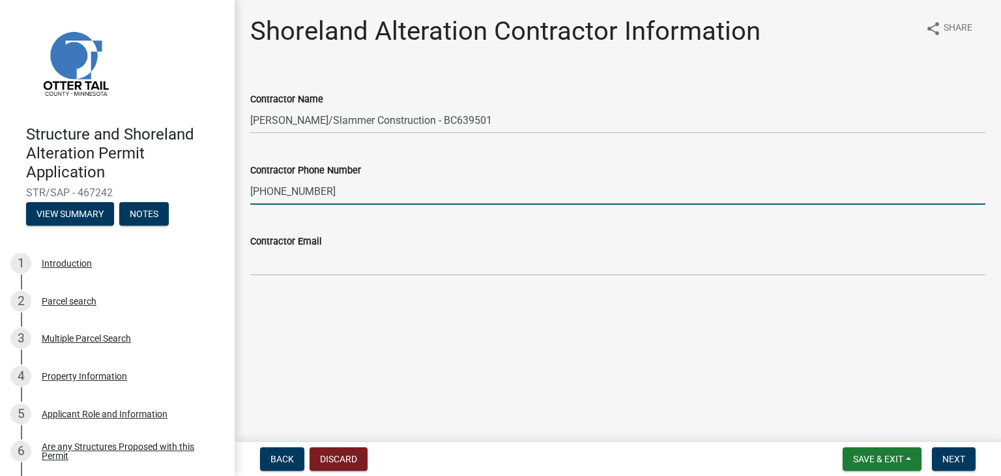
type input "218-371-1839"
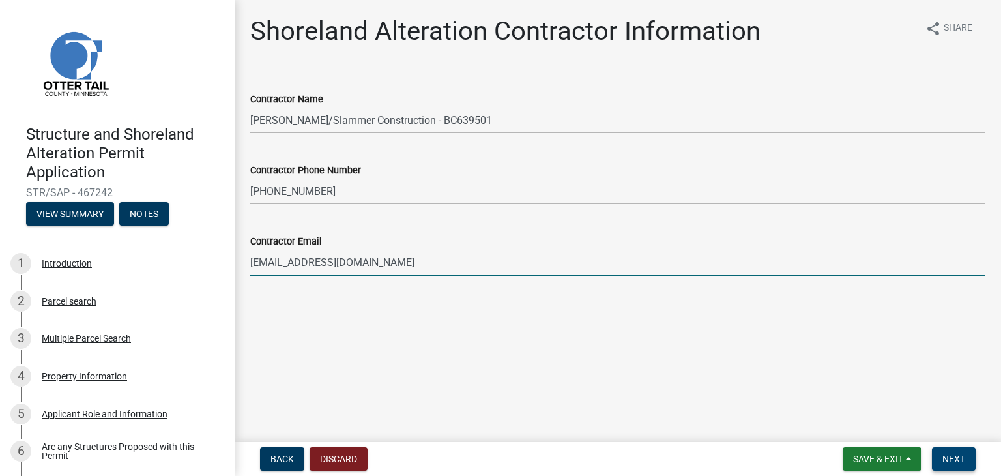
type input "joshjseelhammer@gmail.com"
click at [947, 455] on span "Next" at bounding box center [953, 459] width 23 height 10
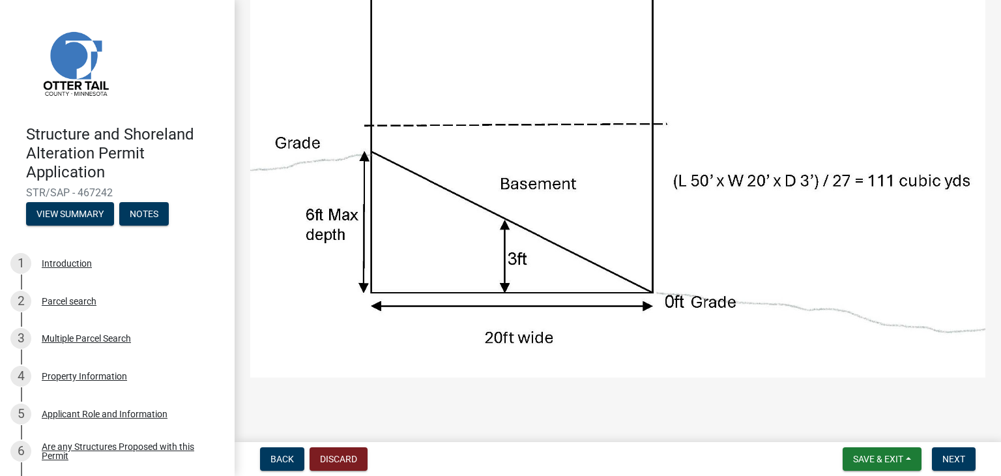
scroll to position [214, 0]
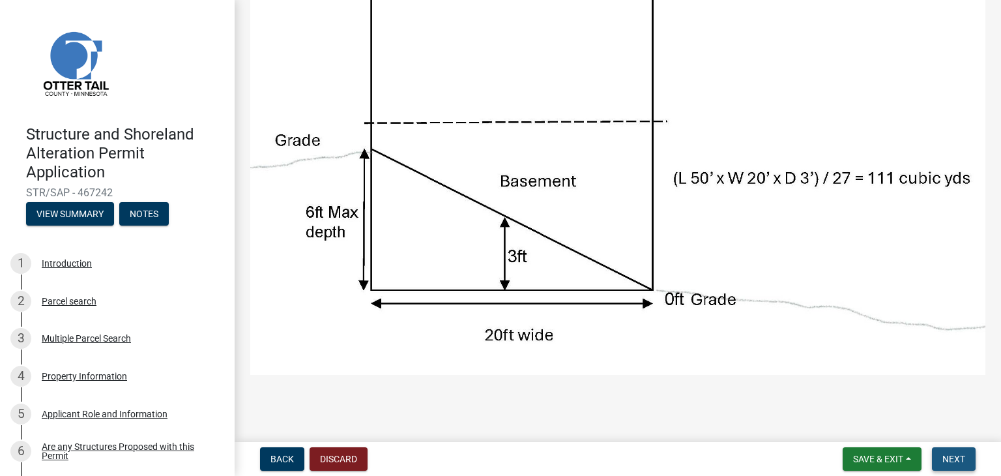
click at [949, 462] on span "Next" at bounding box center [953, 459] width 23 height 10
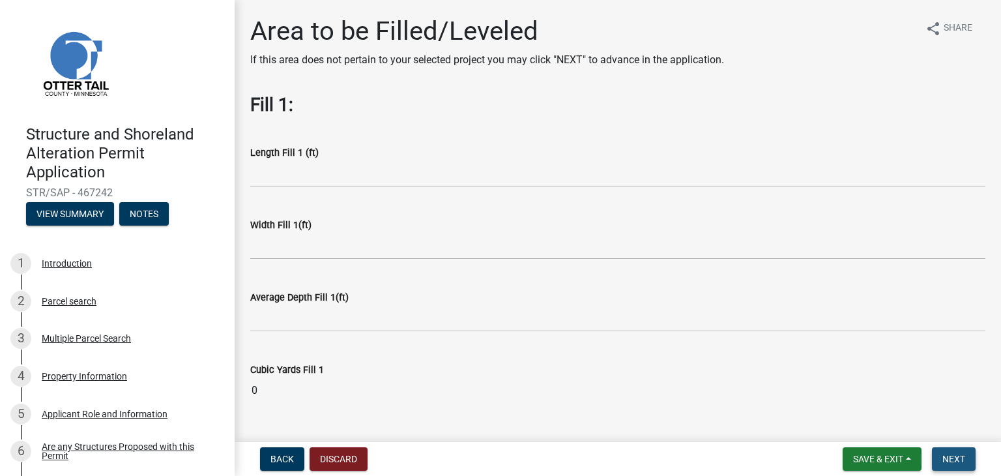
click at [949, 462] on span "Next" at bounding box center [953, 459] width 23 height 10
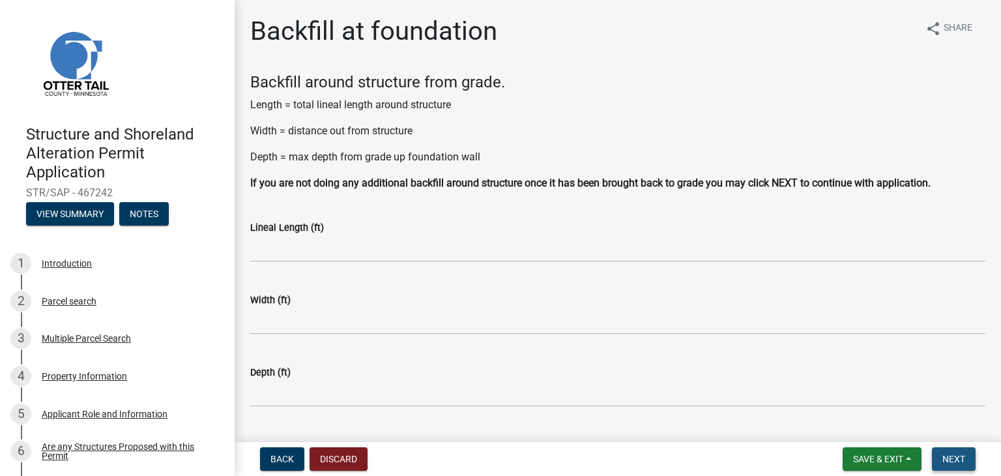
click at [949, 462] on span "Next" at bounding box center [953, 459] width 23 height 10
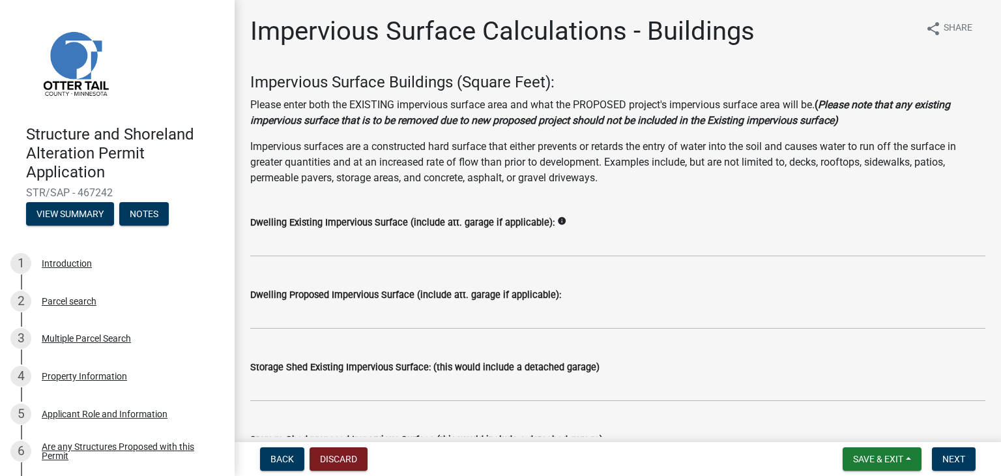
click at [557, 223] on icon "info" at bounding box center [561, 220] width 9 height 9
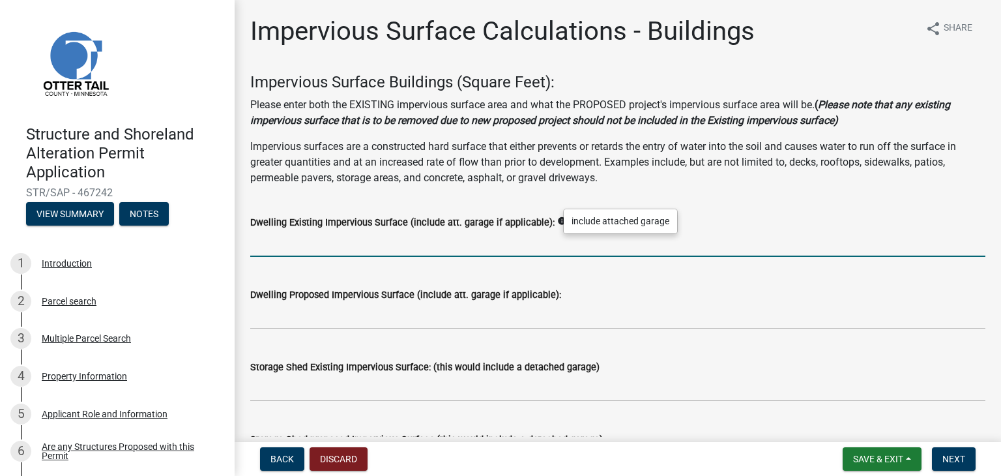
click at [398, 233] on input "text" at bounding box center [617, 243] width 735 height 27
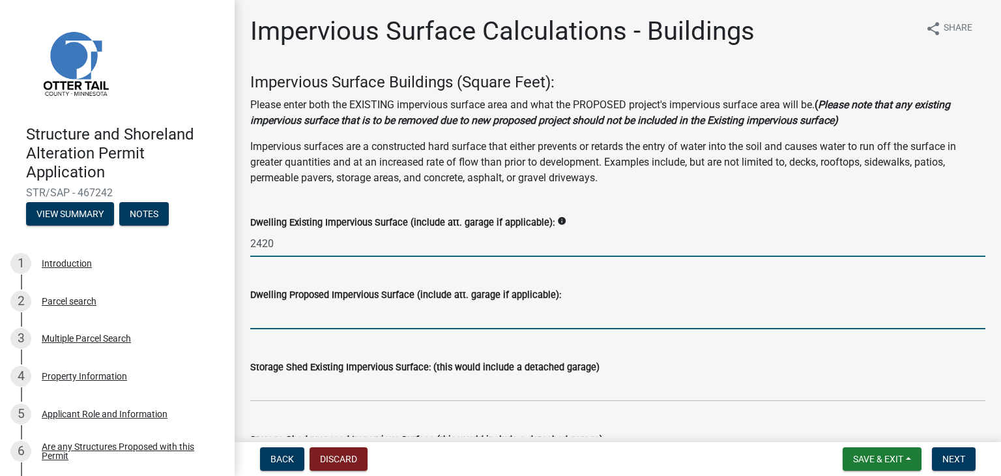
click at [315, 314] on input "text" at bounding box center [617, 315] width 735 height 27
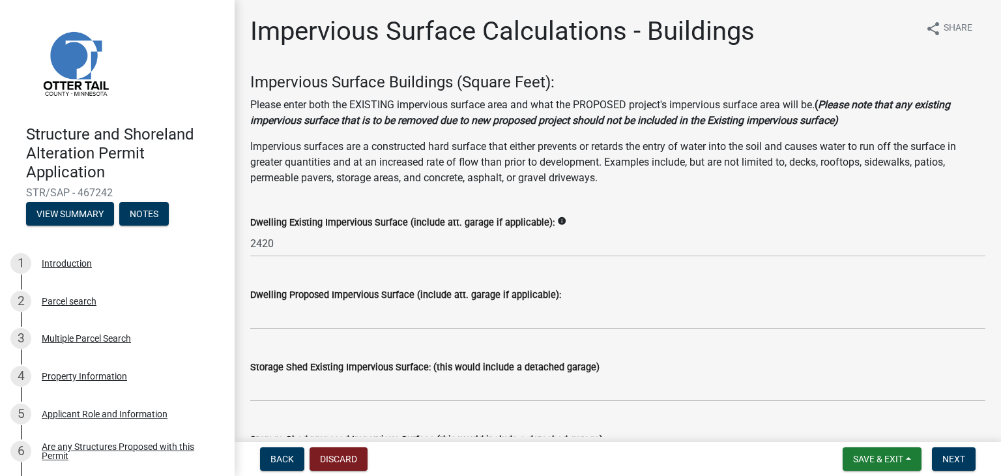
click at [557, 221] on icon "info" at bounding box center [561, 220] width 9 height 9
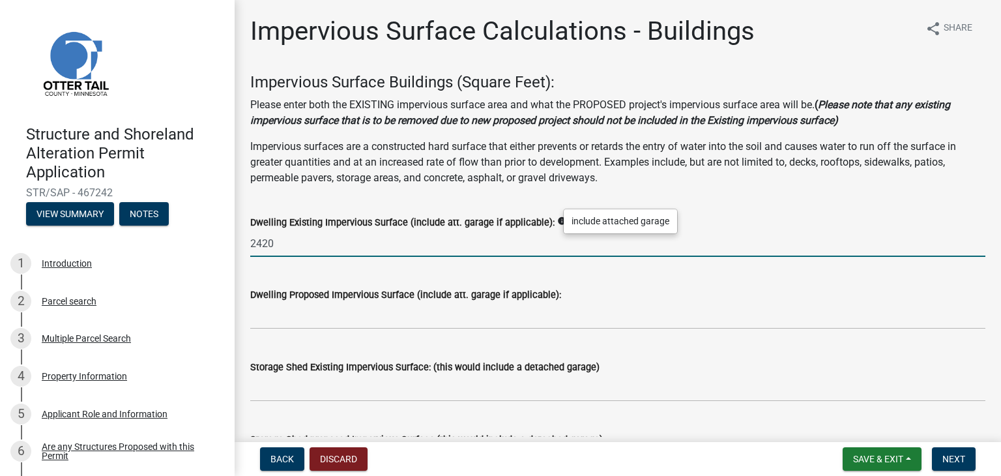
drag, startPoint x: 319, startPoint y: 251, endPoint x: 233, endPoint y: 251, distance: 85.4
click at [233, 251] on div "Structure and Shoreland Alteration Permit Application STR/SAP - 467242 View Sum…" at bounding box center [500, 238] width 1001 height 476
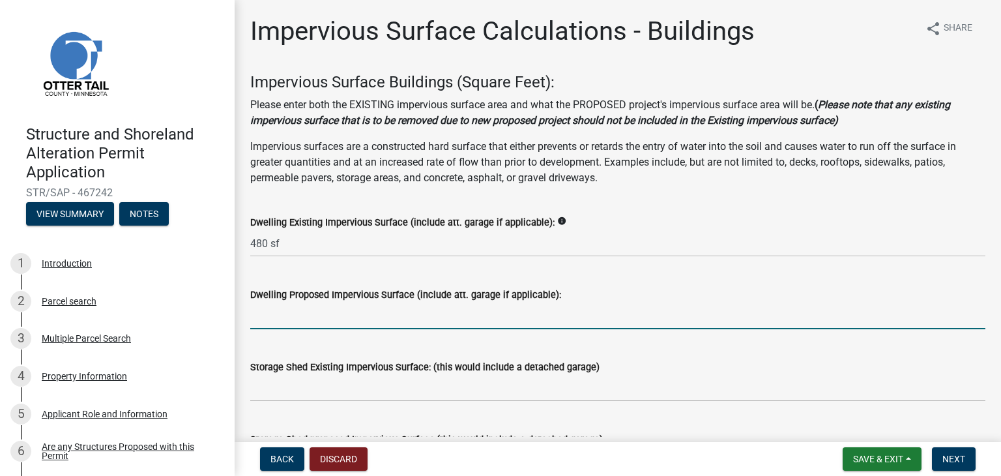
type input "480"
click at [268, 323] on input "text" at bounding box center [617, 315] width 735 height 27
type input "840"
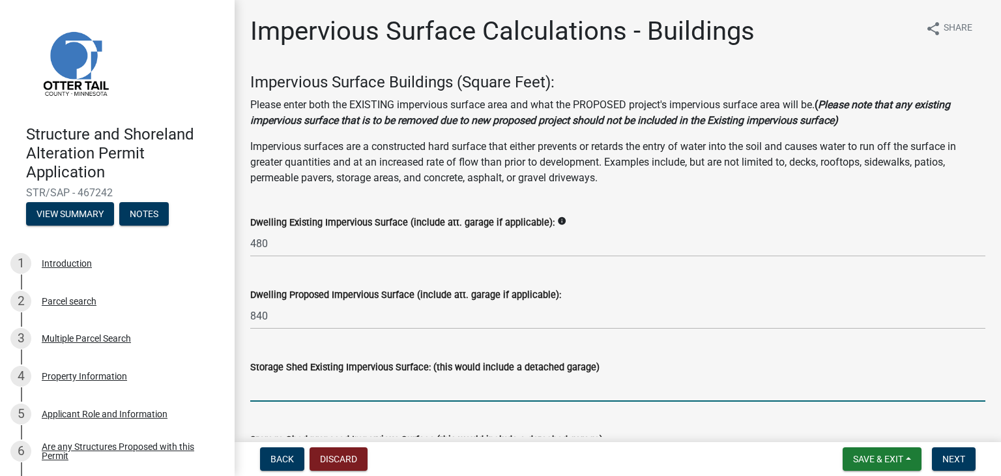
click at [300, 396] on input "text" at bounding box center [617, 388] width 735 height 27
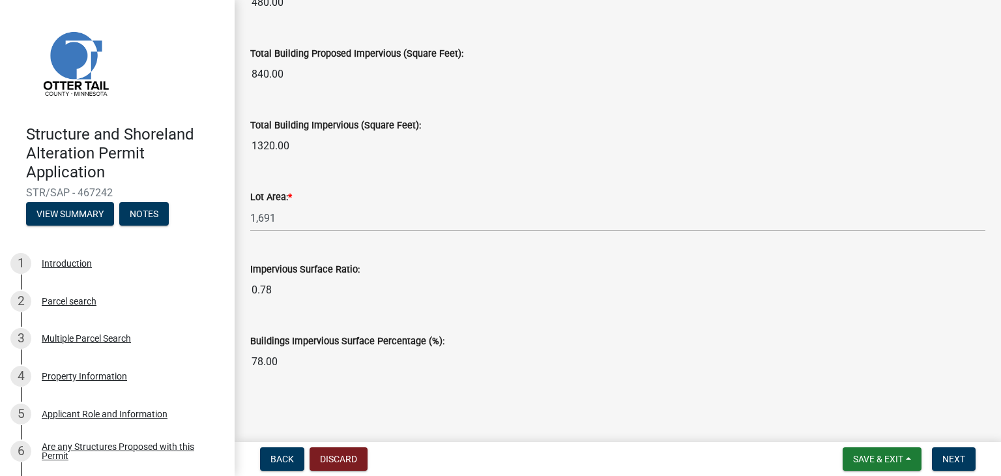
scroll to position [748, 0]
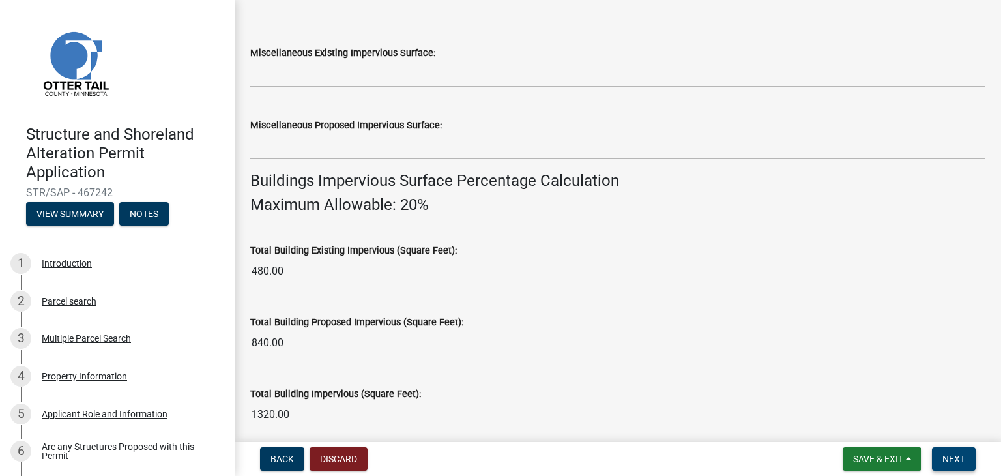
type input "0"
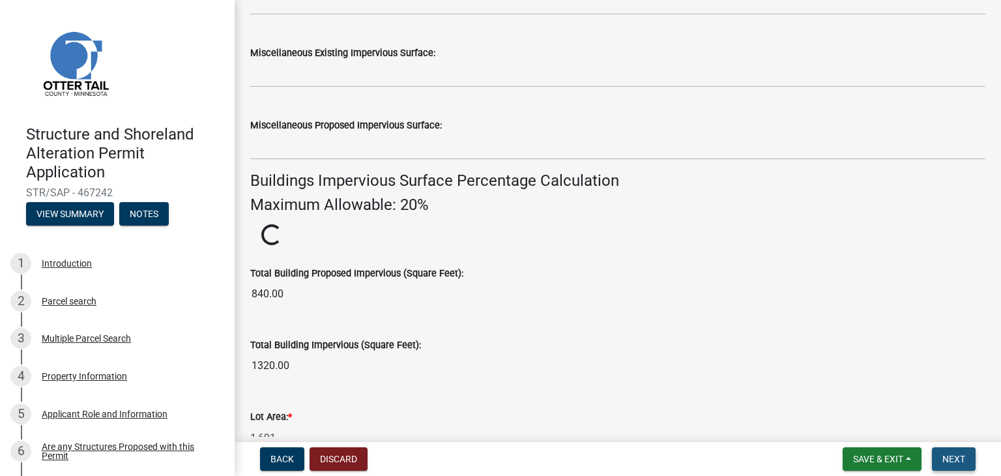
click at [962, 457] on span "Next" at bounding box center [953, 459] width 23 height 10
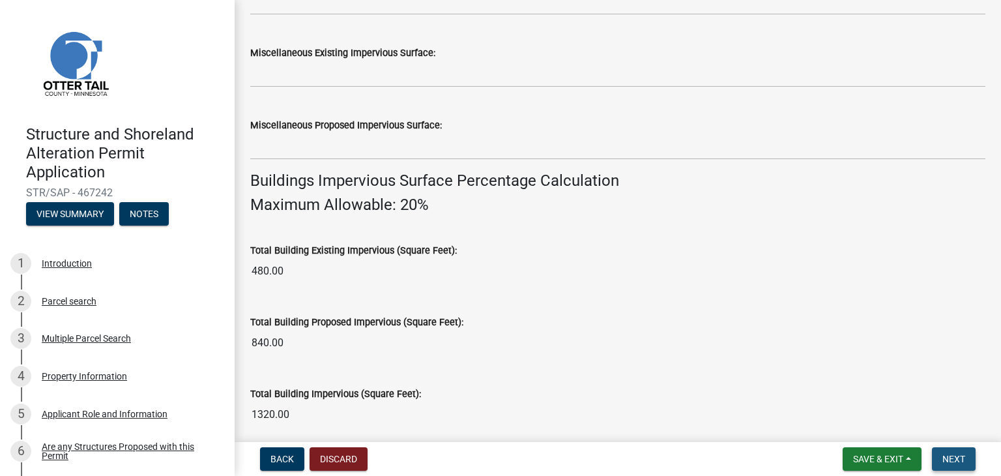
click at [956, 455] on span "Next" at bounding box center [953, 459] width 23 height 10
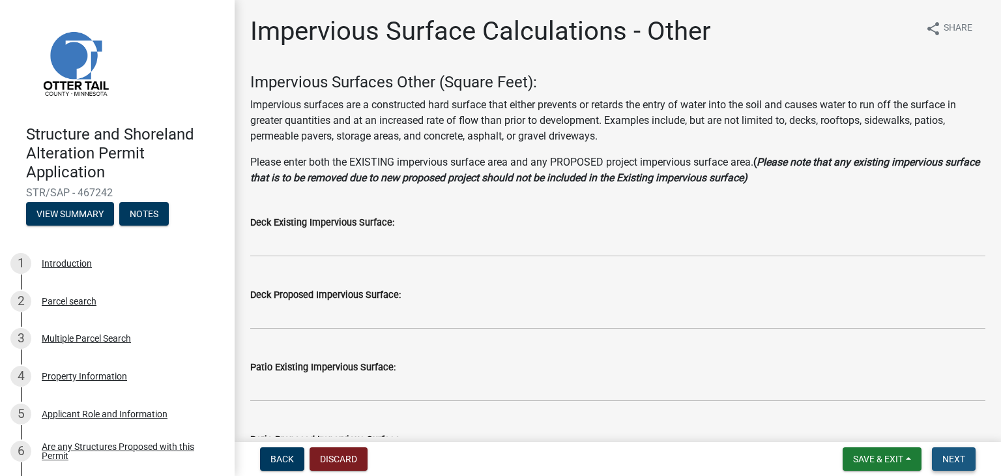
click at [956, 455] on span "Next" at bounding box center [953, 459] width 23 height 10
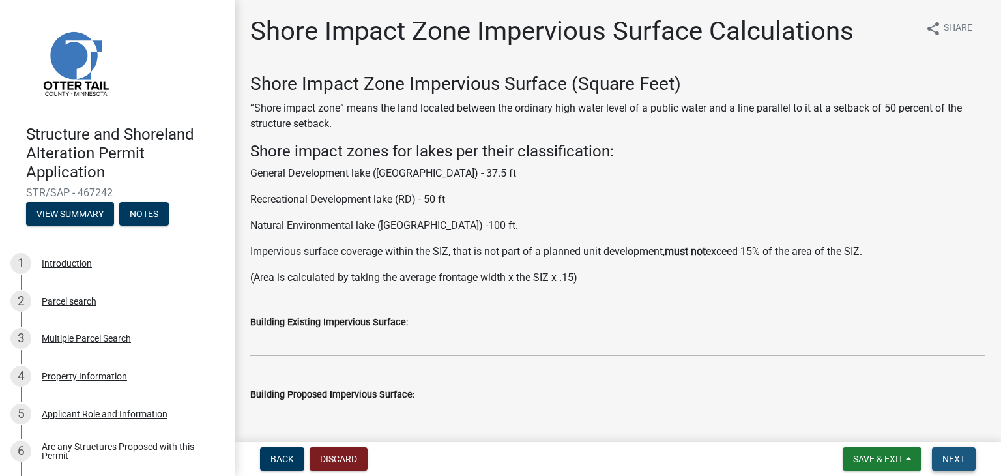
click at [956, 455] on span "Next" at bounding box center [953, 459] width 23 height 10
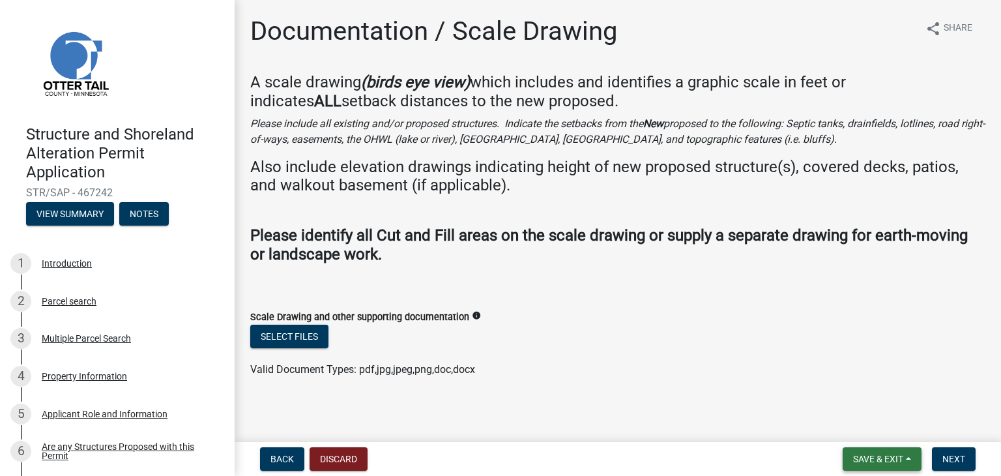
click at [883, 457] on span "Save & Exit" at bounding box center [878, 459] width 50 height 10
click at [870, 393] on button "Save" at bounding box center [869, 393] width 104 height 31
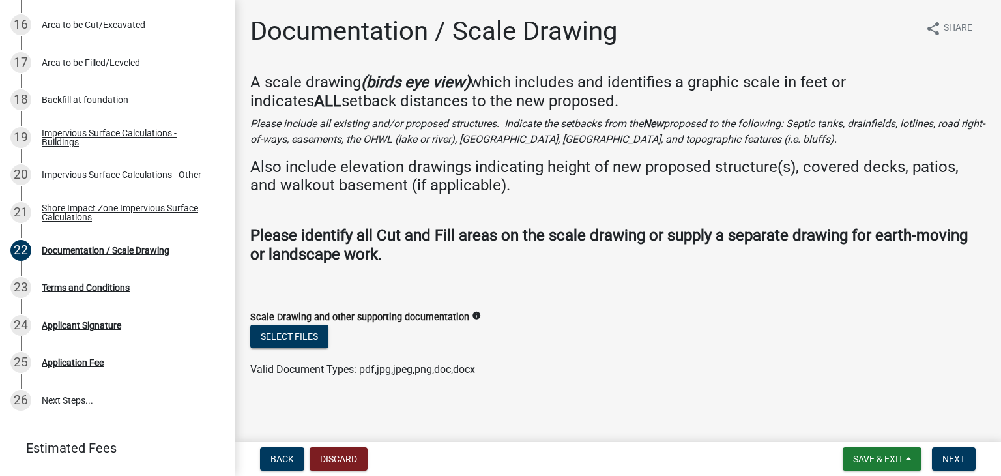
scroll to position [837, 0]
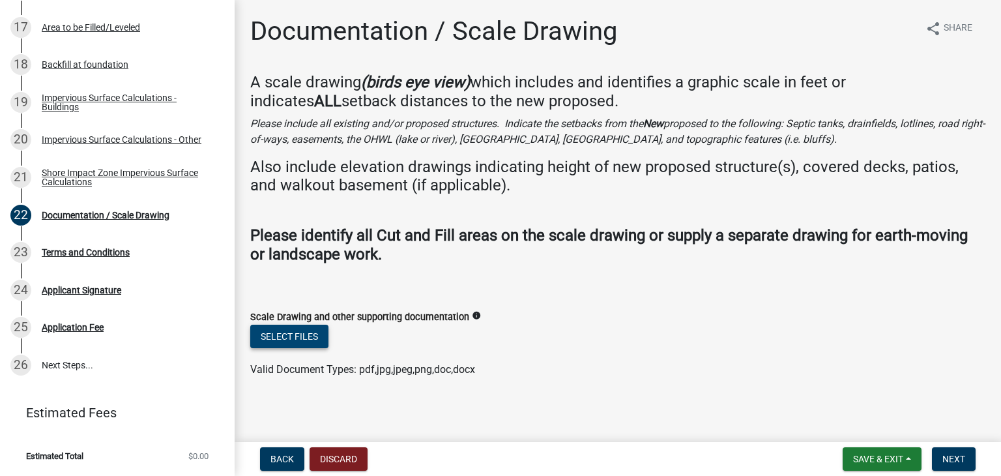
click at [294, 340] on button "Select files" at bounding box center [289, 336] width 78 height 23
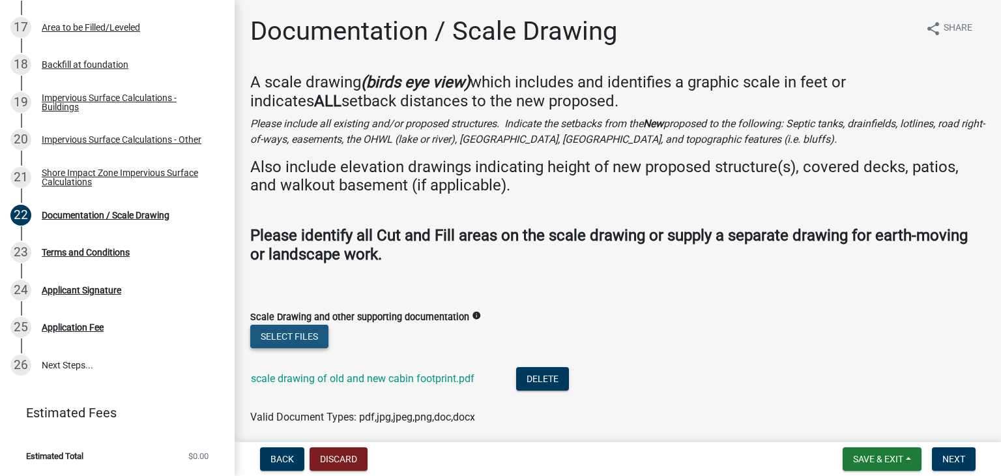
click at [293, 328] on button "Select files" at bounding box center [289, 336] width 78 height 23
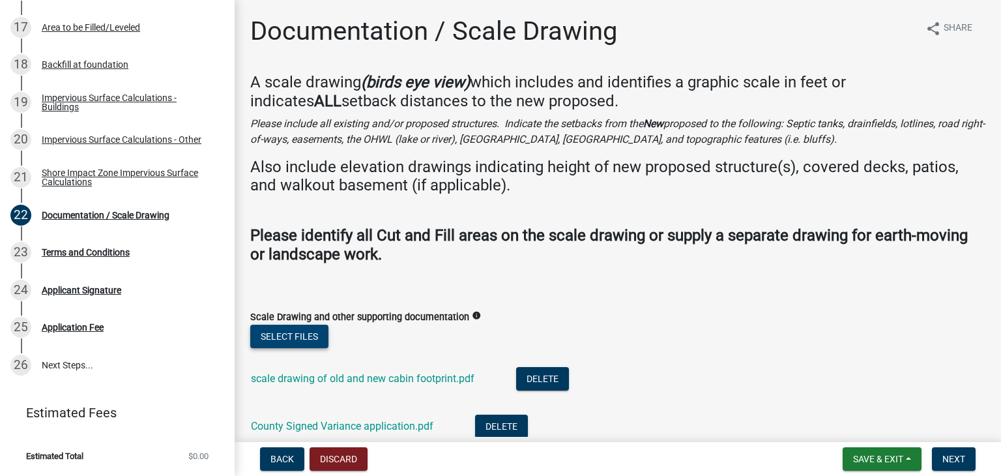
click at [304, 334] on button "Select files" at bounding box center [289, 336] width 78 height 23
click at [280, 336] on button "Select files" at bounding box center [289, 336] width 78 height 23
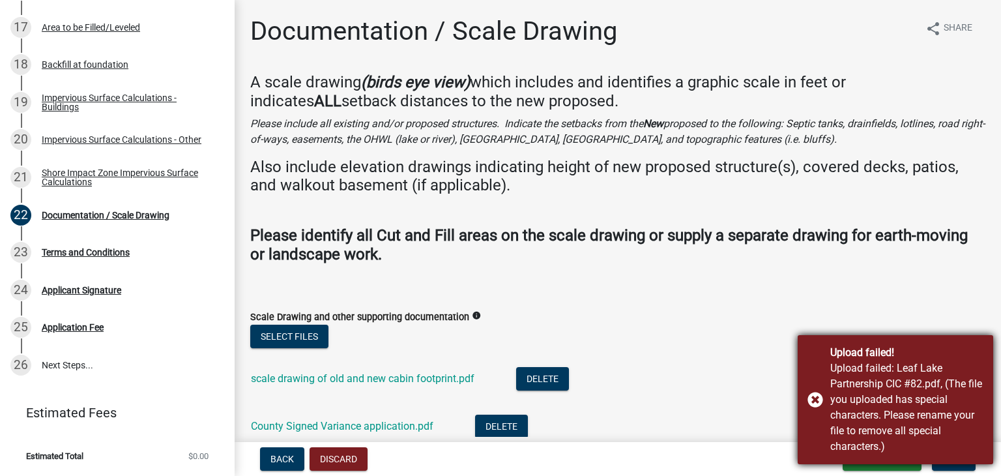
click at [814, 399] on div "Upload failed! Upload failed: Leaf Lake Partnership CIC #82.pdf, (The file you …" at bounding box center [895, 399] width 195 height 129
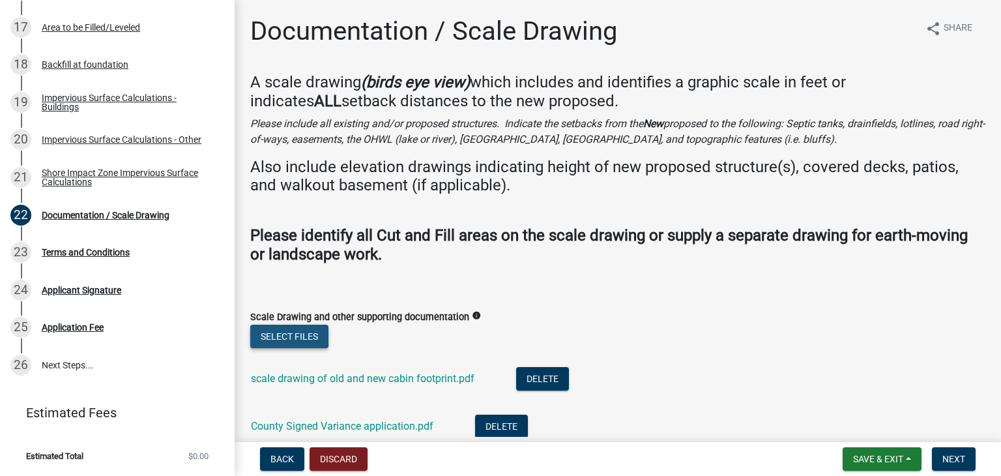
click at [281, 332] on button "Select files" at bounding box center [289, 336] width 78 height 23
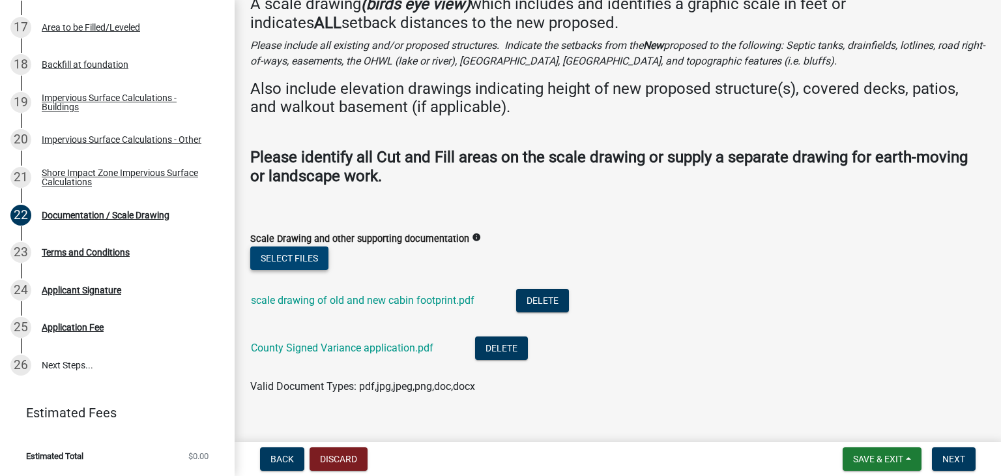
scroll to position [83, 0]
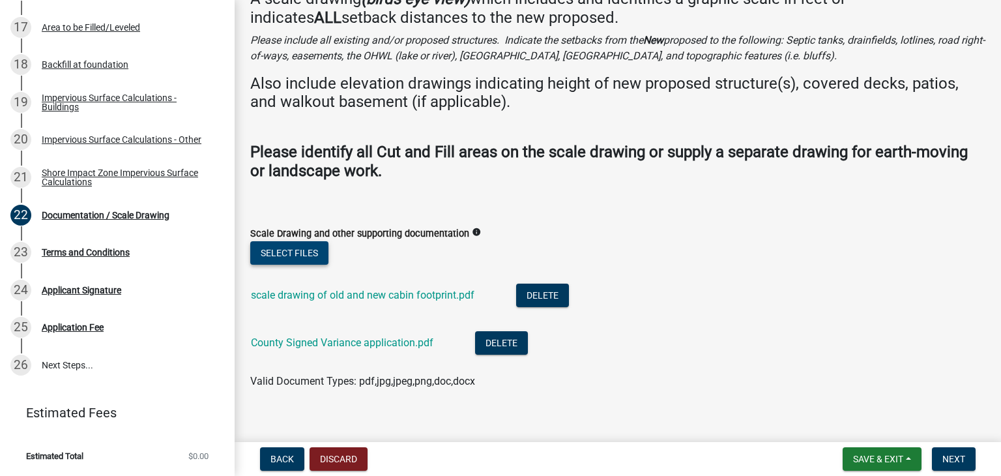
click at [287, 251] on button "Select files" at bounding box center [289, 252] width 78 height 23
click at [275, 249] on button "Select files" at bounding box center [289, 252] width 78 height 23
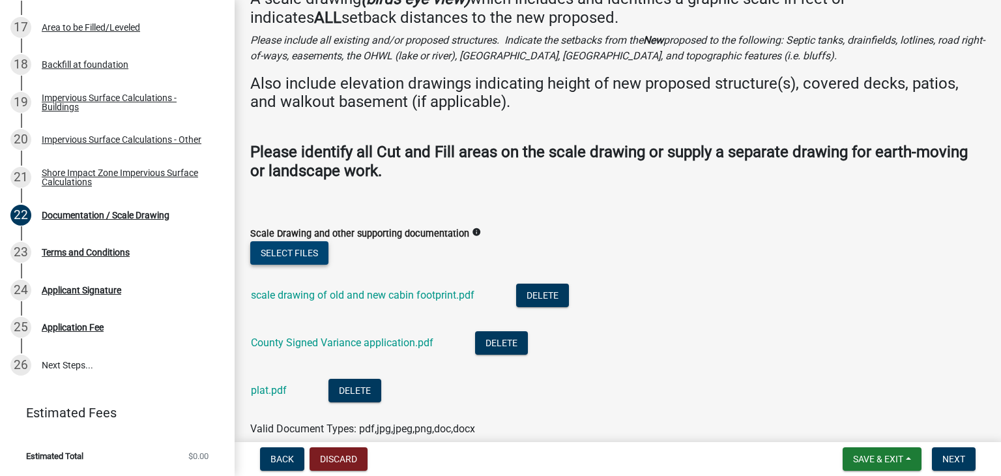
click at [296, 248] on button "Select files" at bounding box center [289, 252] width 78 height 23
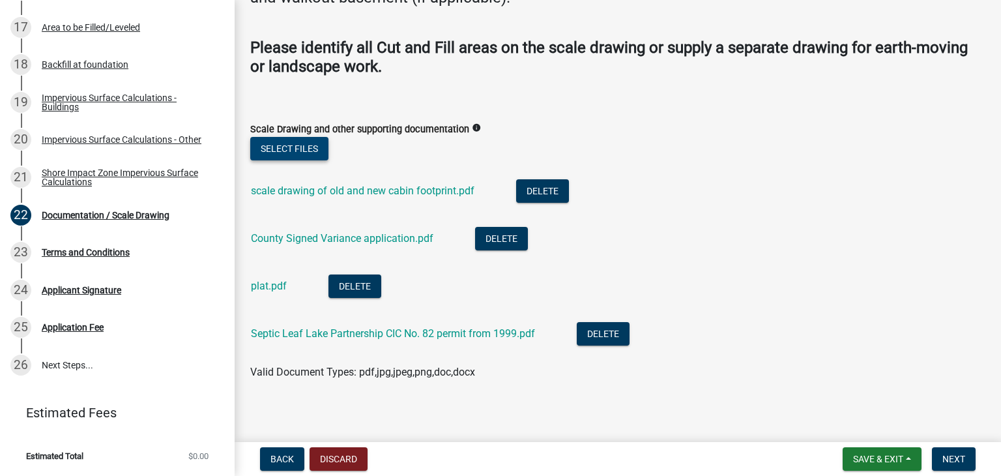
scroll to position [193, 0]
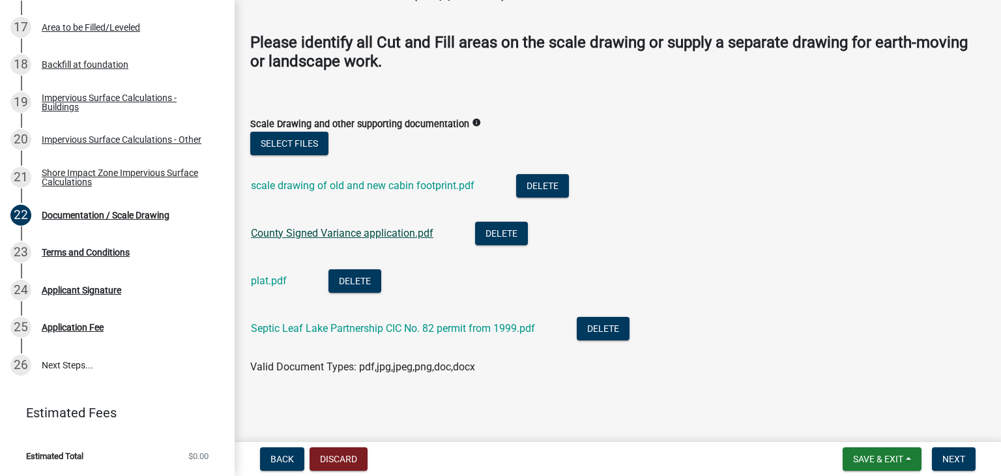
click at [397, 231] on link "County Signed Variance application.pdf" at bounding box center [342, 233] width 182 height 12
click at [265, 280] on link "plat.pdf" at bounding box center [269, 280] width 36 height 12
click at [354, 282] on button "Delete" at bounding box center [354, 280] width 53 height 23
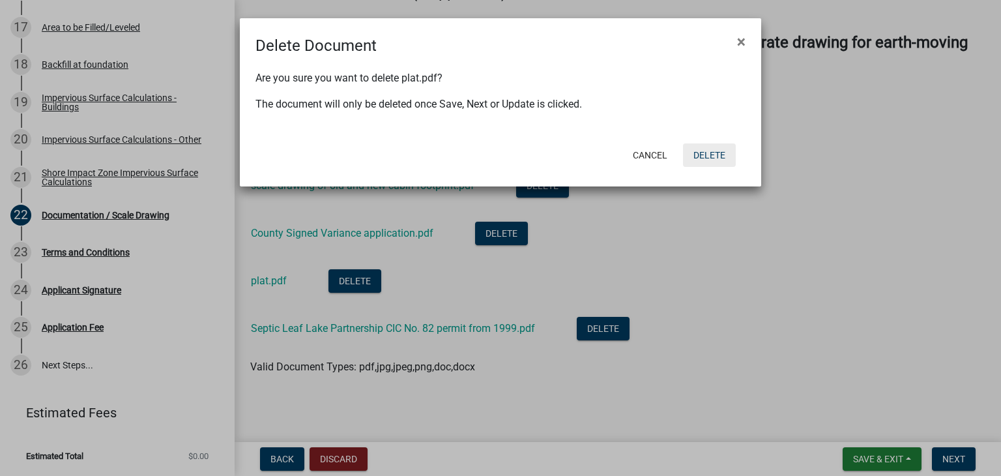
click at [710, 154] on button "Delete" at bounding box center [709, 154] width 53 height 23
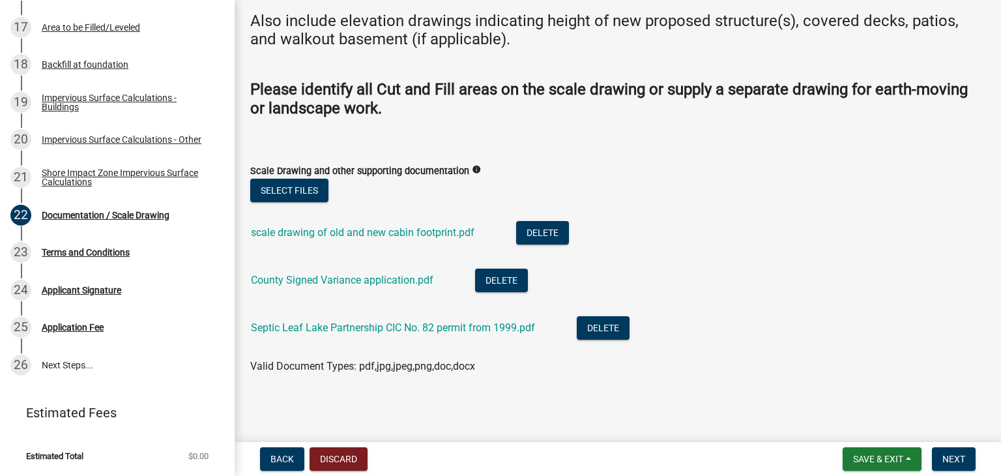
click at [710, 154] on div "Delete Document × Are you sure you want to delete plat.pdf? The document will o…" at bounding box center [500, 70] width 521 height 168
click at [495, 326] on link "Septic Leaf Lake Partnership CIC No. 82 permit from 1999.pdf" at bounding box center [393, 327] width 284 height 12
click at [614, 329] on button "Delete" at bounding box center [603, 327] width 53 height 23
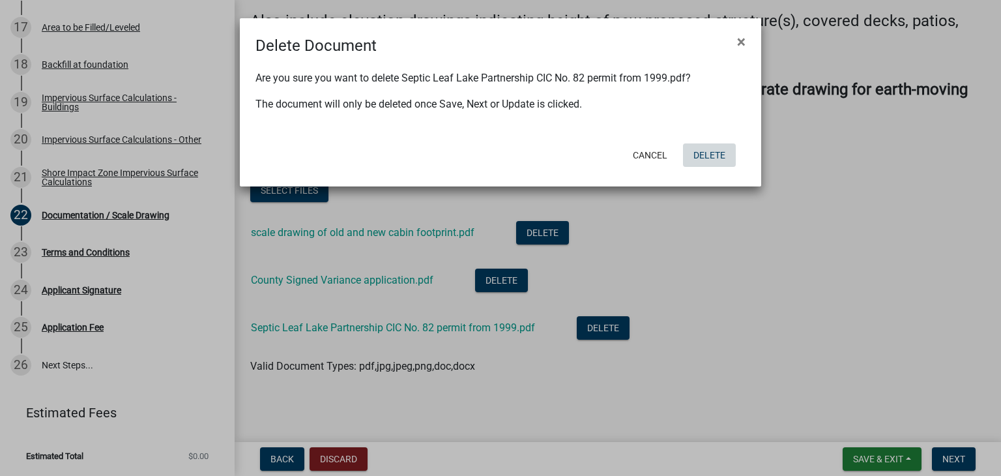
click at [714, 152] on button "Delete" at bounding box center [709, 154] width 53 height 23
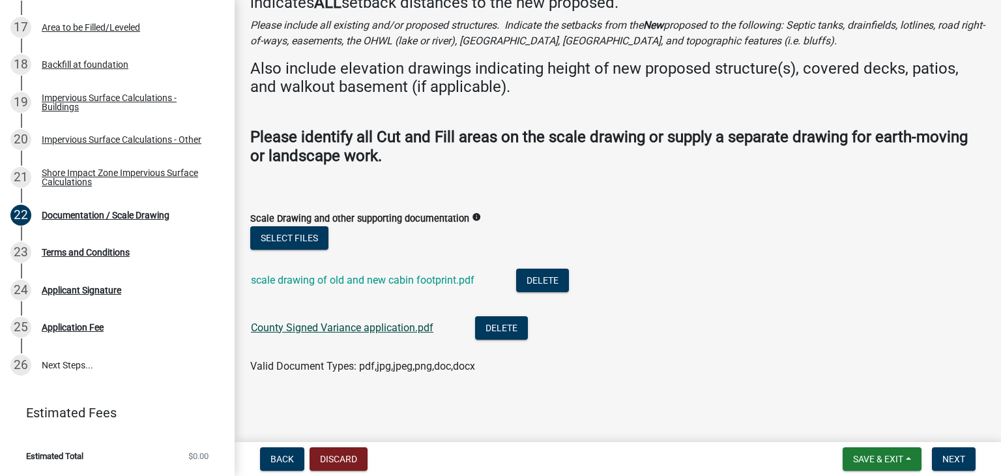
click at [373, 330] on link "County Signed Variance application.pdf" at bounding box center [342, 327] width 182 height 12
click at [301, 237] on button "Select files" at bounding box center [289, 237] width 78 height 23
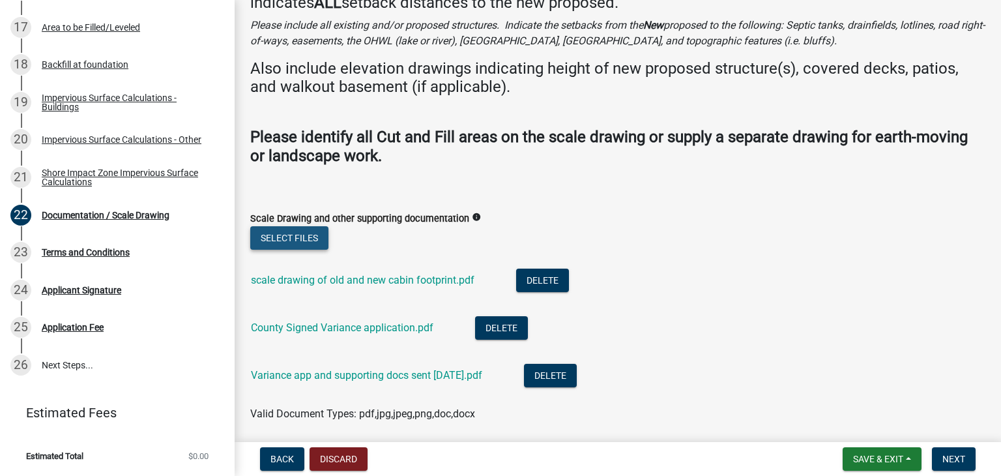
click at [283, 238] on button "Select files" at bounding box center [289, 237] width 78 height 23
click at [270, 238] on button "Select files" at bounding box center [289, 237] width 78 height 23
click at [307, 237] on button "Select files" at bounding box center [289, 237] width 78 height 23
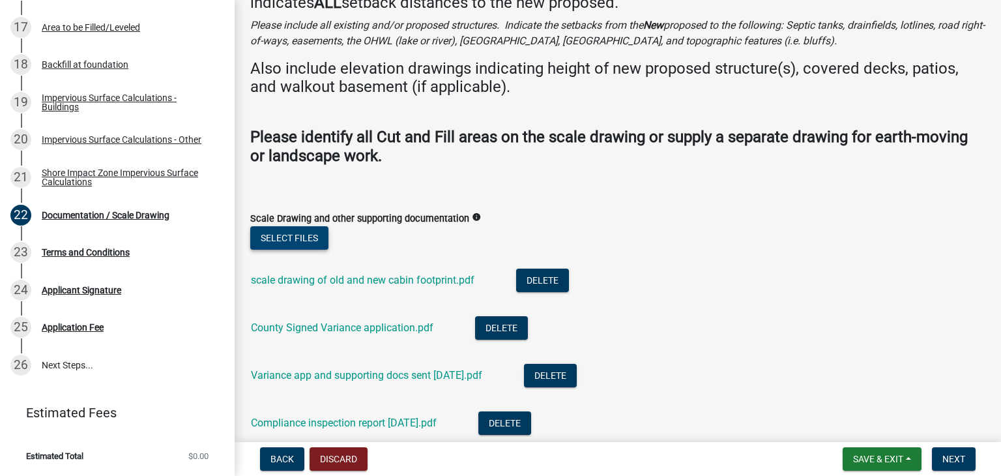
click at [603, 316] on li "County Signed Variance application.pdf Delete" at bounding box center [617, 330] width 735 height 48
click at [296, 234] on button "Select files" at bounding box center [289, 237] width 78 height 23
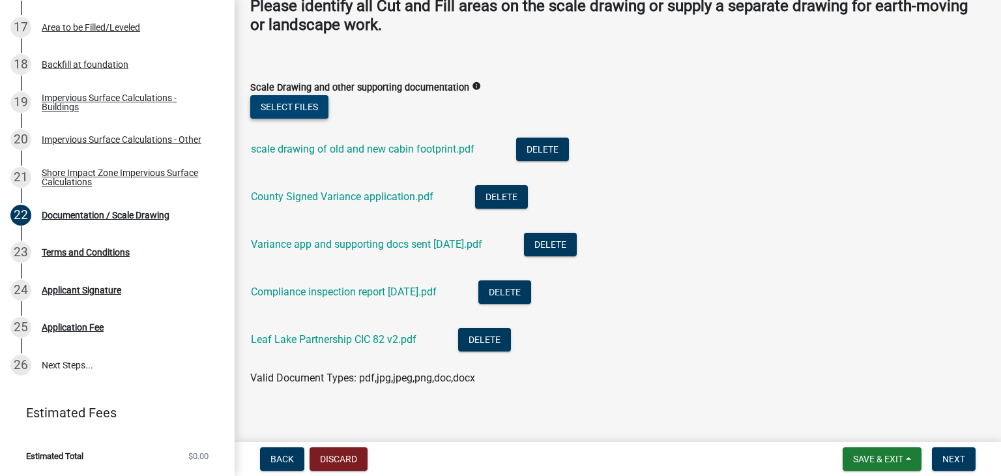
scroll to position [241, 0]
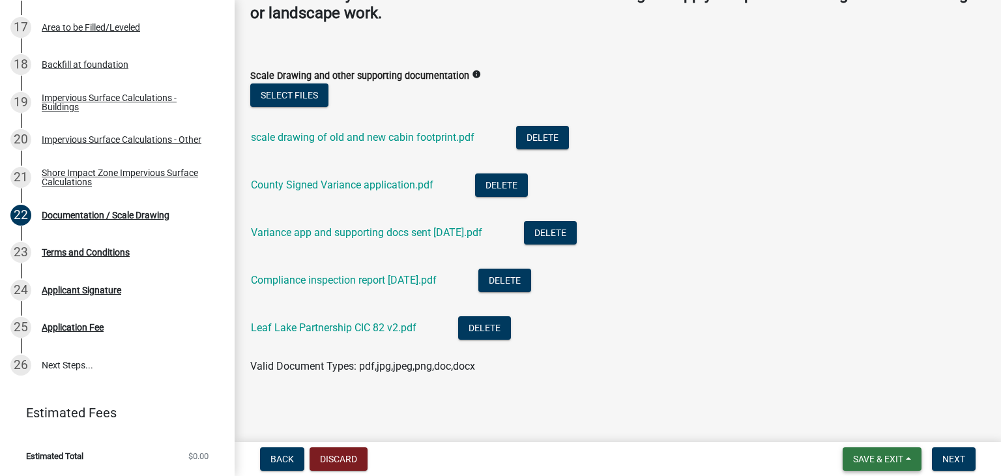
click at [881, 461] on span "Save & Exit" at bounding box center [878, 459] width 50 height 10
click at [865, 389] on button "Save" at bounding box center [869, 393] width 104 height 31
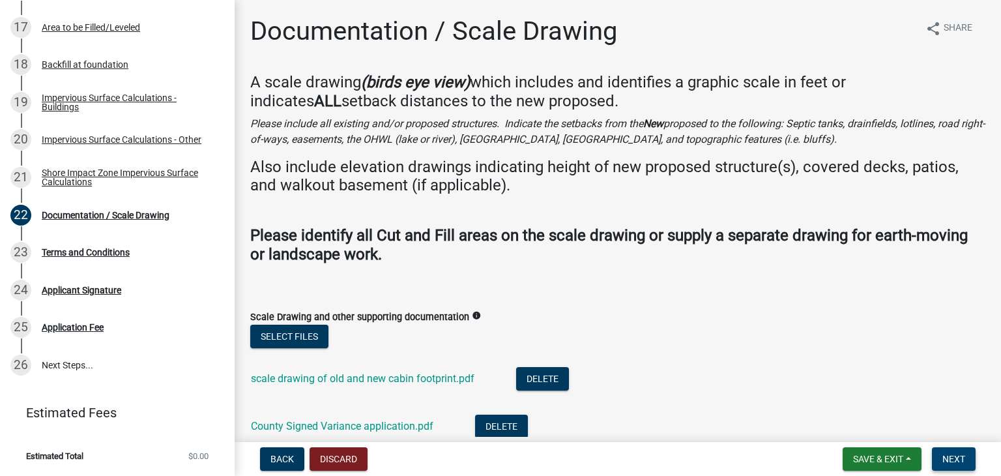
click at [956, 461] on span "Next" at bounding box center [953, 459] width 23 height 10
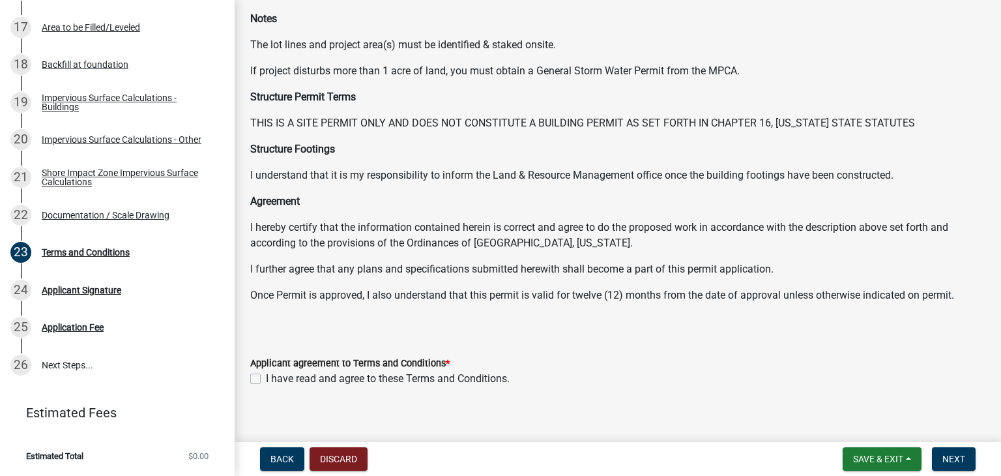
scroll to position [137, 0]
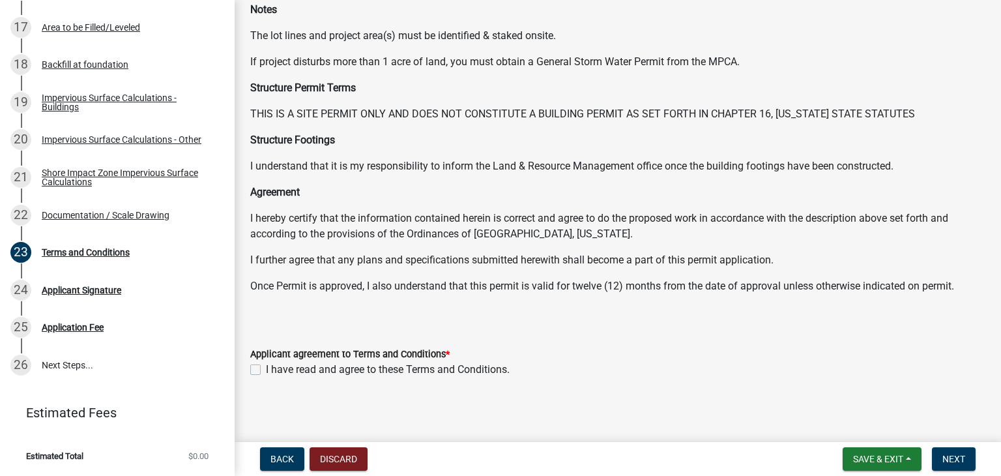
click at [266, 368] on label "I have read and agree to these Terms and Conditions." at bounding box center [388, 370] width 244 height 16
click at [266, 368] on input "I have read and agree to these Terms and Conditions." at bounding box center [270, 366] width 8 height 8
checkbox input "true"
click at [944, 457] on span "Next" at bounding box center [953, 459] width 23 height 10
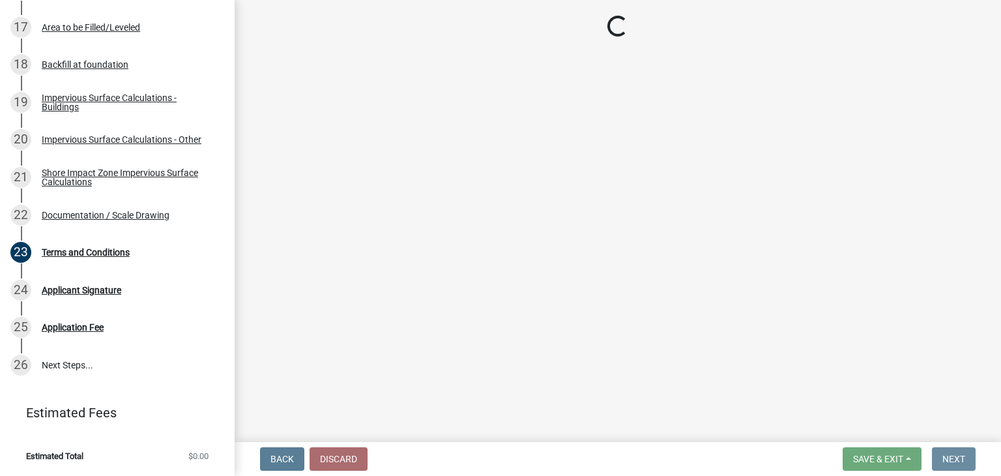
scroll to position [0, 0]
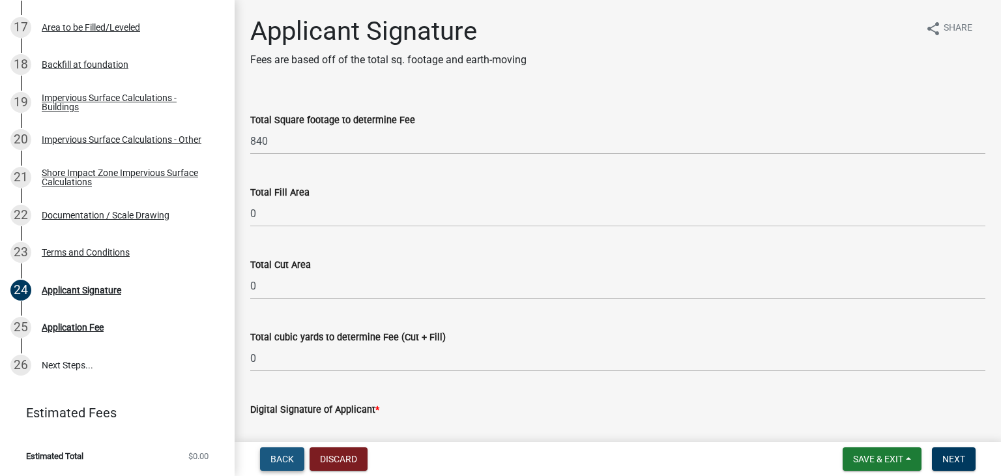
click at [283, 454] on span "Back" at bounding box center [281, 459] width 23 height 10
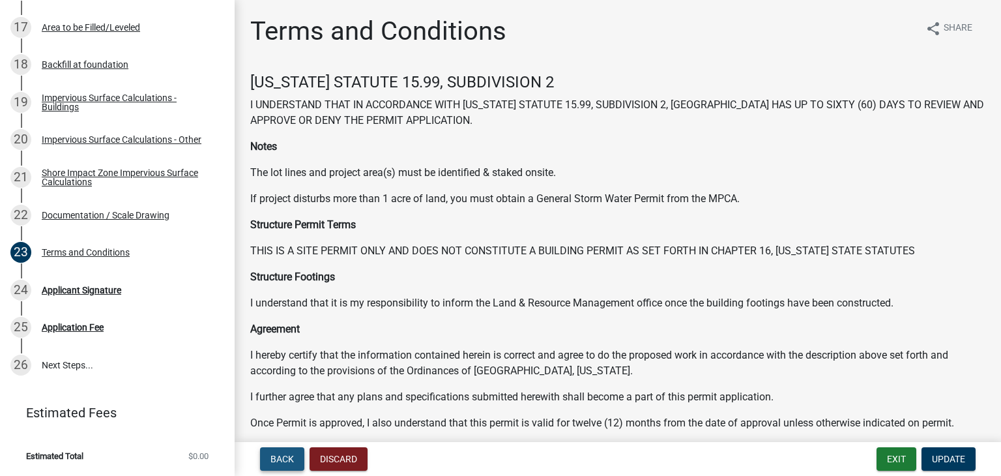
click at [283, 454] on span "Back" at bounding box center [281, 459] width 23 height 10
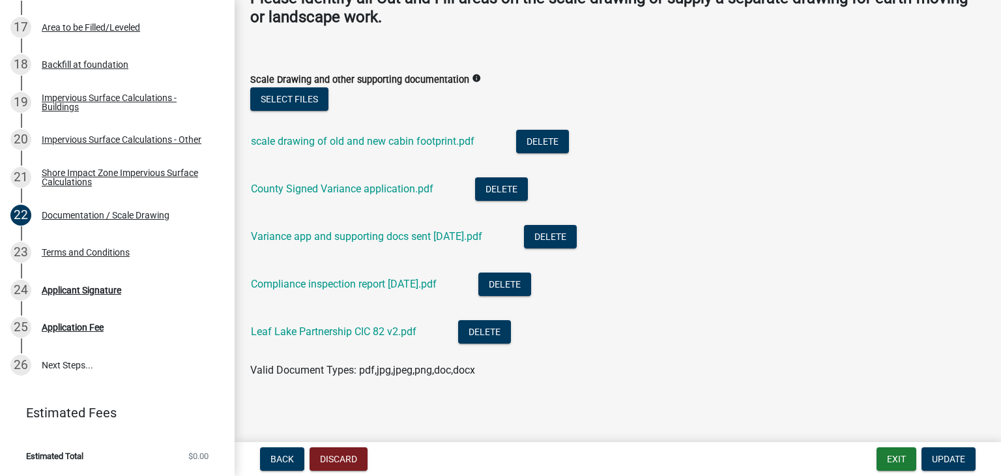
scroll to position [241, 0]
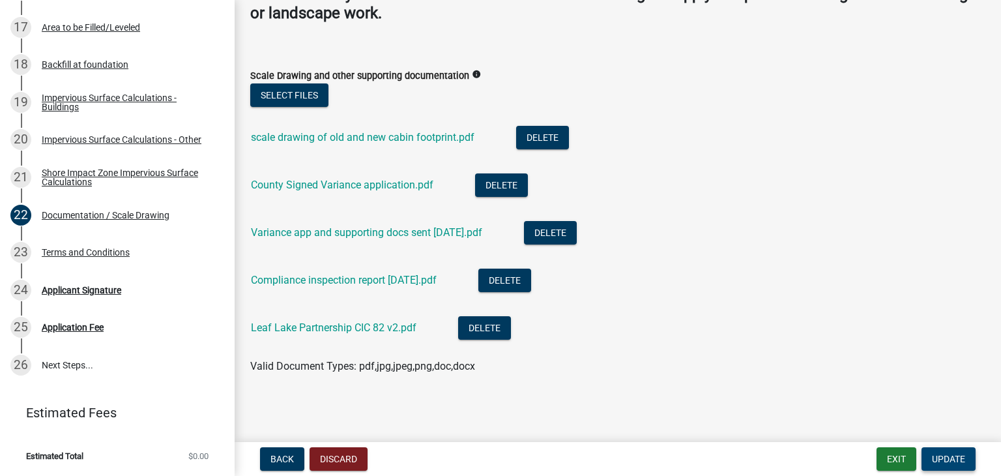
click at [949, 455] on span "Update" at bounding box center [948, 459] width 33 height 10
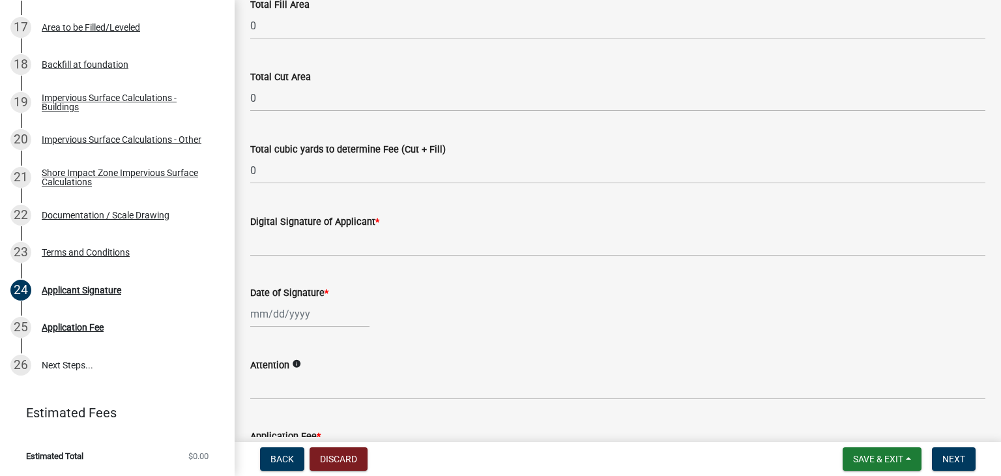
scroll to position [195, 0]
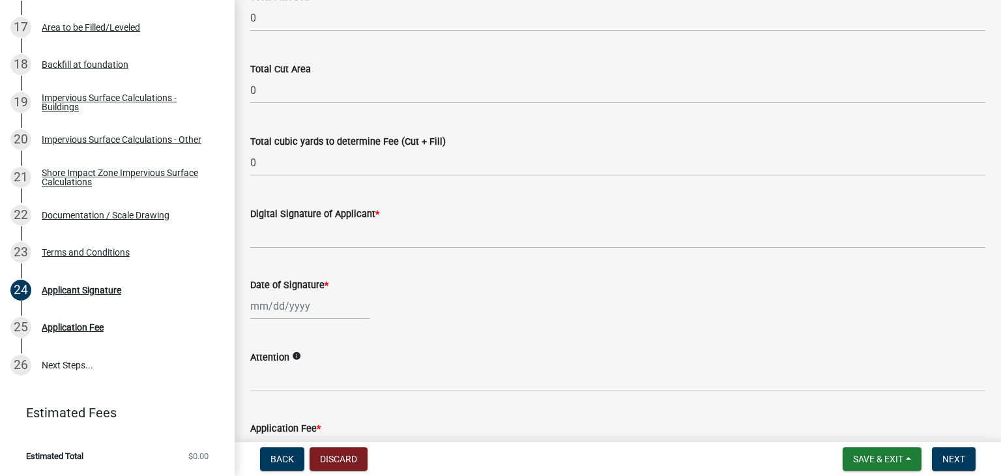
click at [443, 212] on div "Digital Signature of Applicant *" at bounding box center [617, 214] width 735 height 16
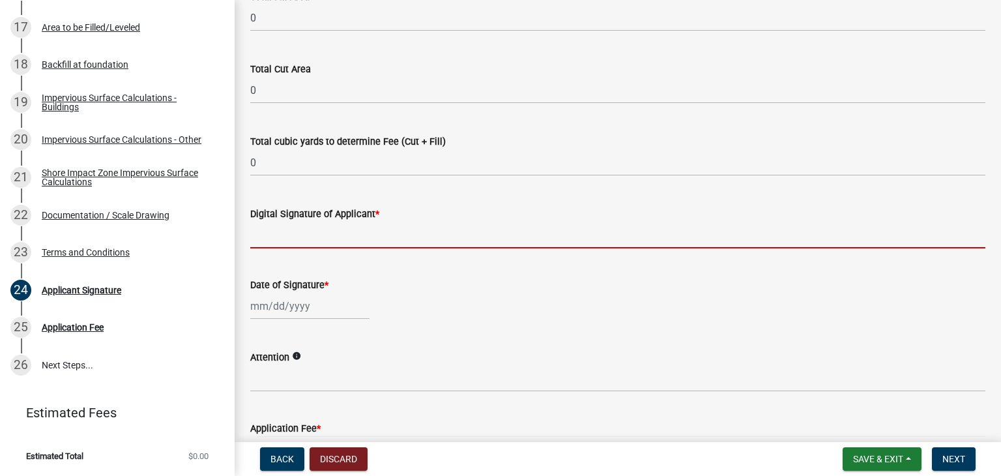
click at [321, 239] on input "Digital Signature of Applicant *" at bounding box center [617, 235] width 735 height 27
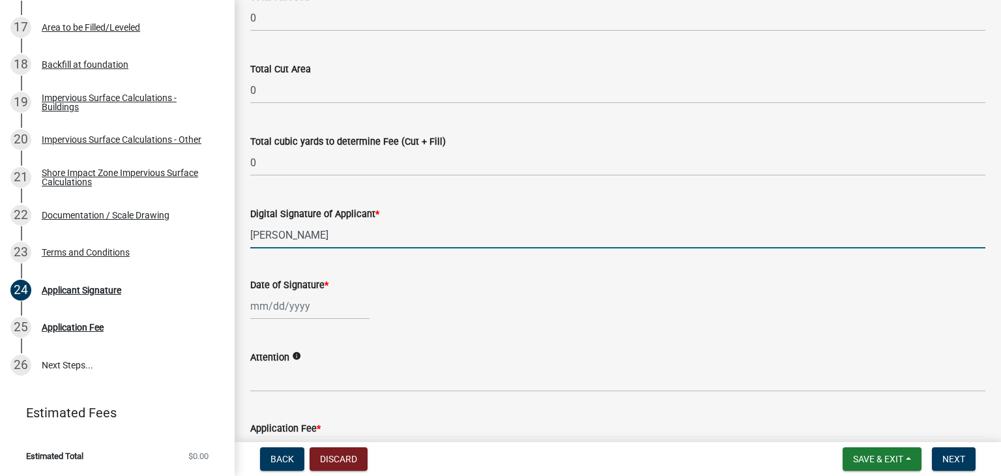
type input "Dan Veskrna"
click at [315, 303] on div at bounding box center [309, 306] width 119 height 27
select select "8"
select select "2025"
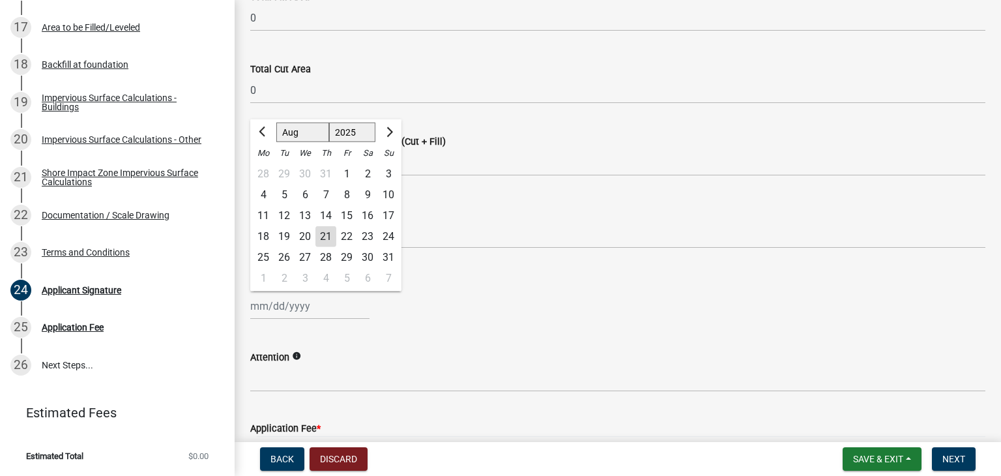
click at [326, 231] on div "21" at bounding box center [325, 236] width 21 height 21
type input "08/21/2025"
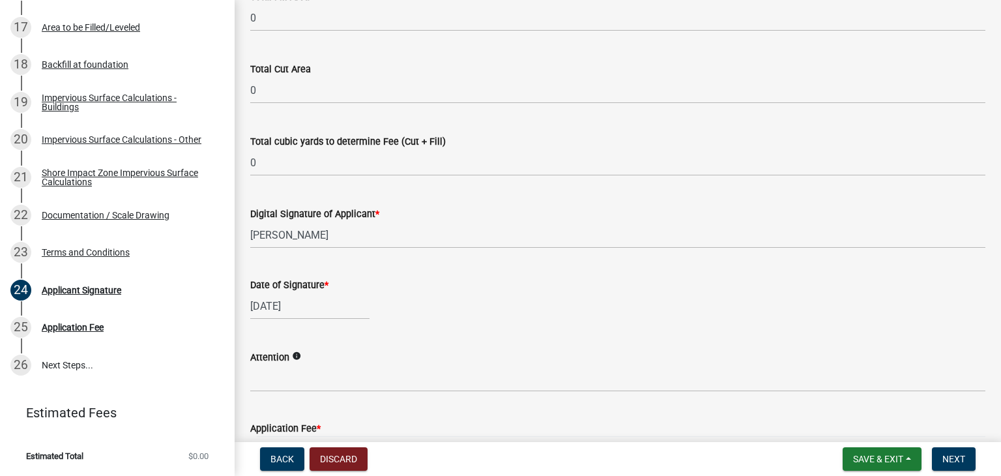
click at [295, 355] on icon "info" at bounding box center [296, 355] width 9 height 9
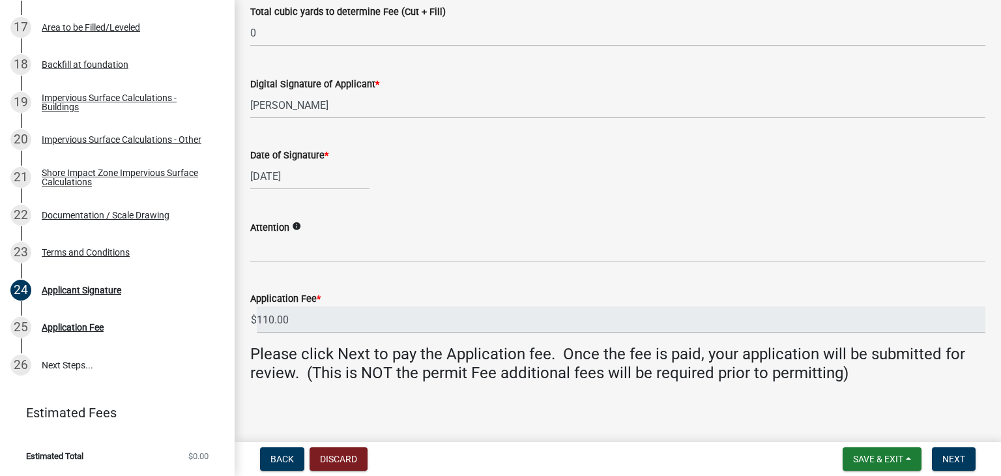
scroll to position [332, 0]
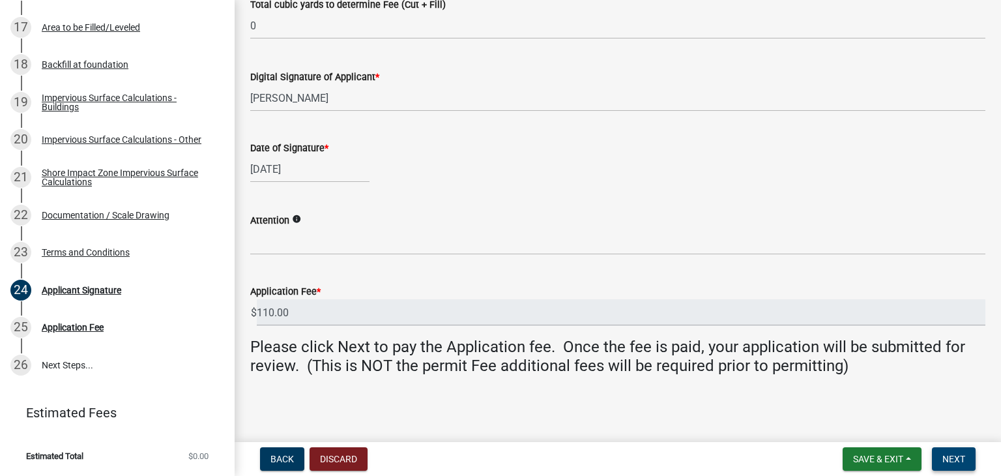
click at [955, 460] on span "Next" at bounding box center [953, 459] width 23 height 10
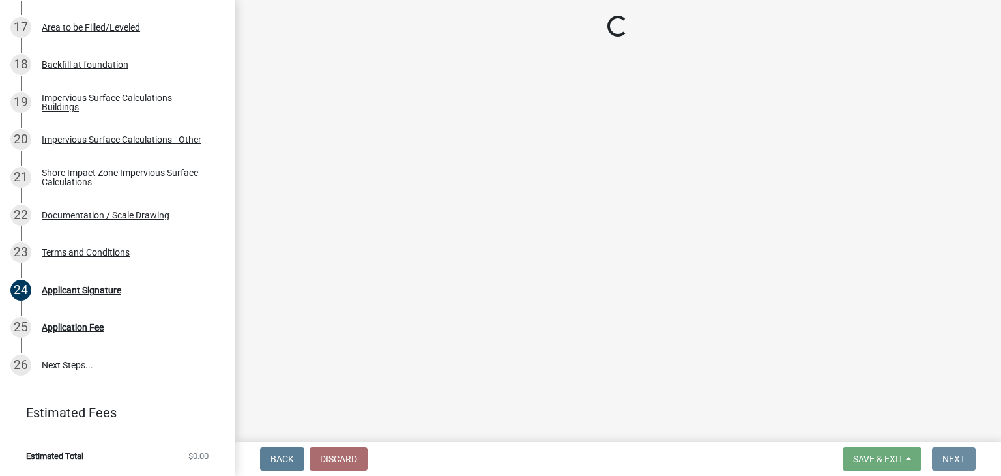
scroll to position [0, 0]
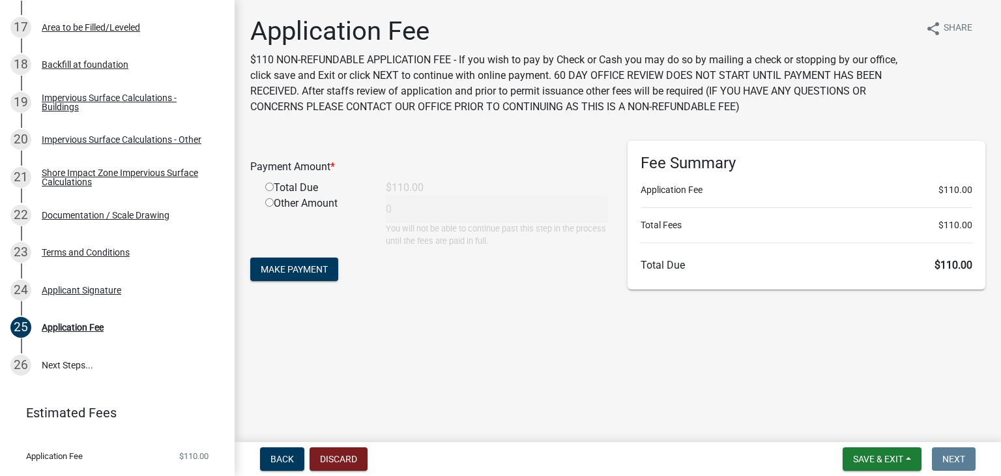
click at [271, 187] on input "radio" at bounding box center [269, 186] width 8 height 8
radio input "true"
type input "110"
click at [288, 271] on span "Make Payment" at bounding box center [294, 269] width 67 height 10
